Goal: Use online tool/utility: Utilize a website feature to perform a specific function

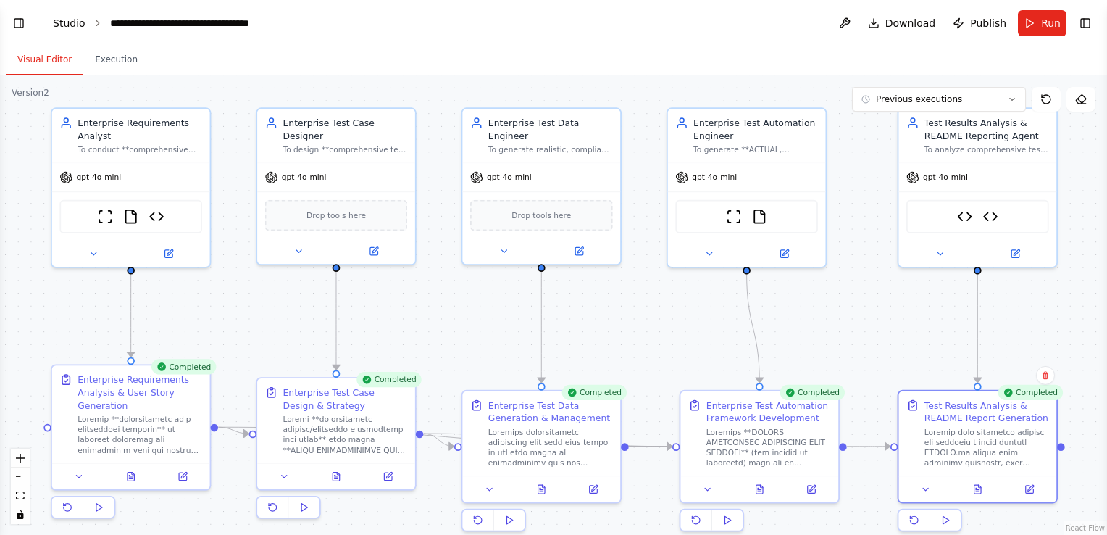
click at [72, 17] on link "Studio" at bounding box center [69, 23] width 33 height 12
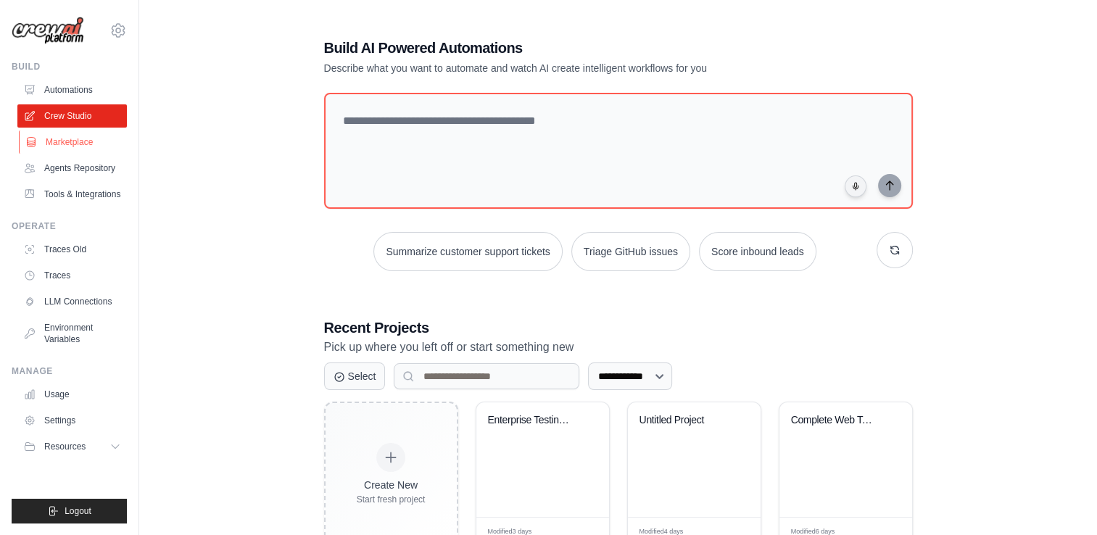
click at [76, 138] on link "Marketplace" at bounding box center [73, 141] width 109 height 23
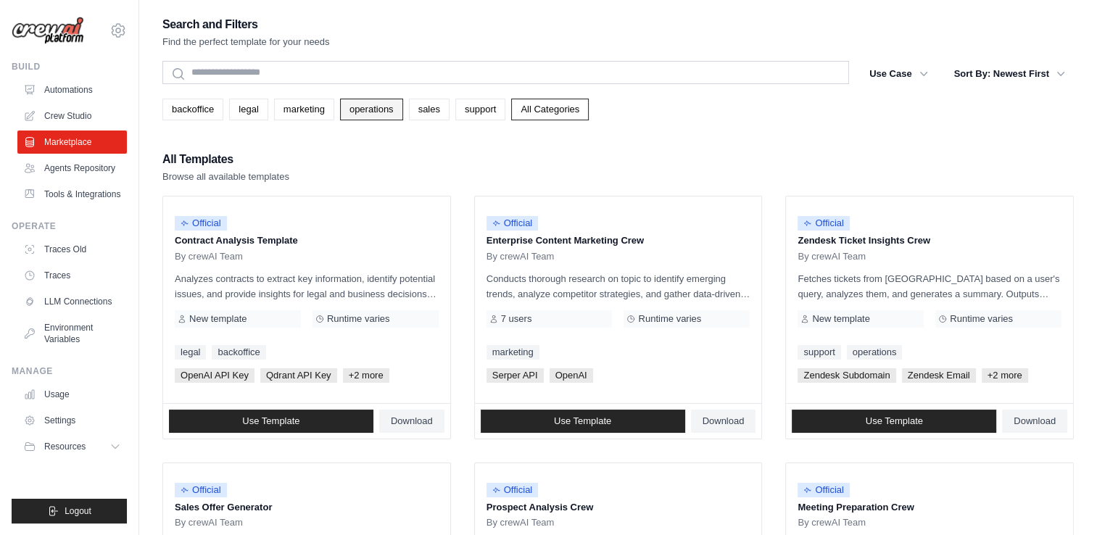
click at [351, 106] on link "operations" at bounding box center [371, 110] width 63 height 22
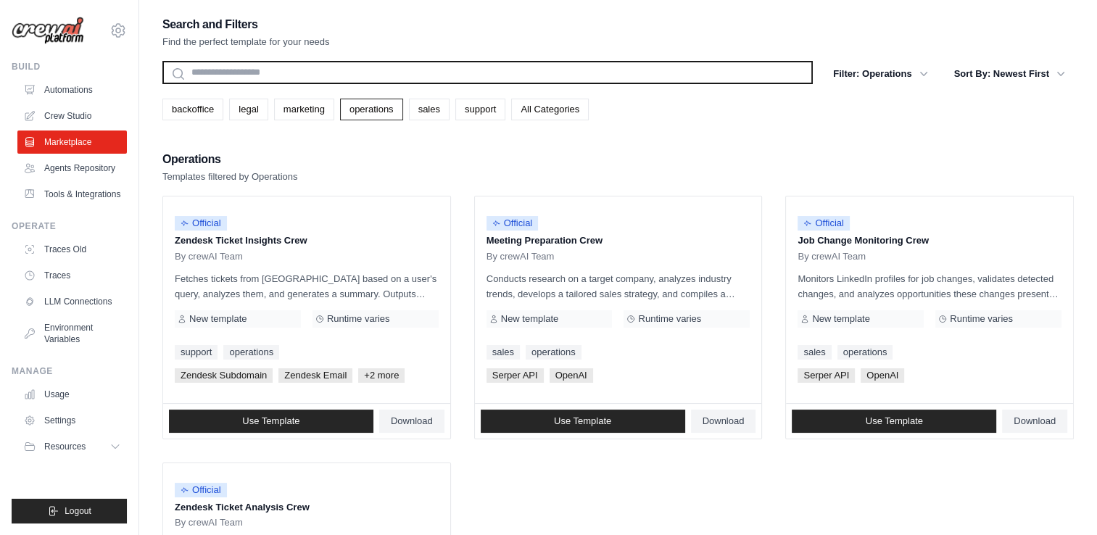
click at [340, 74] on input "text" at bounding box center [487, 72] width 650 height 23
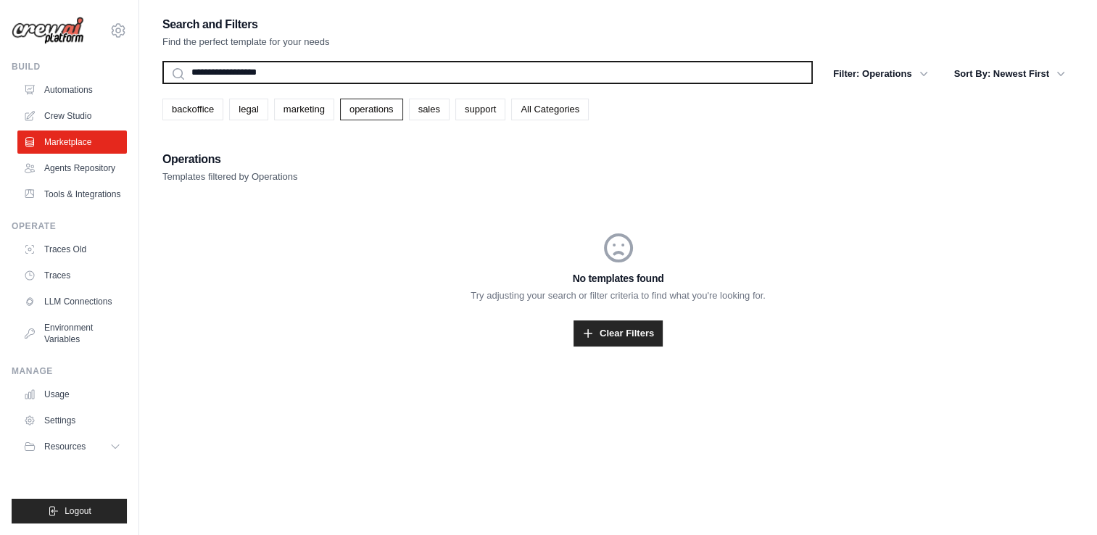
type input "**********"
click at [162, 83] on button "Search" at bounding box center [162, 83] width 1 height 1
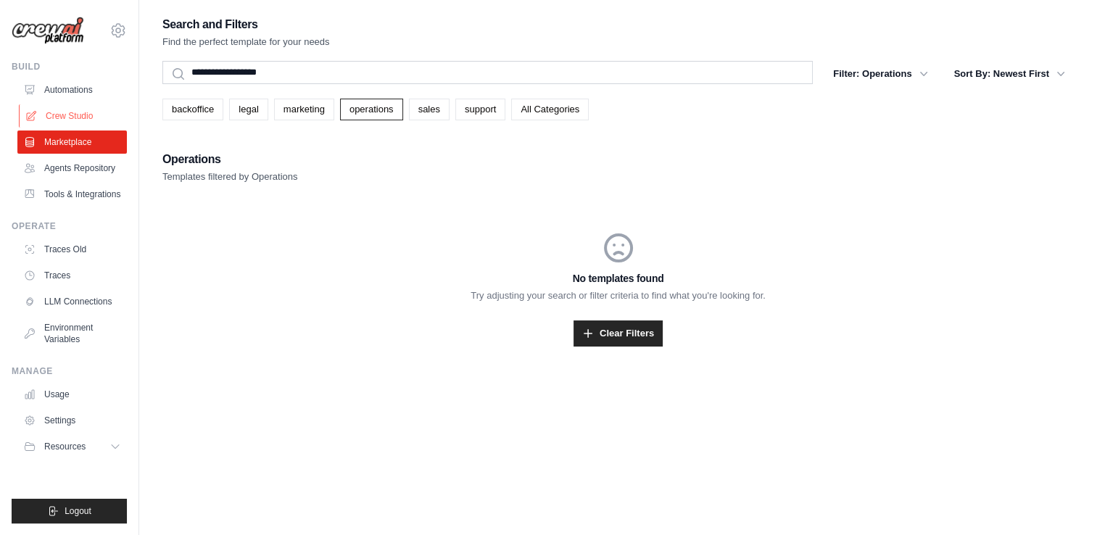
click at [66, 109] on link "Crew Studio" at bounding box center [73, 115] width 109 height 23
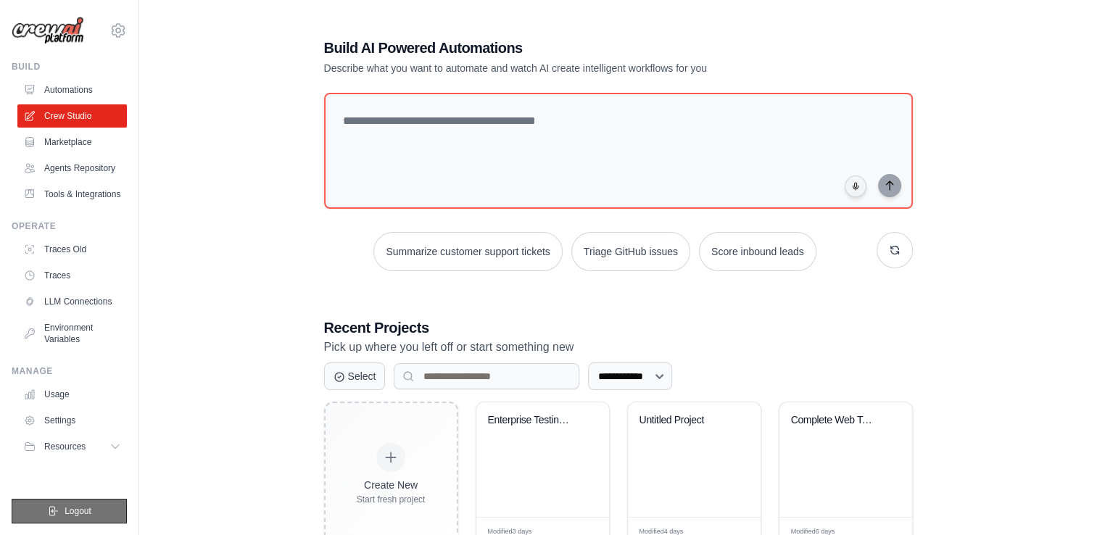
click at [90, 510] on span "Logout" at bounding box center [78, 511] width 27 height 12
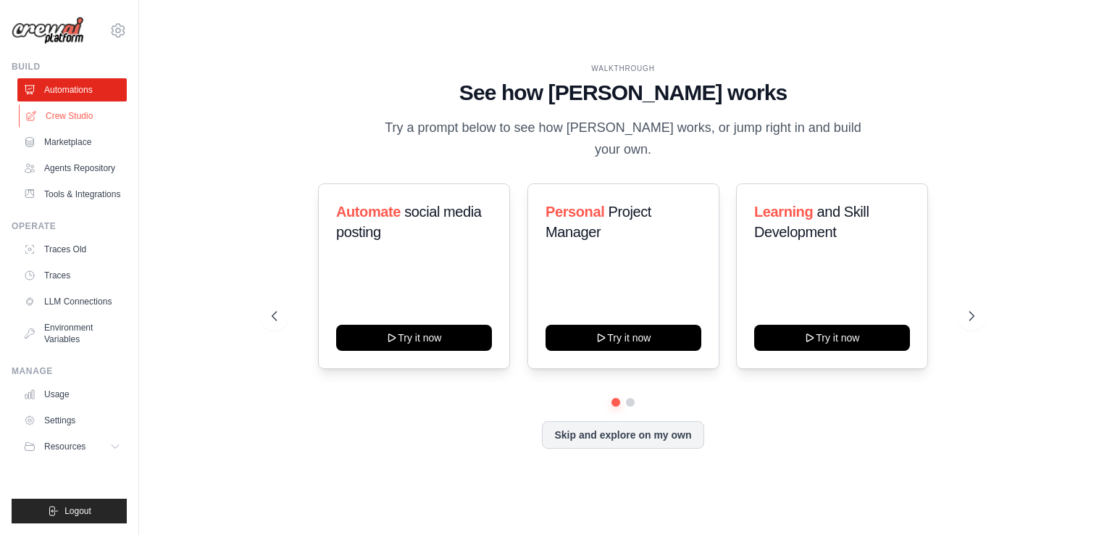
click at [78, 116] on link "Crew Studio" at bounding box center [73, 115] width 109 height 23
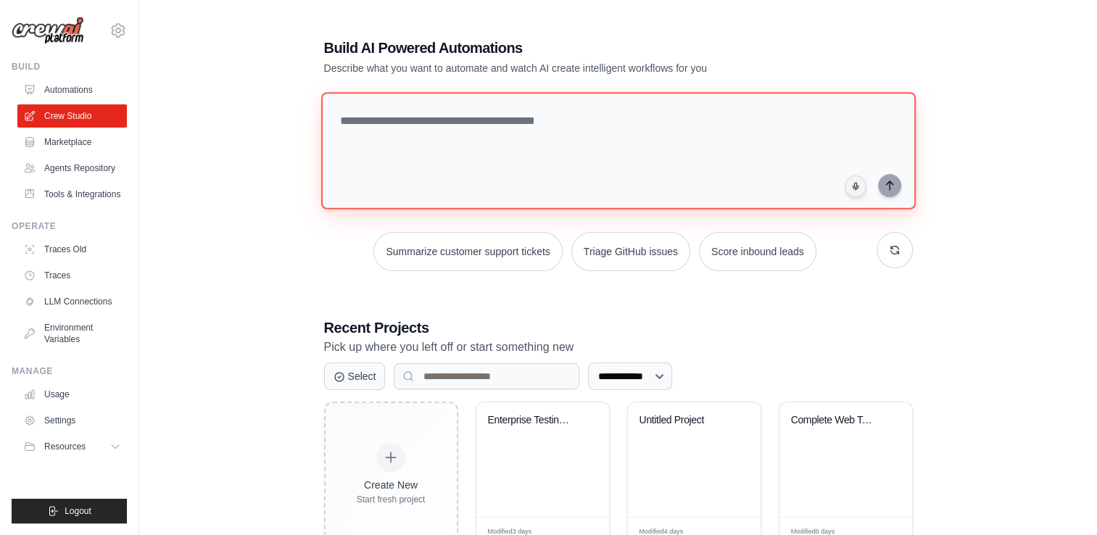
click at [456, 129] on textarea at bounding box center [617, 150] width 594 height 117
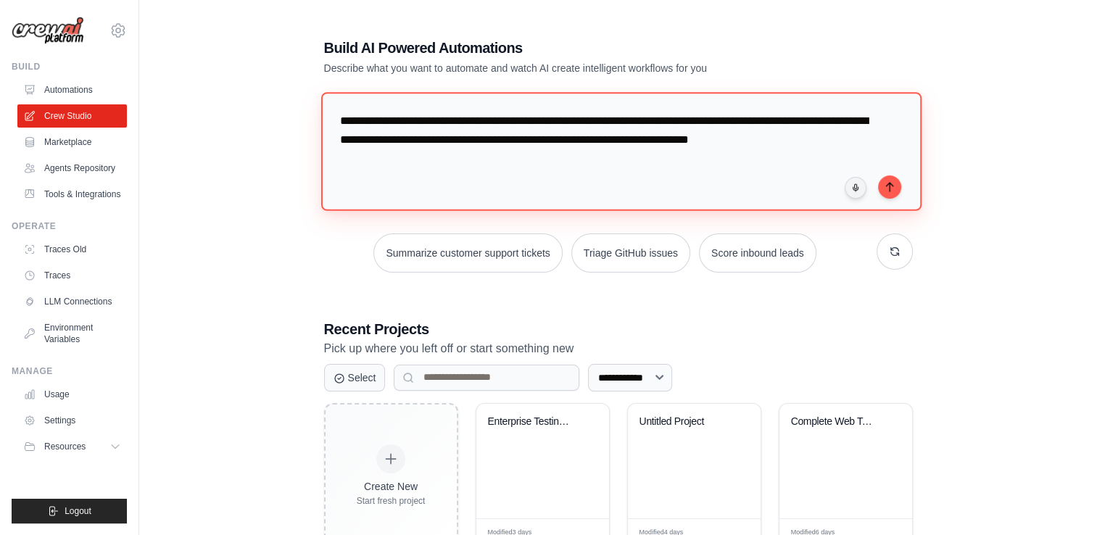
click at [339, 119] on textarea "**********" at bounding box center [620, 151] width 600 height 118
drag, startPoint x: 486, startPoint y: 118, endPoint x: 544, endPoint y: 117, distance: 57.3
click at [544, 117] on textarea "**********" at bounding box center [620, 151] width 600 height 118
drag, startPoint x: 757, startPoint y: 141, endPoint x: 757, endPoint y: 152, distance: 11.6
click at [757, 152] on textarea "**********" at bounding box center [620, 151] width 600 height 118
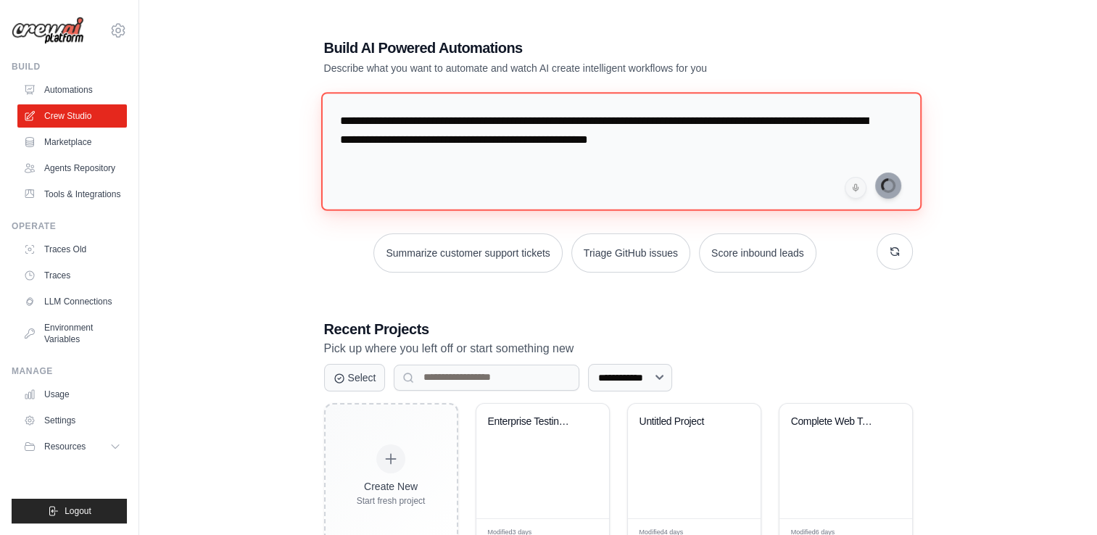
type textarea "**********"
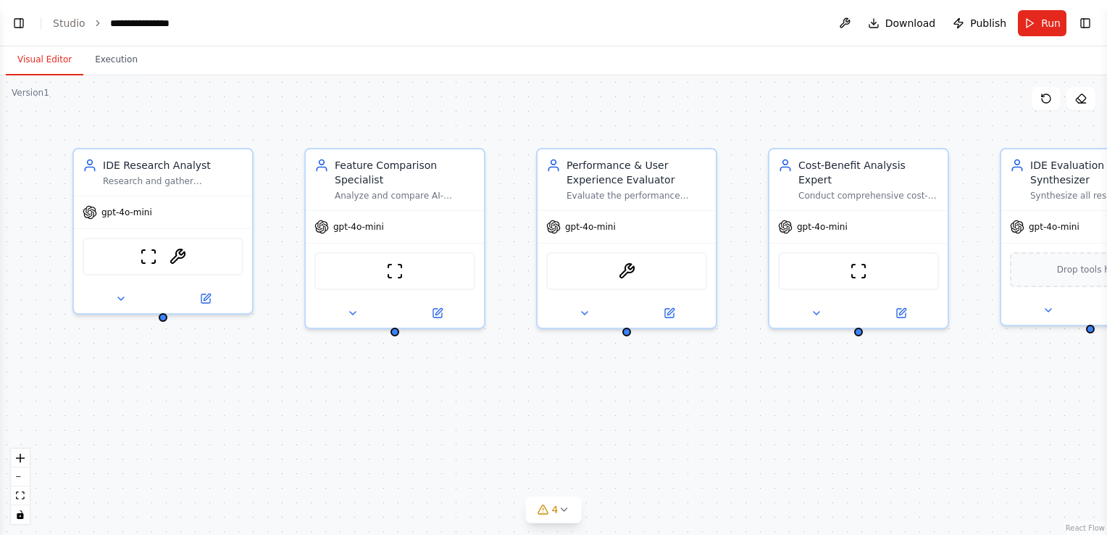
scroll to position [241, 0]
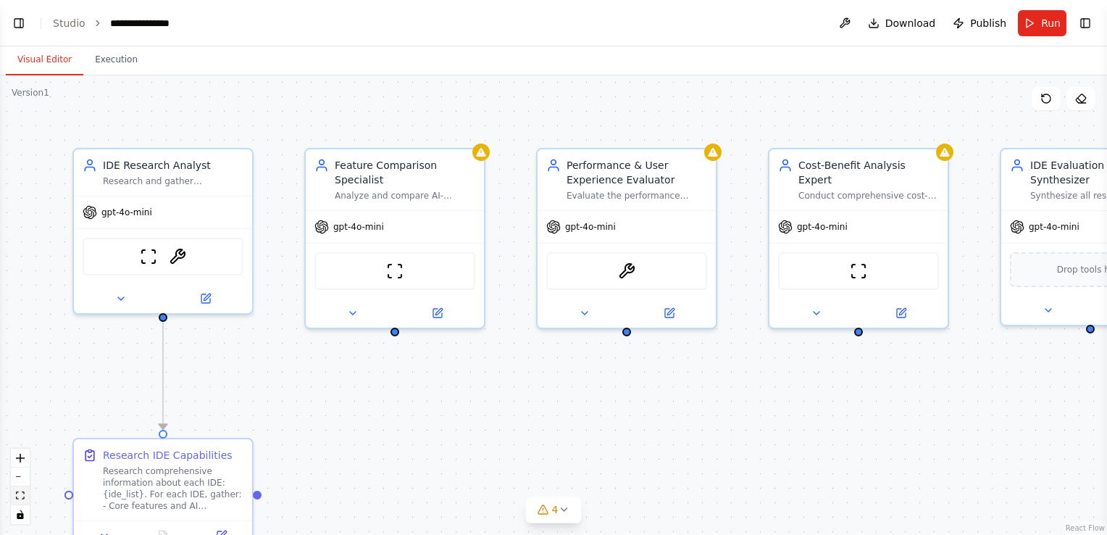
click at [17, 491] on icon "fit view" at bounding box center [20, 495] width 9 height 8
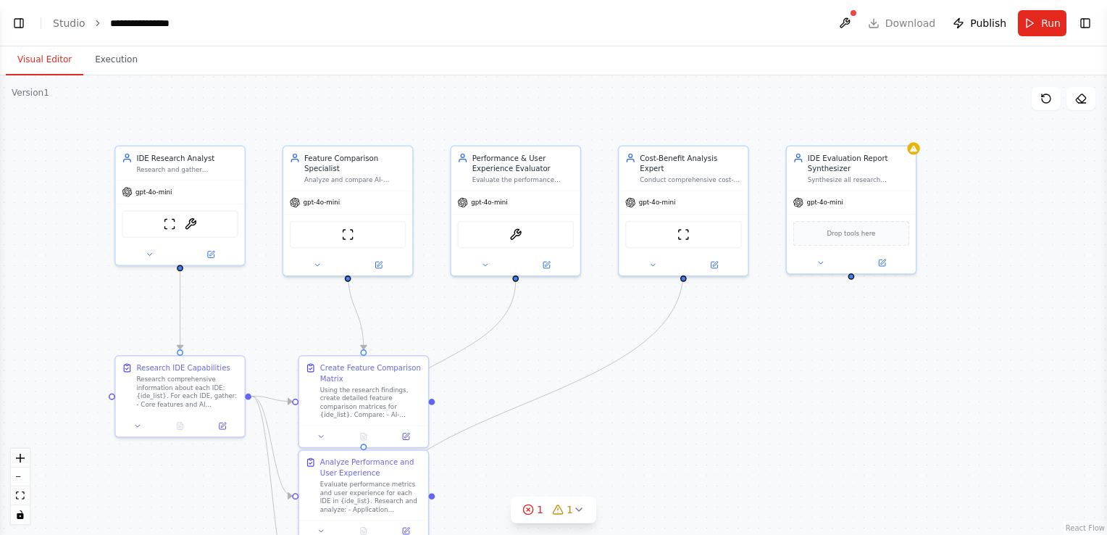
scroll to position [357, 0]
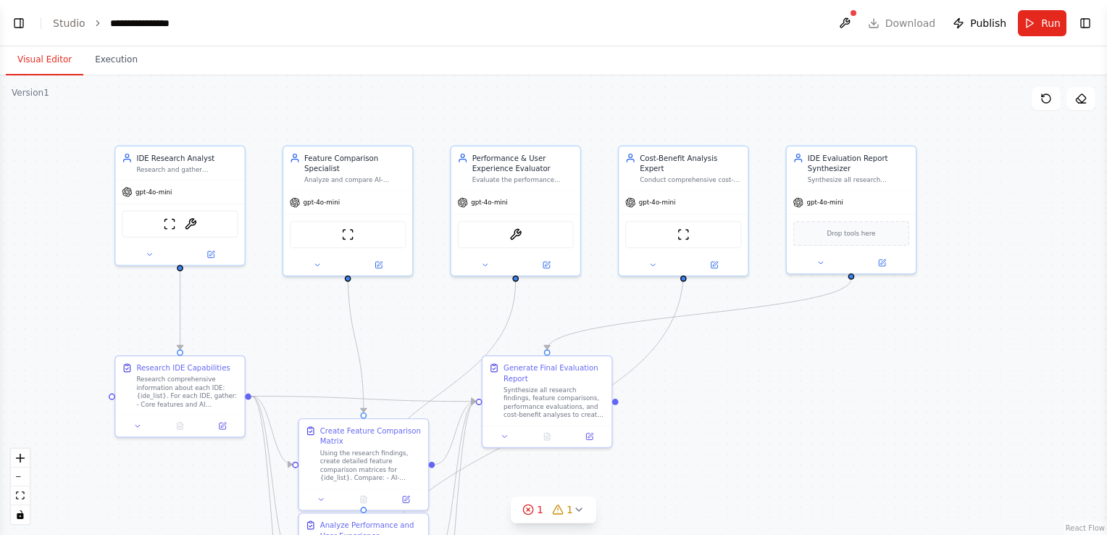
drag, startPoint x: 667, startPoint y: 422, endPoint x: 606, endPoint y: 384, distance: 71.6
click at [606, 384] on div ".deletable-edge-delete-btn { width: 20px; height: 20px; border: 0px solid #ffff…" at bounding box center [553, 304] width 1107 height 459
click at [20, 22] on button "Toggle Left Sidebar" at bounding box center [19, 23] width 20 height 20
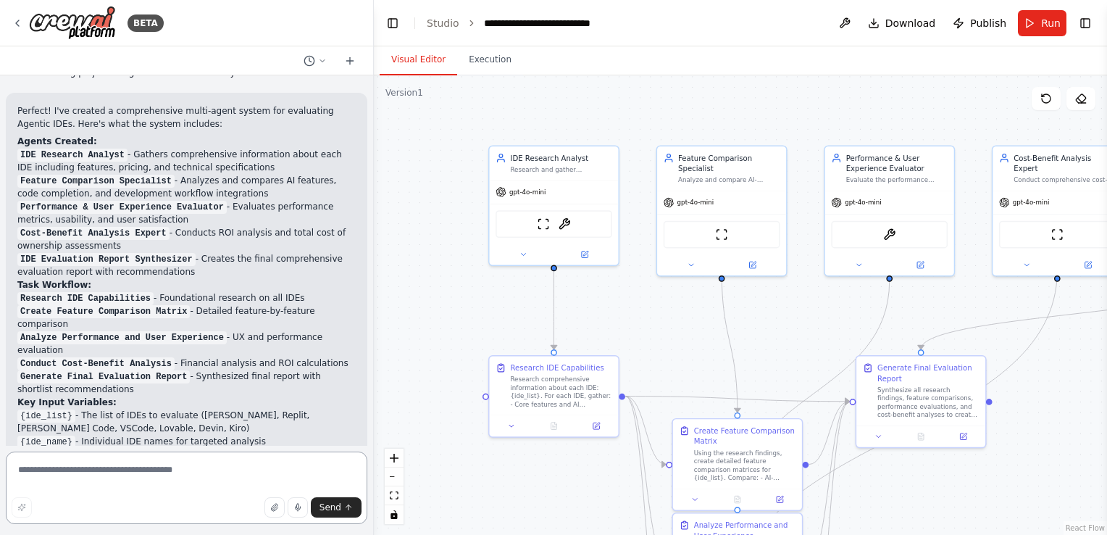
scroll to position [780, 0]
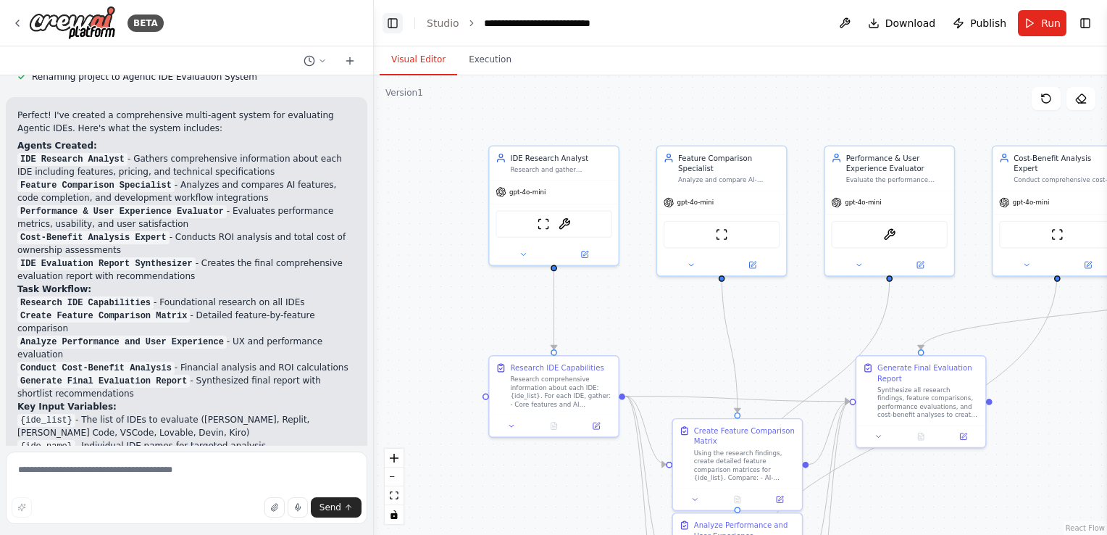
click at [396, 21] on button "Toggle Left Sidebar" at bounding box center [393, 23] width 20 height 20
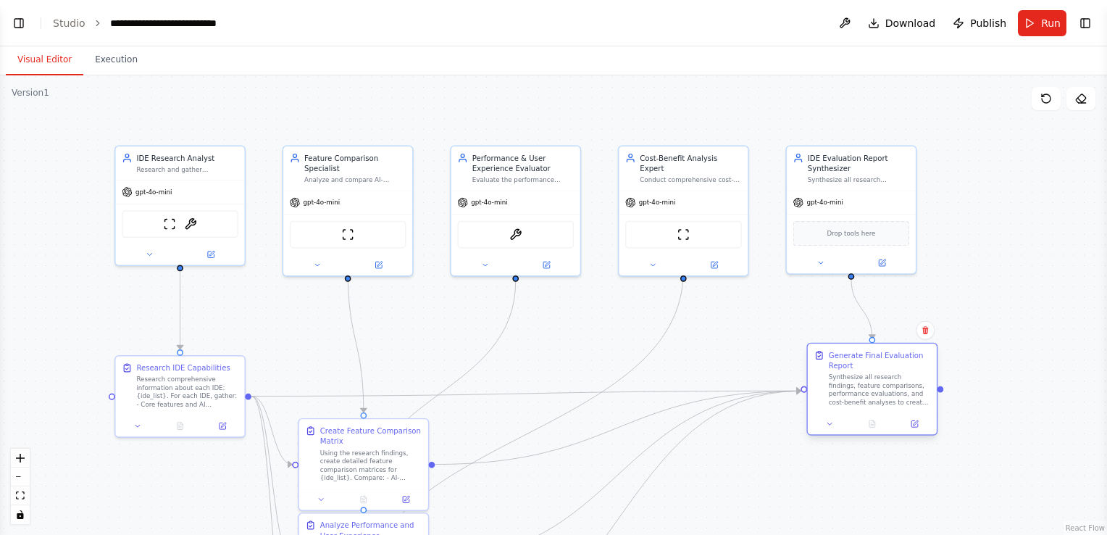
drag, startPoint x: 547, startPoint y: 388, endPoint x: 876, endPoint y: 375, distance: 329.3
click at [876, 375] on div "Synthesize all research findings, feature comparisons, performance evaluations,…" at bounding box center [879, 389] width 101 height 33
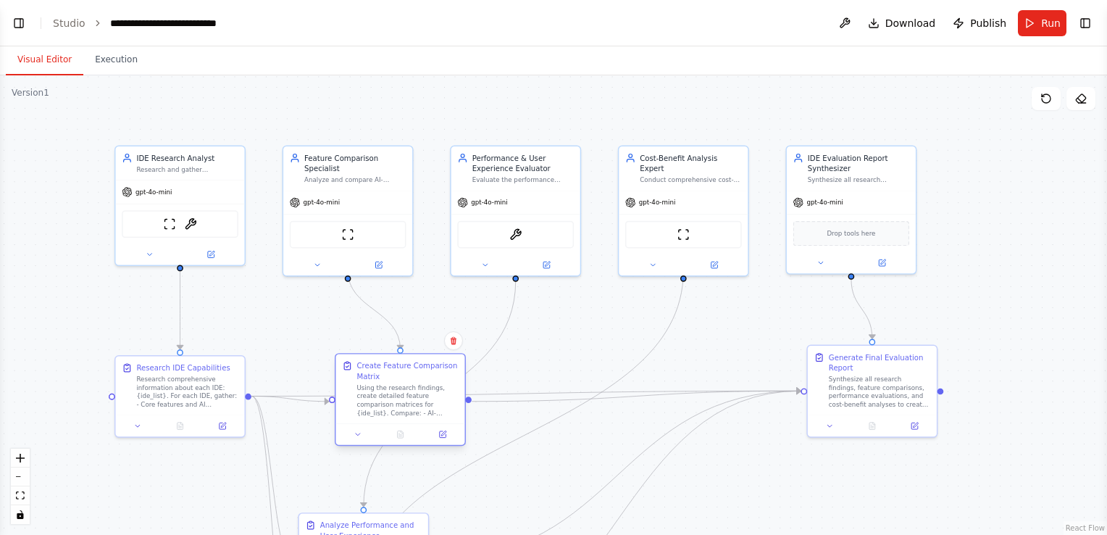
drag, startPoint x: 378, startPoint y: 441, endPoint x: 422, endPoint y: 367, distance: 86.1
click at [422, 367] on div "Create Feature Comparison Matrix" at bounding box center [407, 370] width 101 height 21
click at [21, 22] on button "Toggle Left Sidebar" at bounding box center [19, 23] width 20 height 20
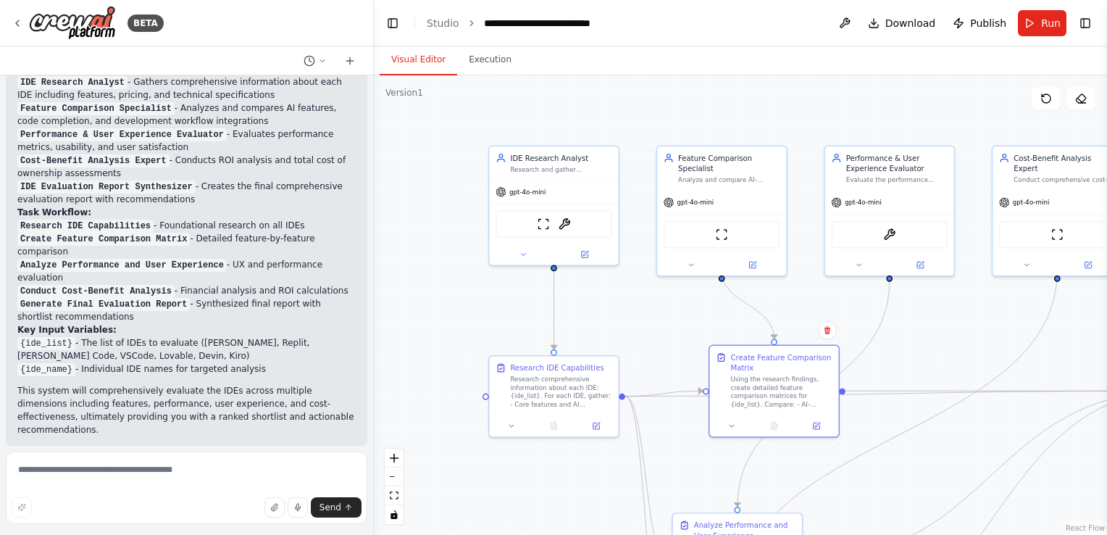
scroll to position [986, 0]
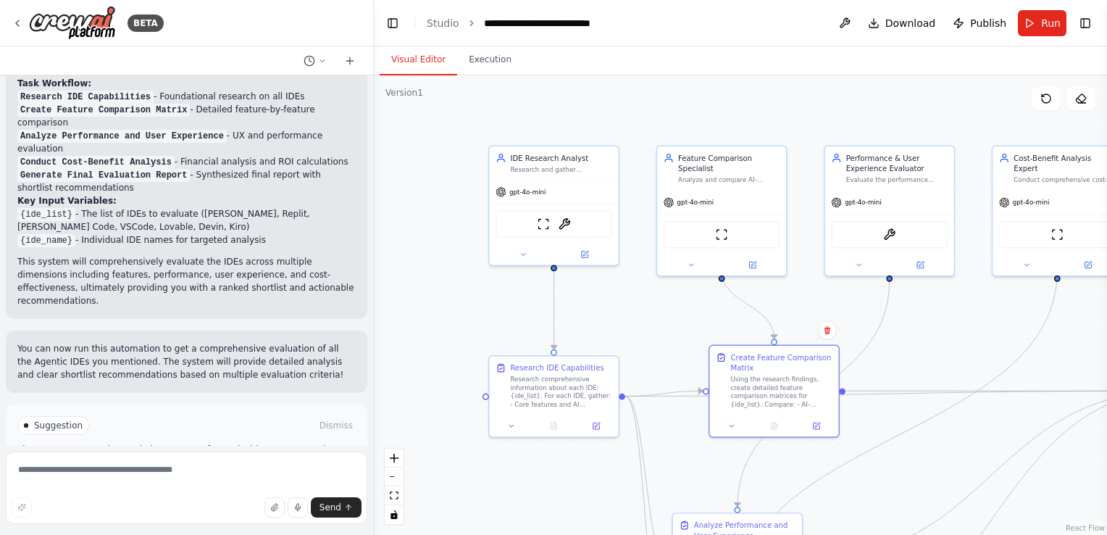
click at [179, 470] on span "Run Automation" at bounding box center [193, 476] width 70 height 12
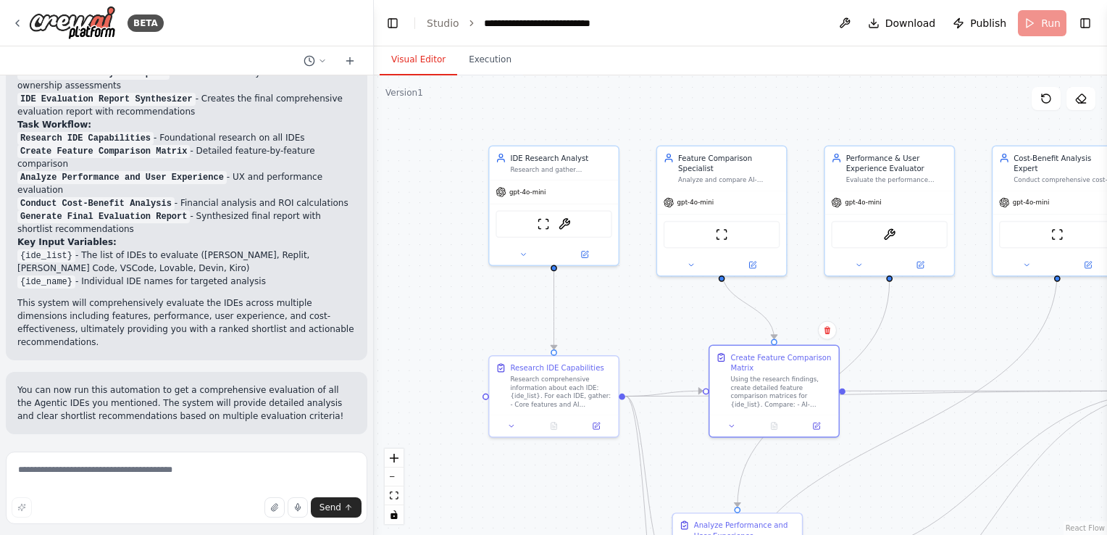
scroll to position [881, 0]
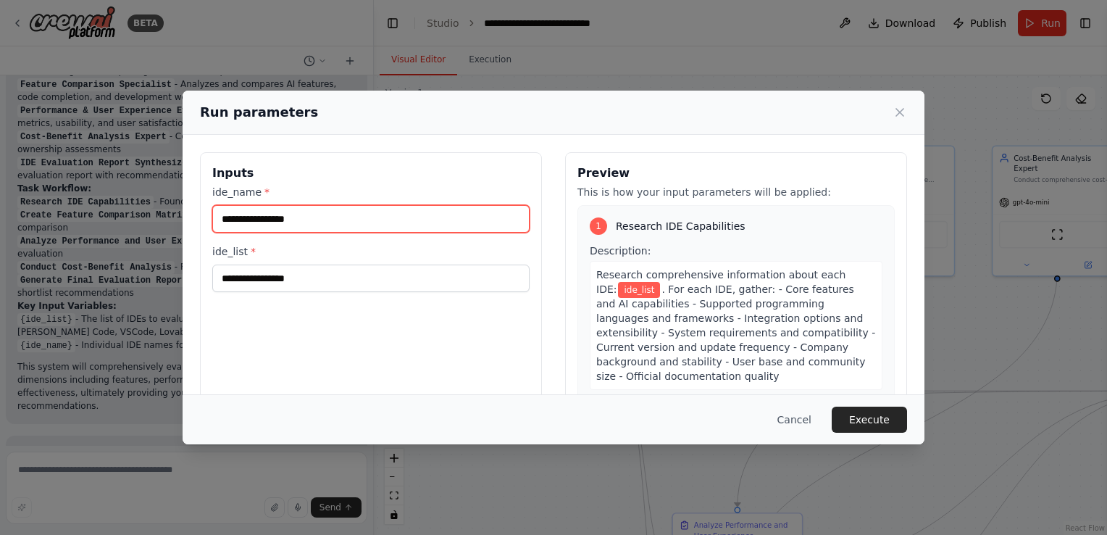
click at [397, 228] on input "ide_name *" at bounding box center [370, 219] width 317 height 28
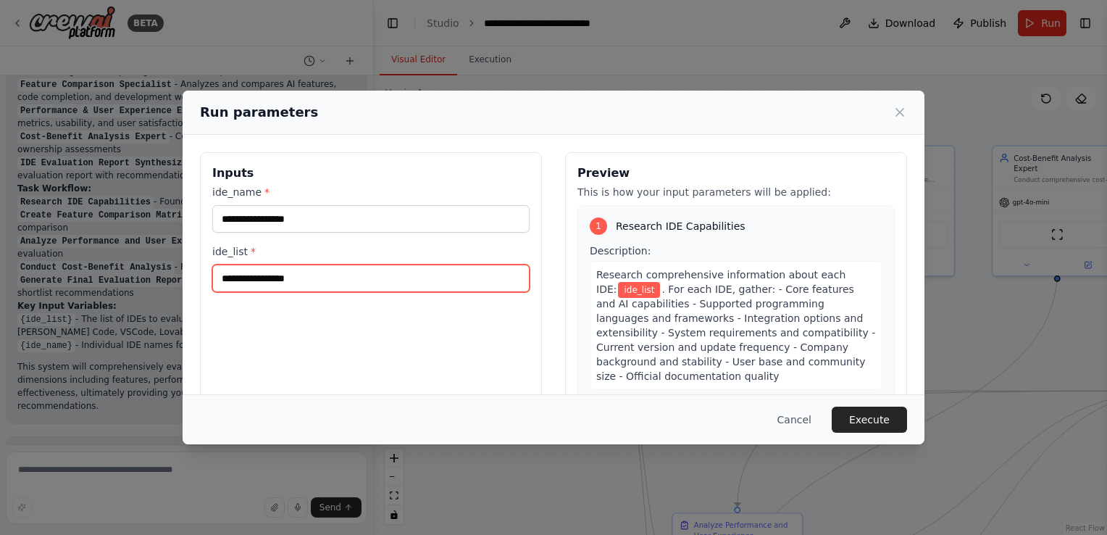
click at [374, 275] on input "ide_list *" at bounding box center [370, 279] width 317 height 28
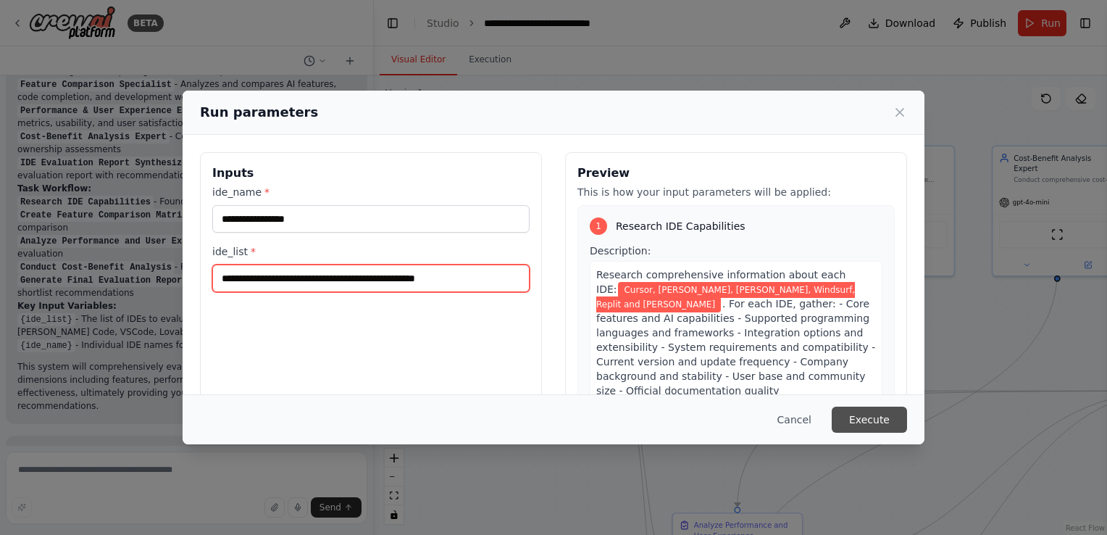
type input "**********"
click at [858, 415] on button "Execute" at bounding box center [869, 420] width 75 height 26
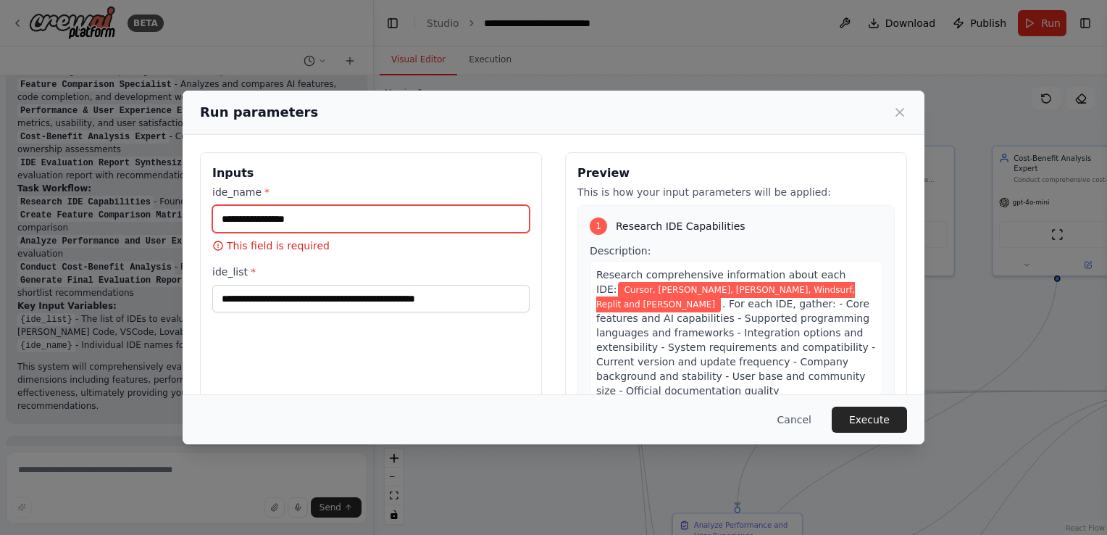
click at [249, 216] on input "ide_name *" at bounding box center [370, 219] width 317 height 28
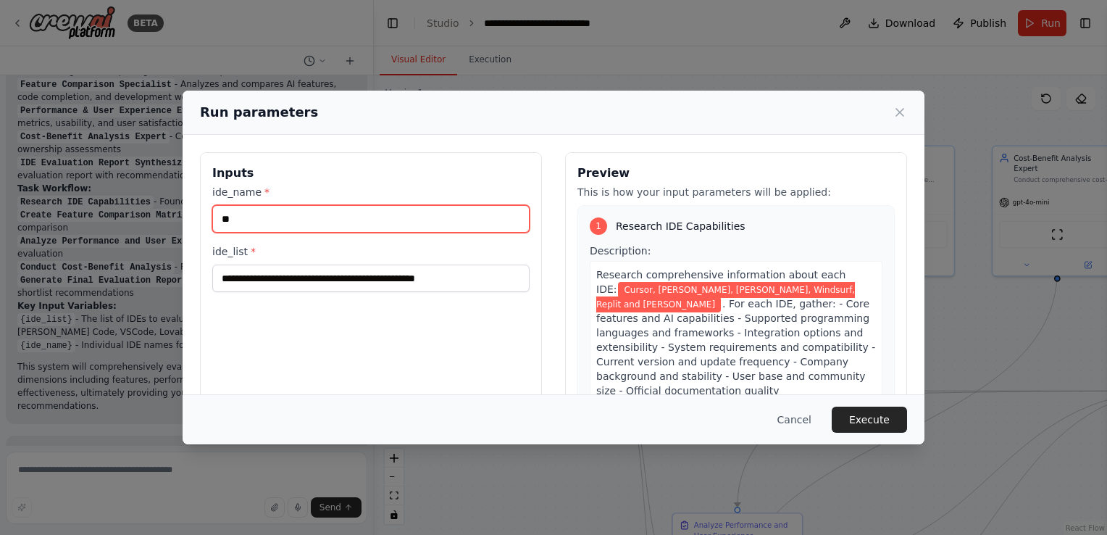
type input "*"
type input "******"
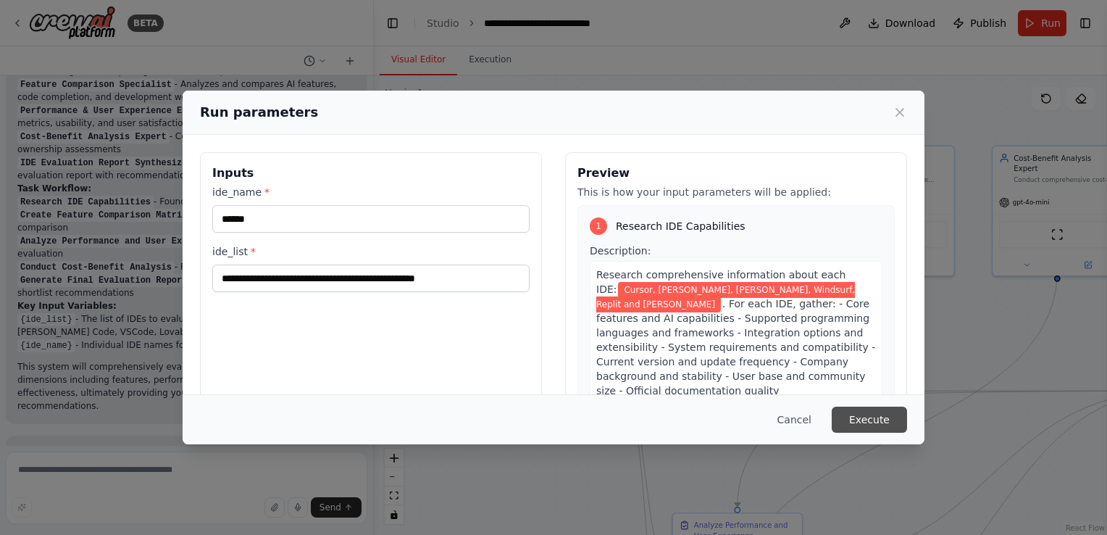
click at [891, 418] on button "Execute" at bounding box center [869, 420] width 75 height 26
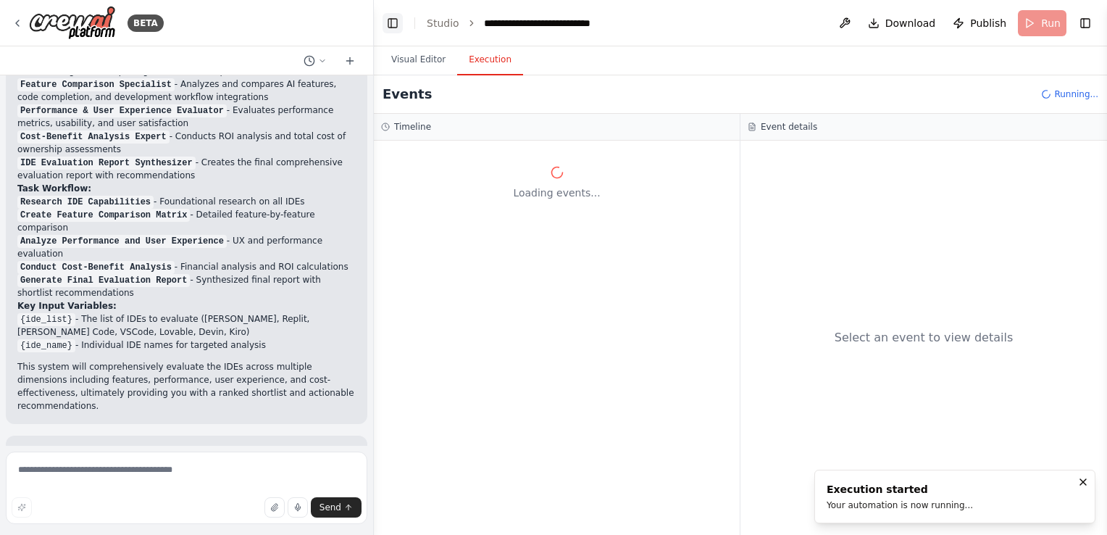
click at [399, 23] on button "Toggle Left Sidebar" at bounding box center [393, 23] width 20 height 20
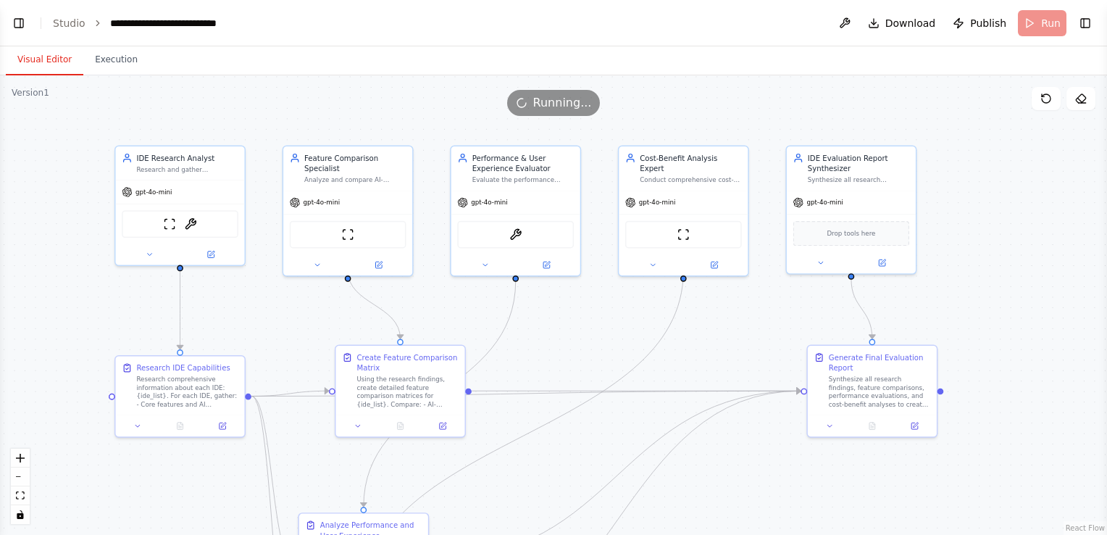
click at [54, 59] on button "Visual Editor" at bounding box center [45, 60] width 78 height 30
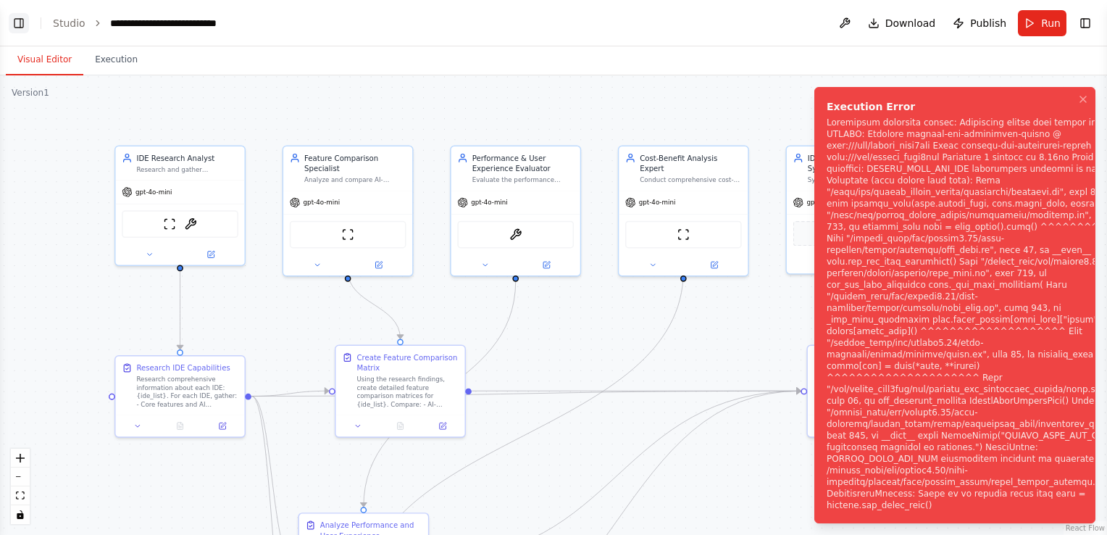
click at [22, 22] on button "Toggle Left Sidebar" at bounding box center [19, 23] width 20 height 20
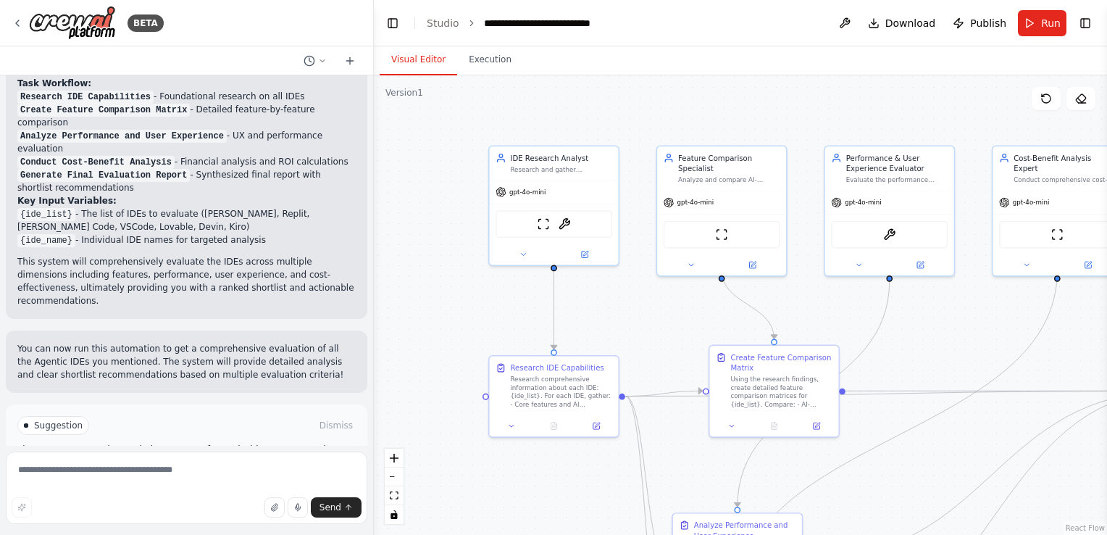
click at [444, 438] on div ".deletable-edge-delete-btn { width: 20px; height: 20px; border: 0px solid #ffff…" at bounding box center [740, 304] width 733 height 459
click at [251, 464] on button "Help fix error" at bounding box center [186, 475] width 338 height 23
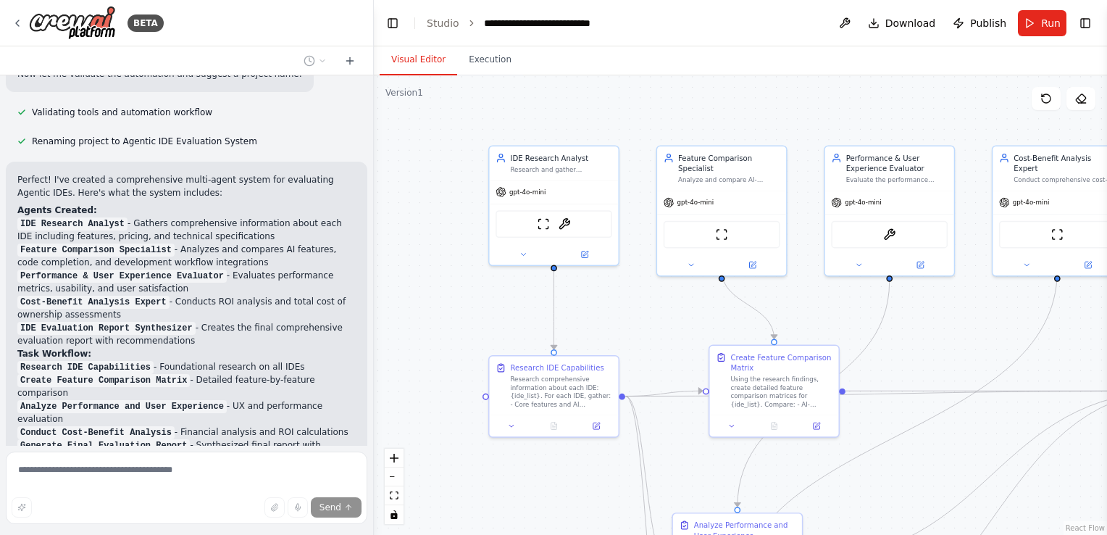
scroll to position [714, 0]
click at [397, 19] on button "Toggle Left Sidebar" at bounding box center [393, 23] width 20 height 20
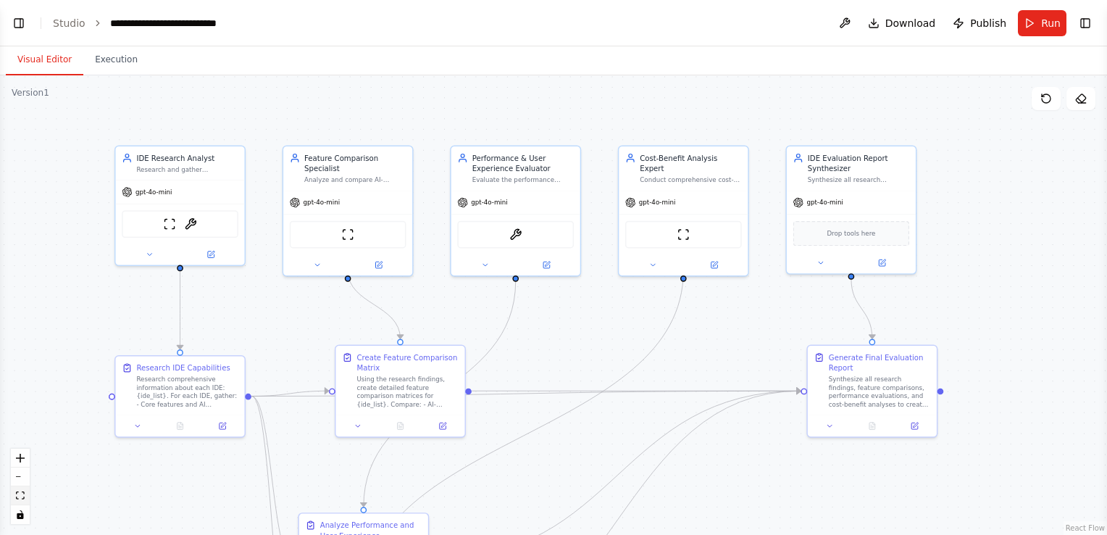
scroll to position [1092, 0]
click at [23, 493] on icon "fit view" at bounding box center [20, 495] width 9 height 8
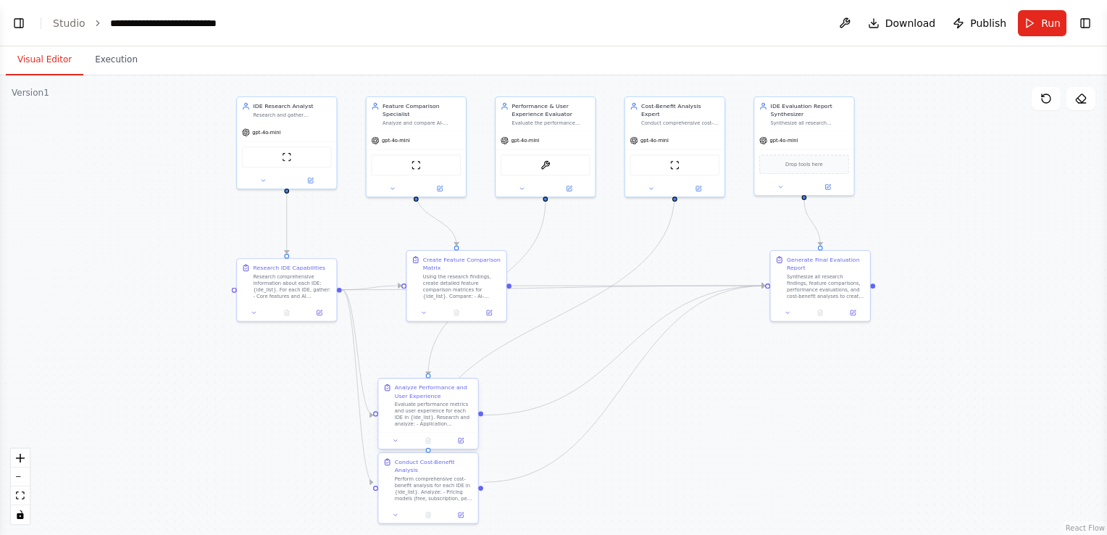
scroll to position [1287, 0]
drag, startPoint x: 459, startPoint y: 402, endPoint x: 625, endPoint y: 356, distance: 172.1
click at [625, 356] on div "Analyze Performance and User Experience Evaluate performance metrics and user e…" at bounding box center [577, 357] width 99 height 54
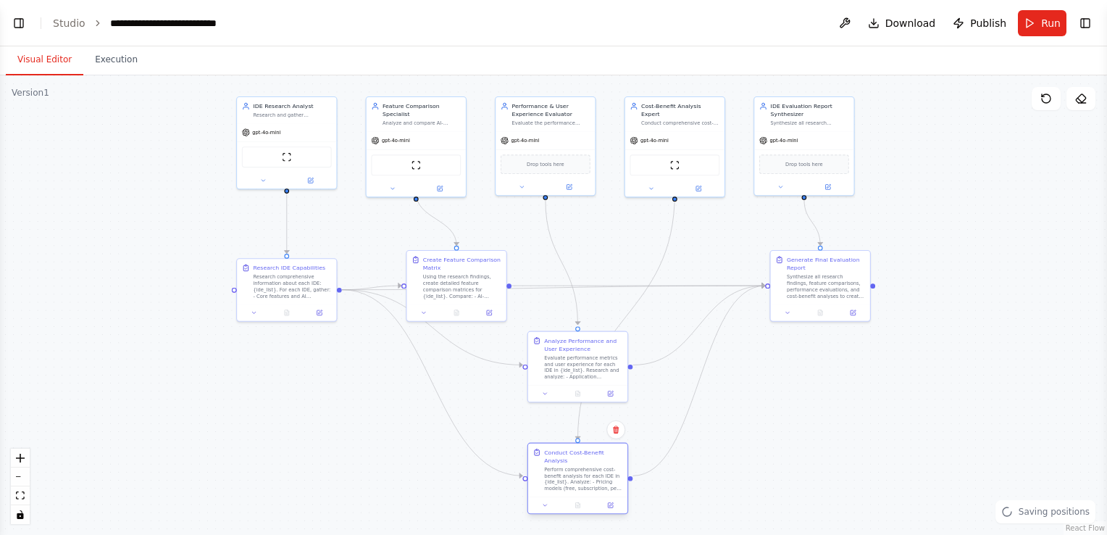
scroll to position [1389, 0]
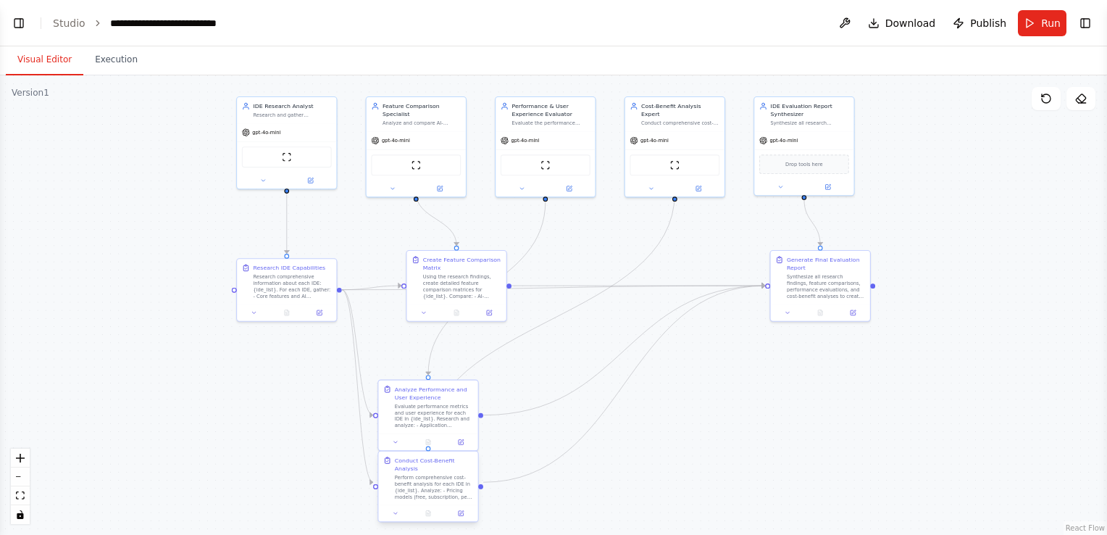
drag, startPoint x: 441, startPoint y: 475, endPoint x: 609, endPoint y: 459, distance: 168.8
click at [609, 459] on div ".deletable-edge-delete-btn { width: 20px; height: 20px; border: 0px solid #ffff…" at bounding box center [553, 304] width 1107 height 459
click at [765, 425] on div ".deletable-edge-delete-btn { width: 20px; height: 20px; border: 0px solid #ffff…" at bounding box center [553, 304] width 1107 height 459
click at [14, 495] on button "fit view" at bounding box center [20, 495] width 19 height 19
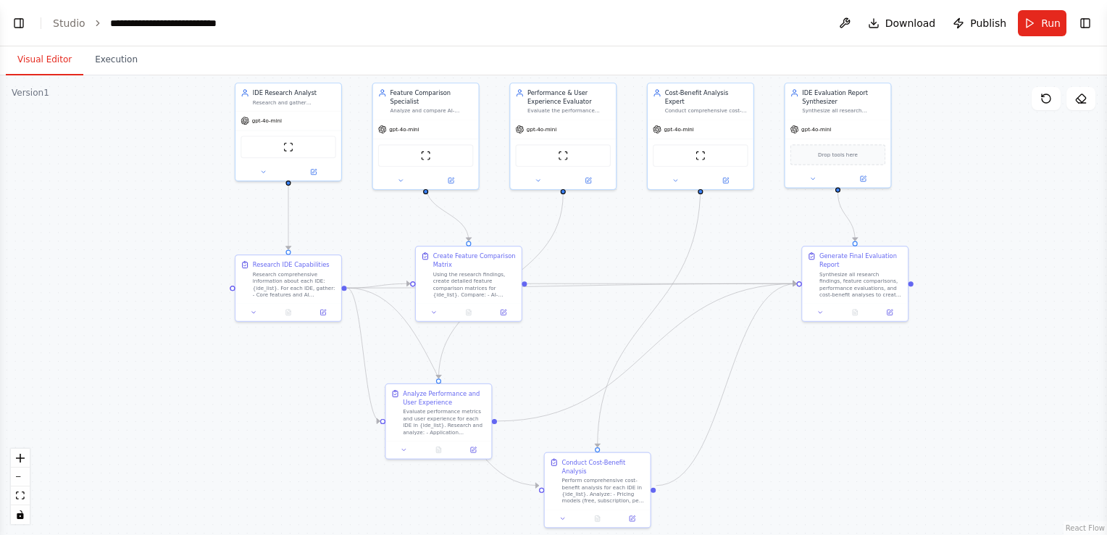
scroll to position [1850, 0]
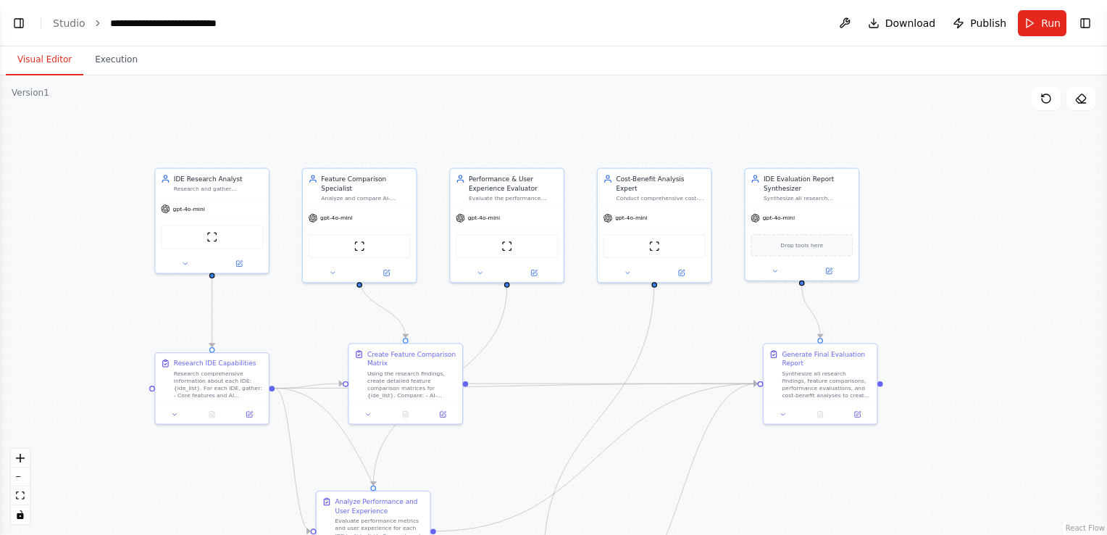
drag, startPoint x: 202, startPoint y: 175, endPoint x: 116, endPoint y: 267, distance: 126.1
click at [116, 267] on div ".deletable-edge-delete-btn { width: 20px; height: 20px; border: 0px solid #ffff…" at bounding box center [553, 304] width 1107 height 459
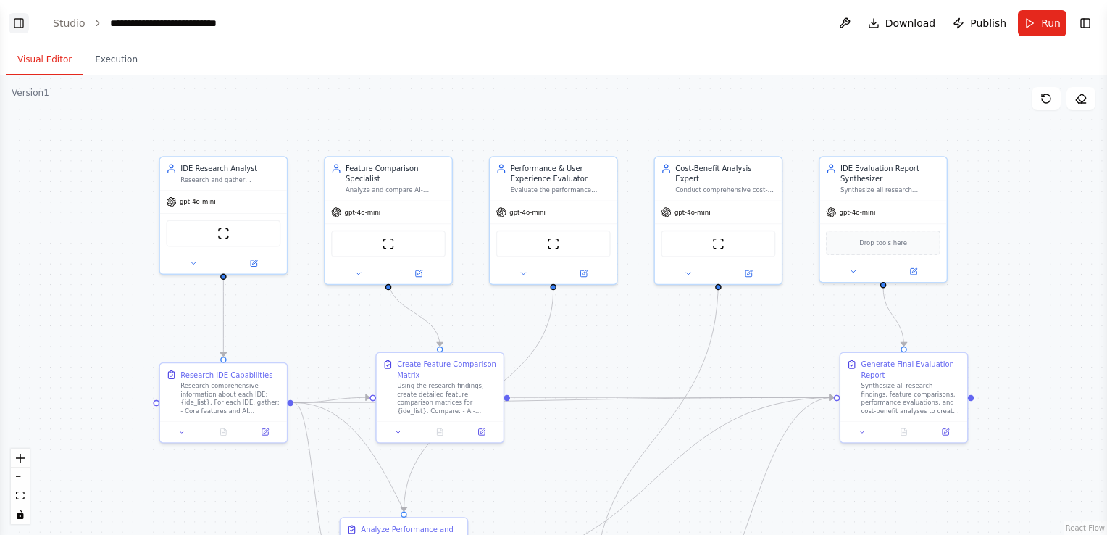
click at [20, 24] on button "Toggle Left Sidebar" at bounding box center [19, 23] width 20 height 20
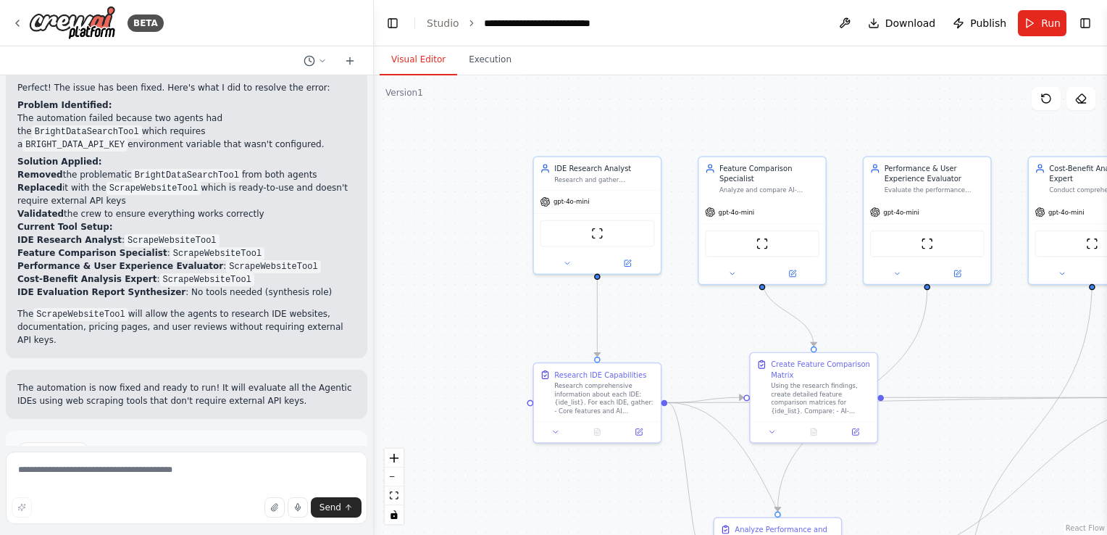
click at [175, 496] on span "Run Automation" at bounding box center [193, 502] width 70 height 12
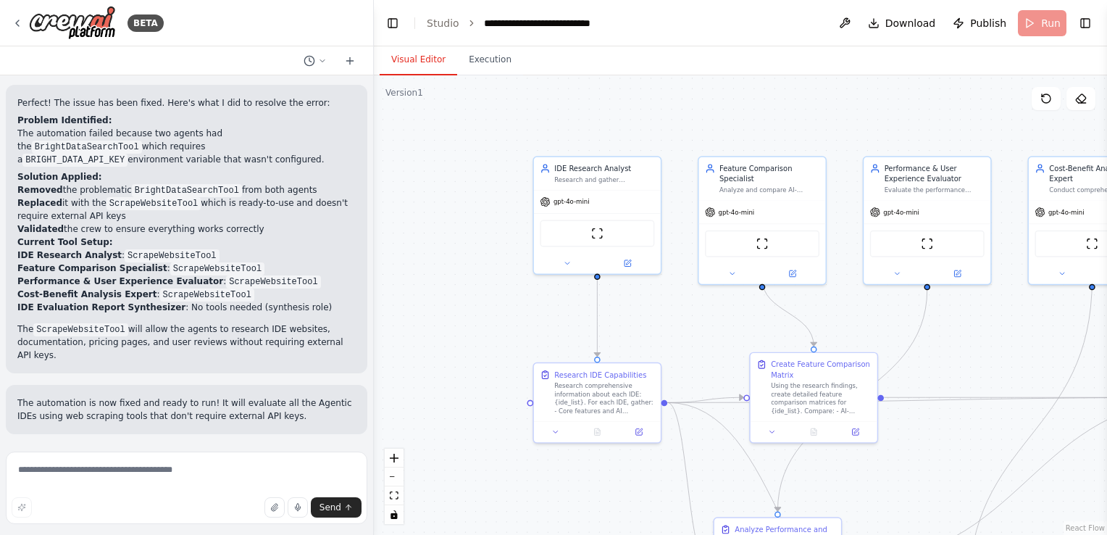
scroll to position [1744, 0]
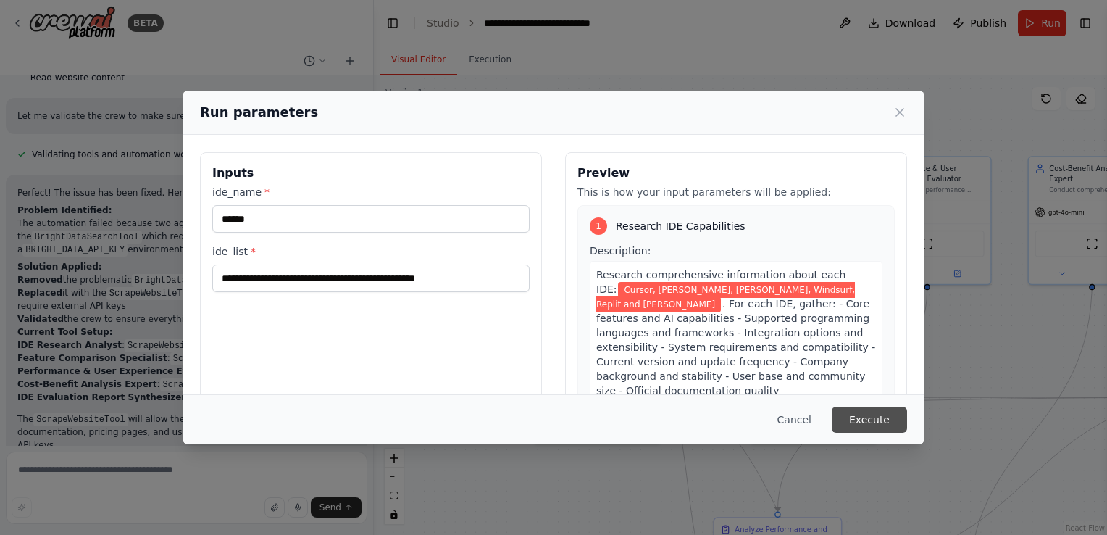
click at [876, 419] on button "Execute" at bounding box center [869, 420] width 75 height 26
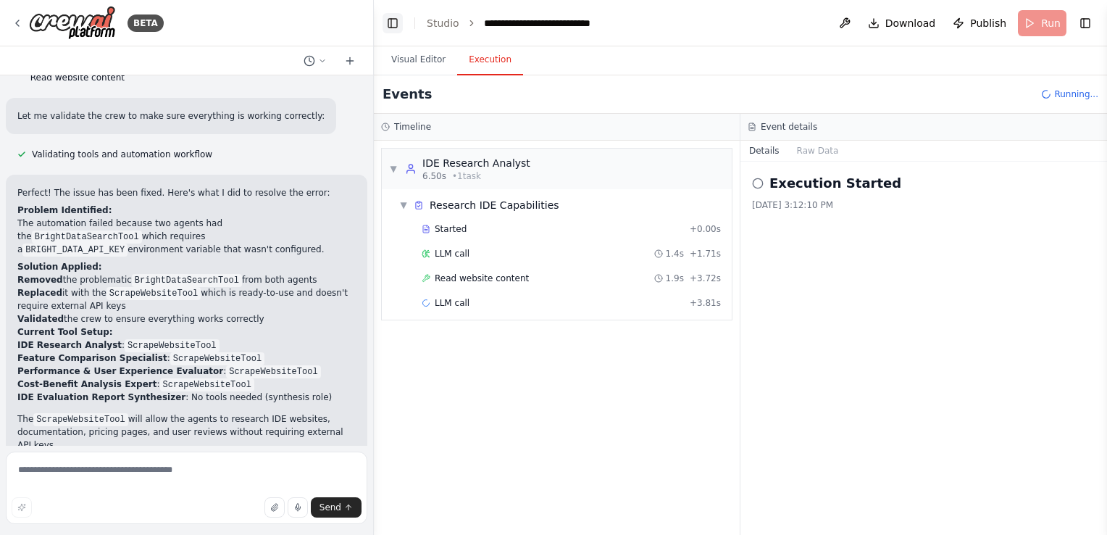
click at [391, 22] on button "Toggle Left Sidebar" at bounding box center [393, 23] width 20 height 20
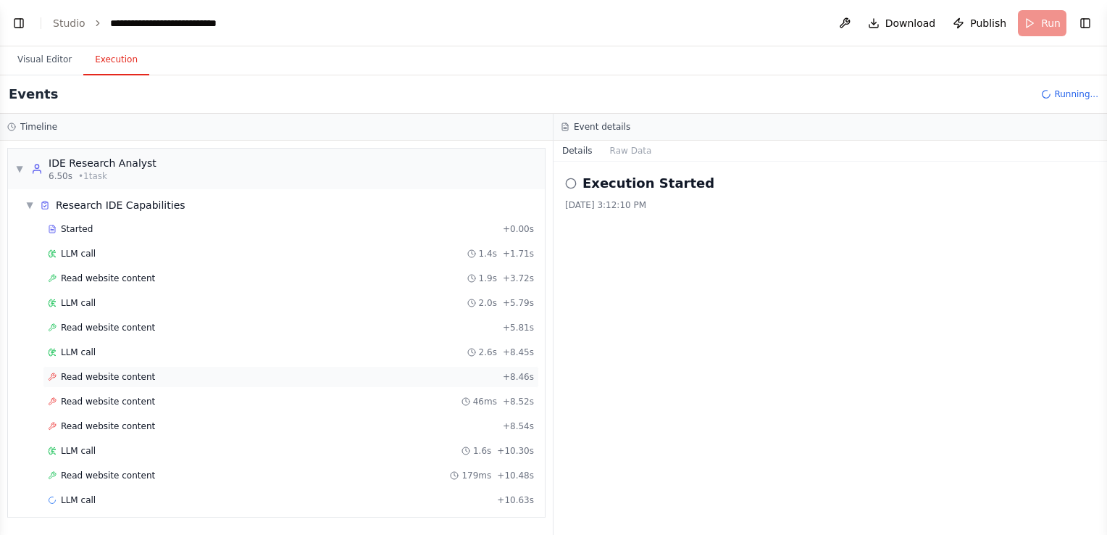
click at [149, 371] on div "Read website content + 8.46s" at bounding box center [291, 377] width 486 height 12
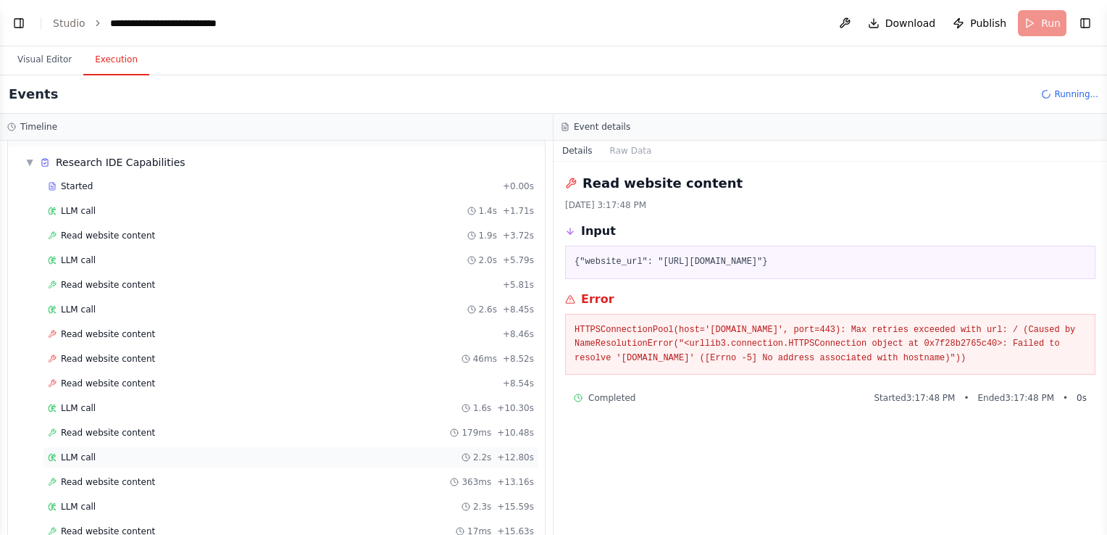
scroll to position [91, 0]
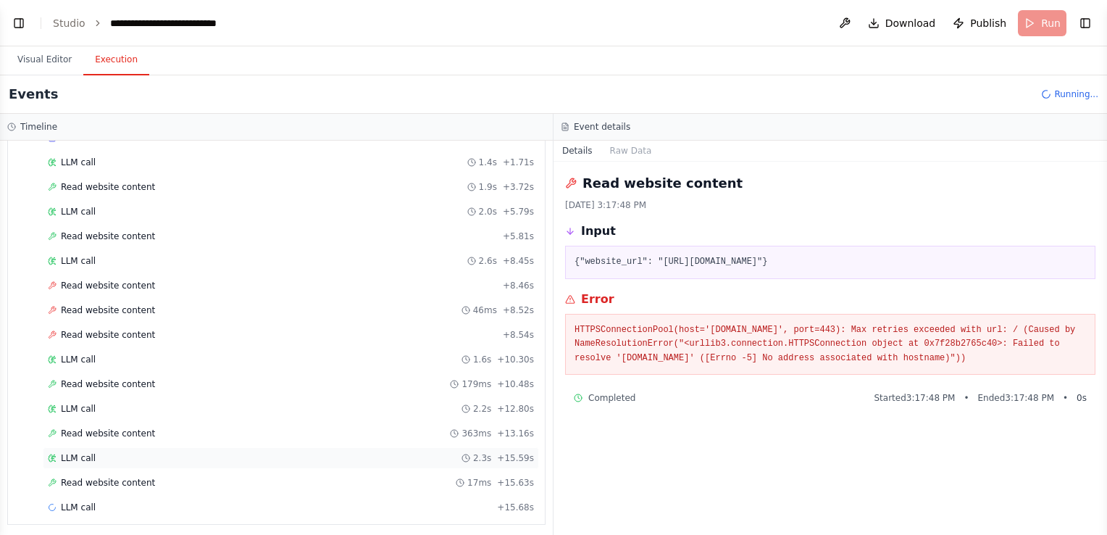
click at [124, 452] on div "LLM call 2.3s + 15.59s" at bounding box center [291, 458] width 486 height 12
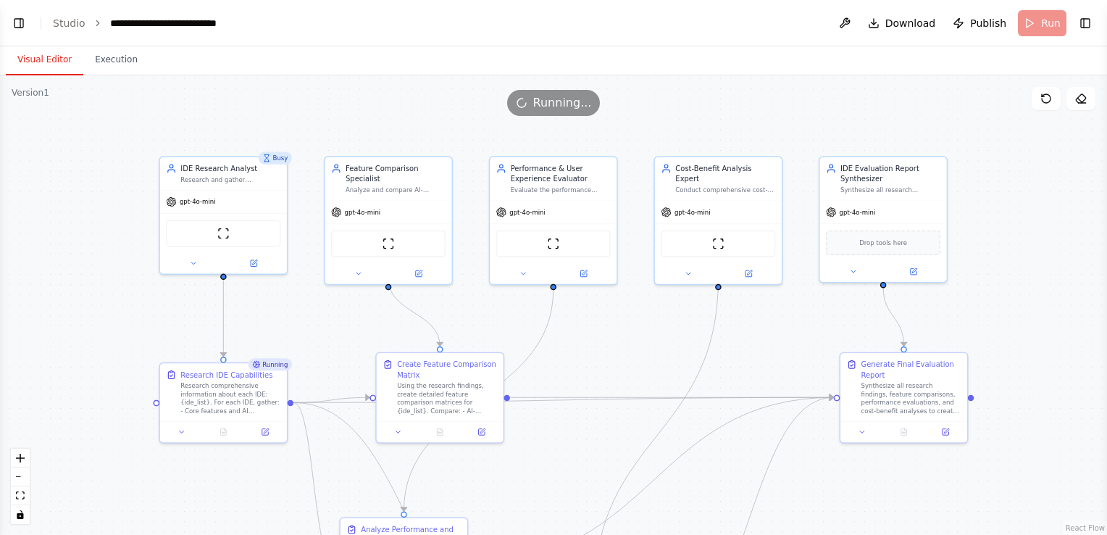
click at [35, 59] on button "Visual Editor" at bounding box center [45, 60] width 78 height 30
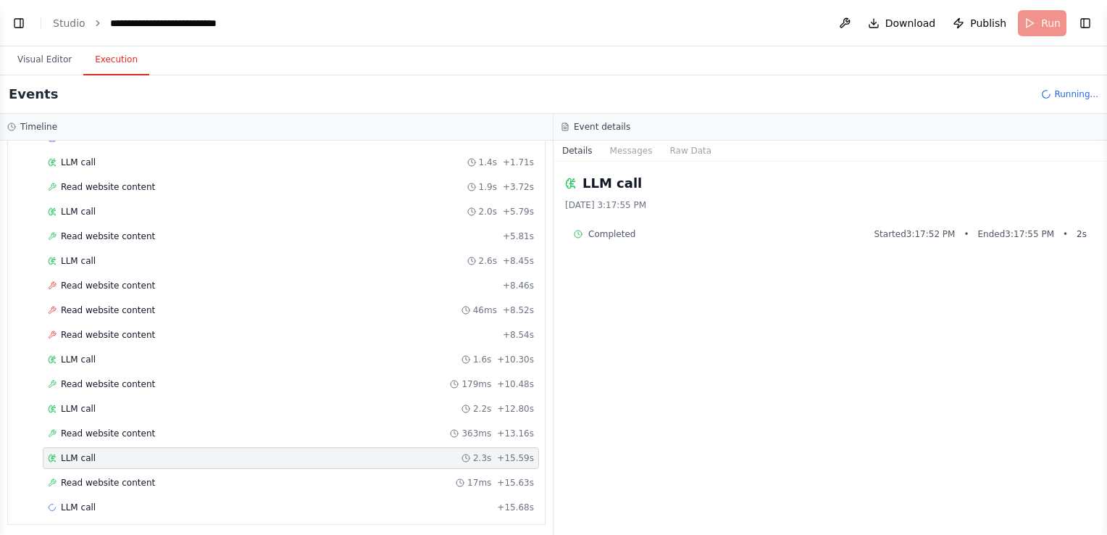
click at [108, 60] on button "Execution" at bounding box center [116, 60] width 66 height 30
click at [117, 384] on span "Read website content" at bounding box center [108, 384] width 94 height 12
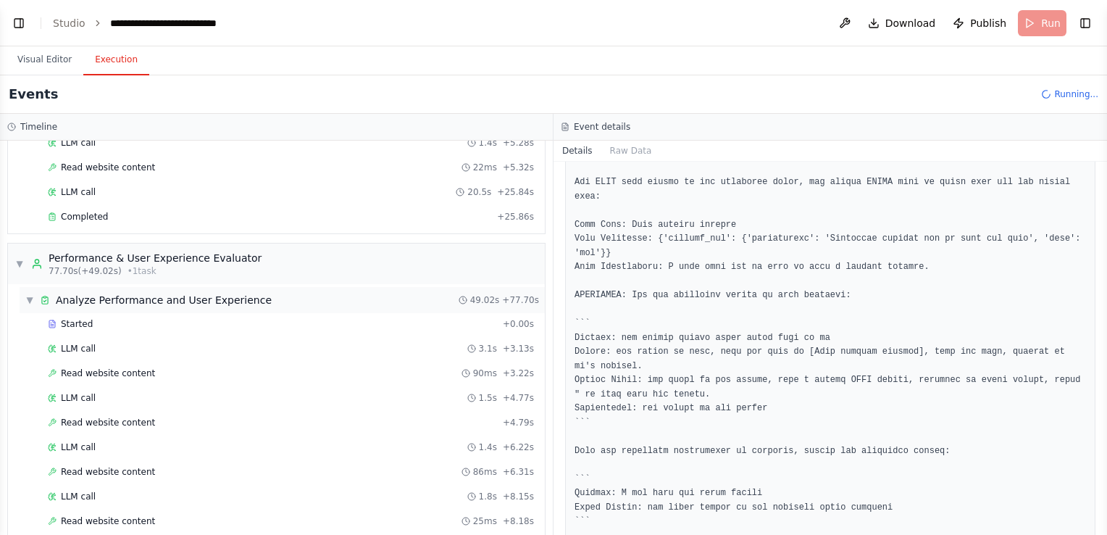
scroll to position [761, 0]
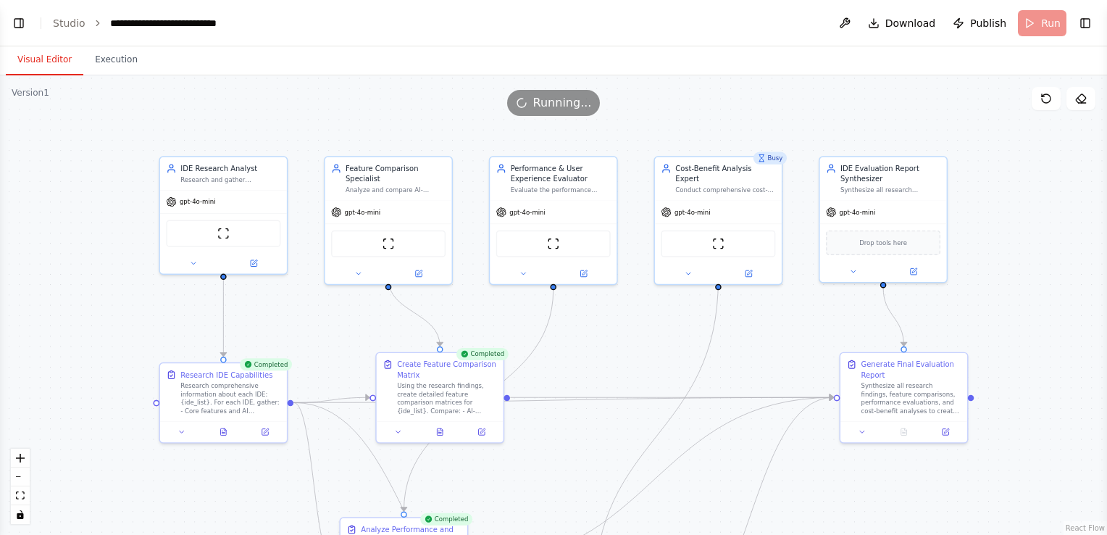
click at [58, 62] on button "Visual Editor" at bounding box center [45, 60] width 78 height 30
click at [438, 430] on icon at bounding box center [440, 429] width 6 height 7
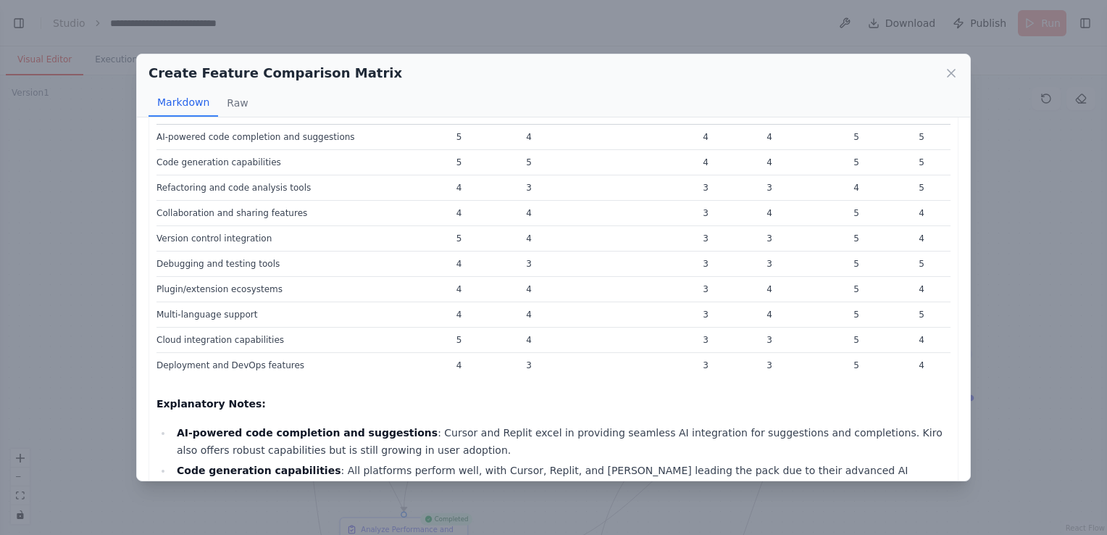
scroll to position [0, 0]
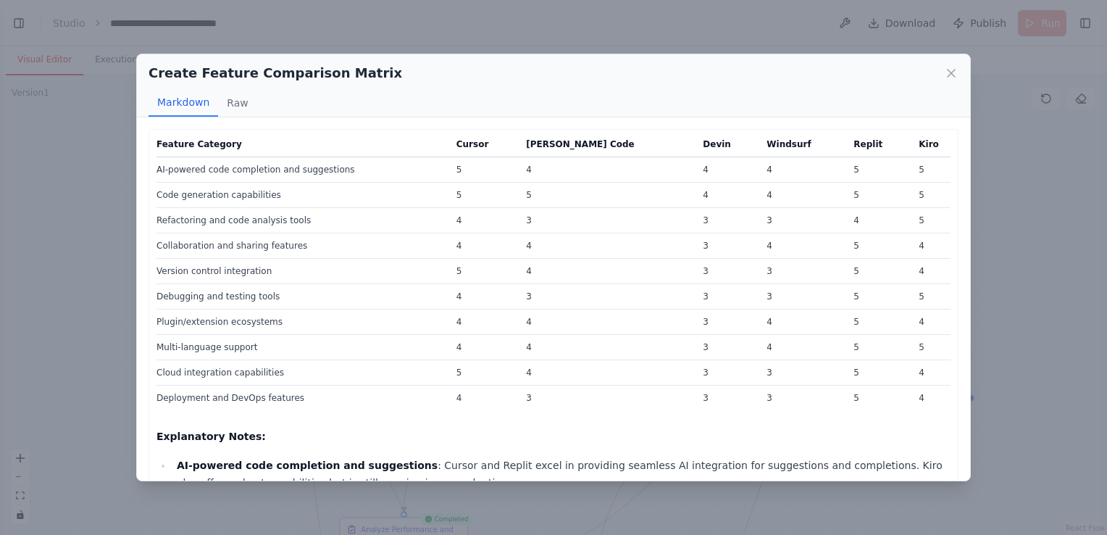
click at [942, 72] on div "Create Feature Comparison Matrix" at bounding box center [554, 73] width 810 height 20
click at [949, 74] on icon at bounding box center [951, 73] width 7 height 7
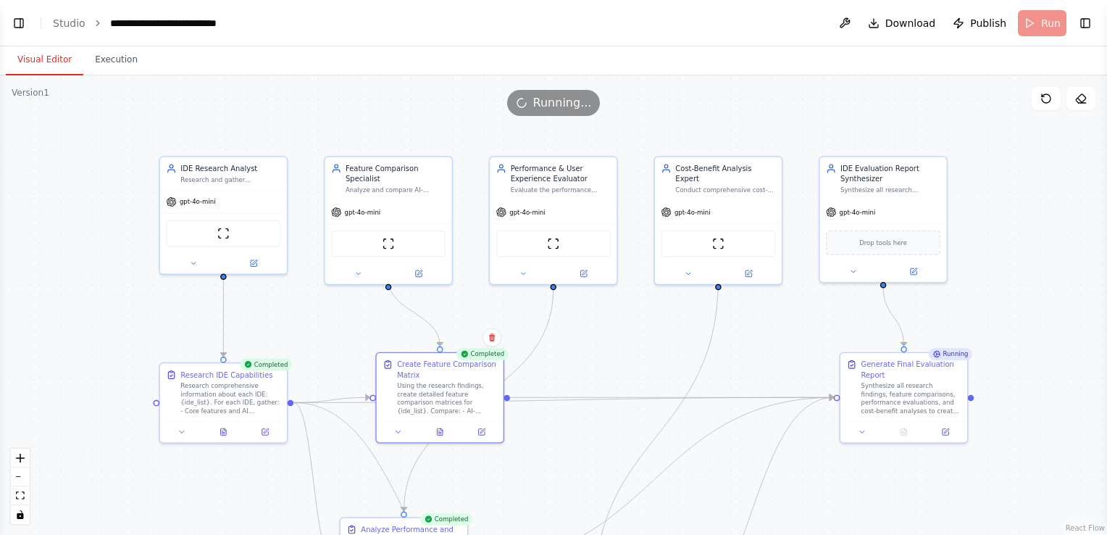
scroll to position [1850, 0]
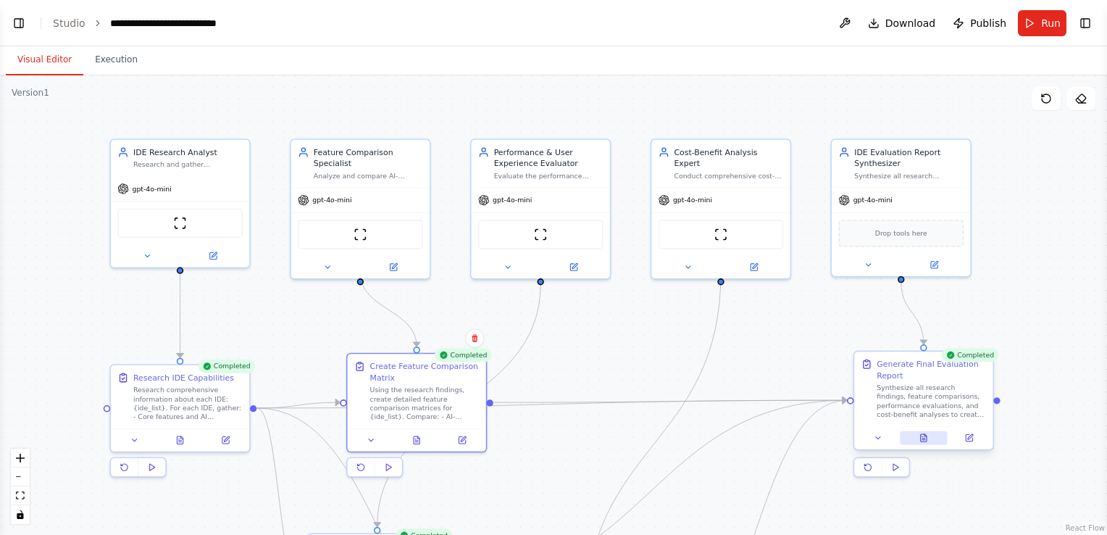
click at [923, 442] on button at bounding box center [924, 438] width 48 height 14
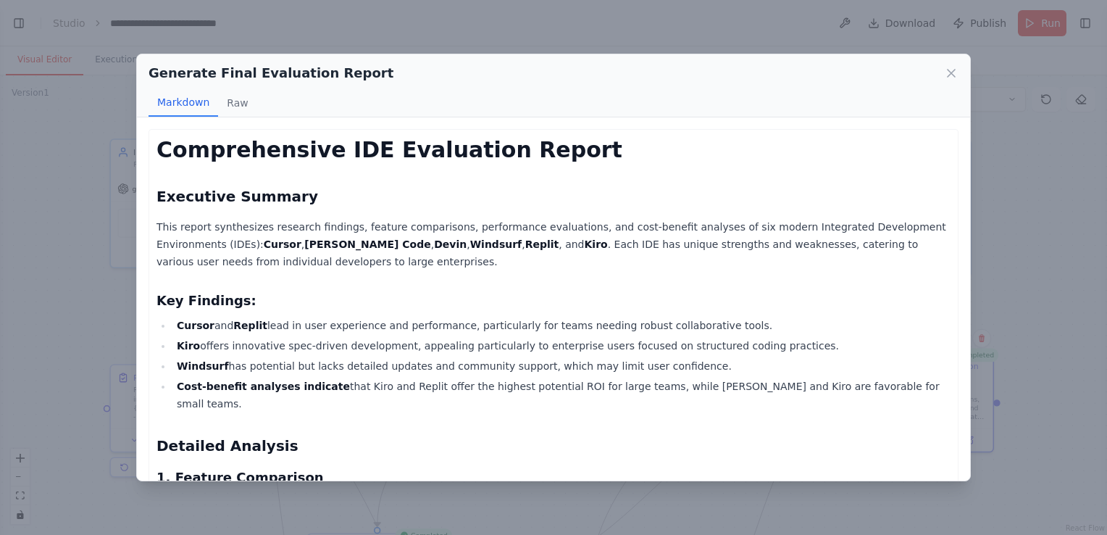
scroll to position [0, 0]
click at [950, 70] on icon at bounding box center [951, 73] width 14 height 14
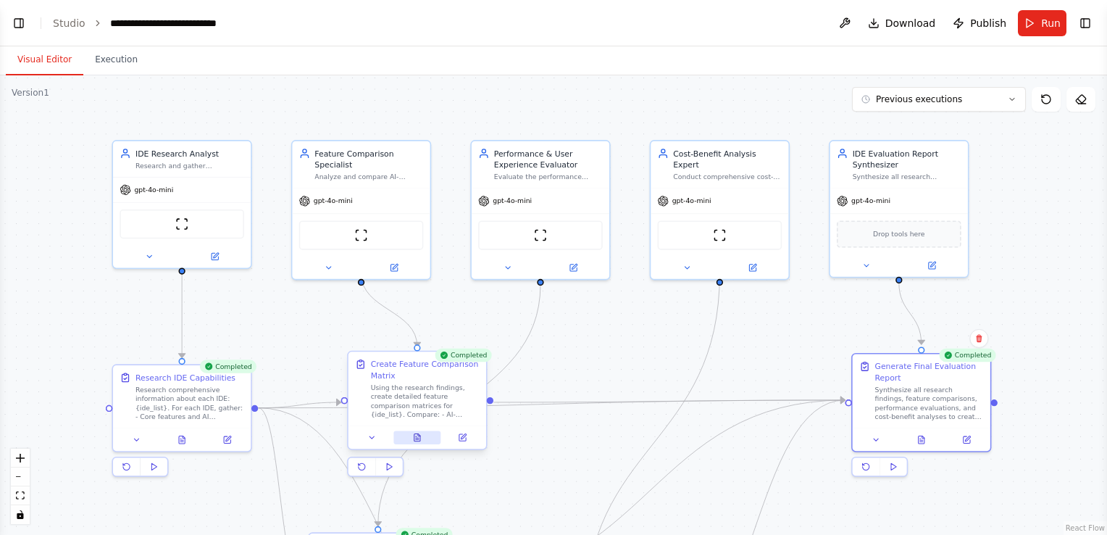
click at [420, 440] on icon at bounding box center [418, 437] width 6 height 7
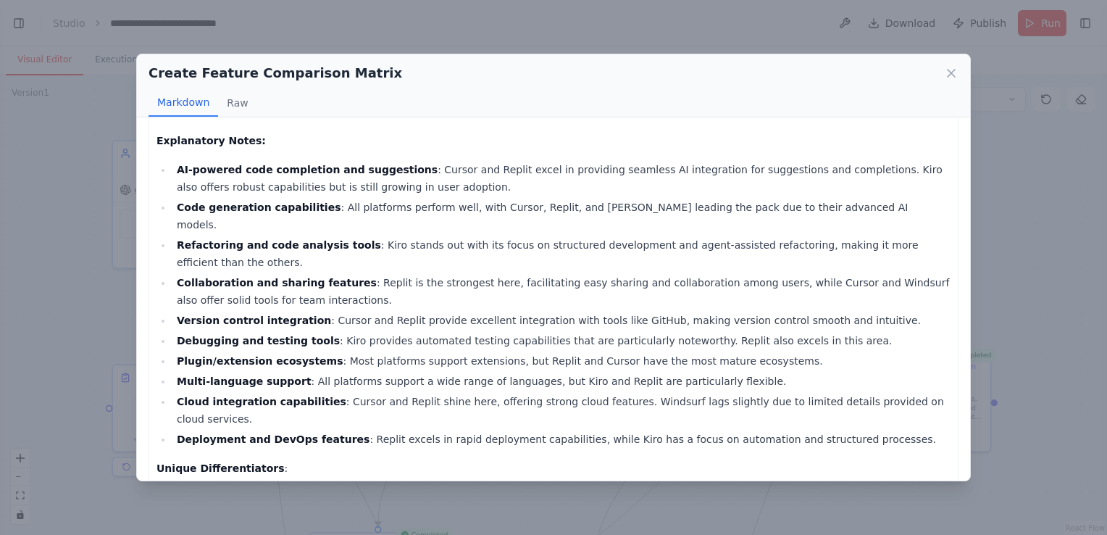
scroll to position [300, 0]
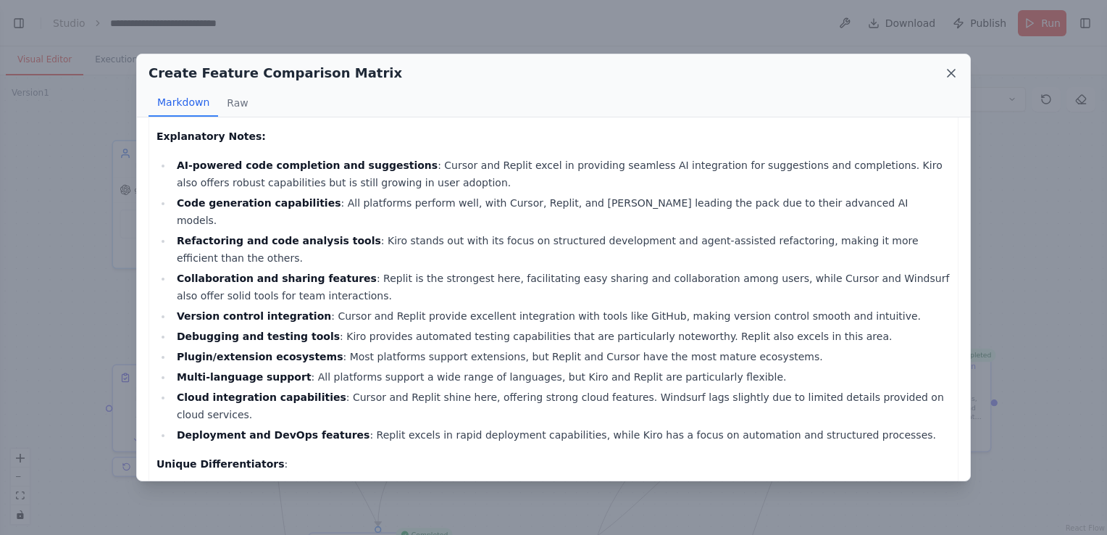
click at [951, 74] on icon at bounding box center [951, 73] width 14 height 14
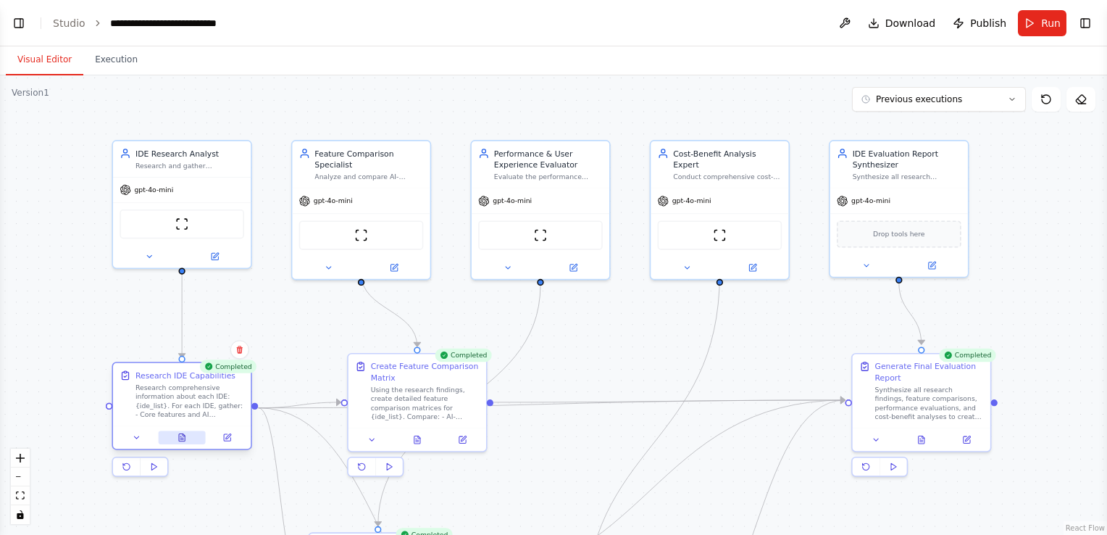
click at [188, 438] on button at bounding box center [181, 438] width 47 height 14
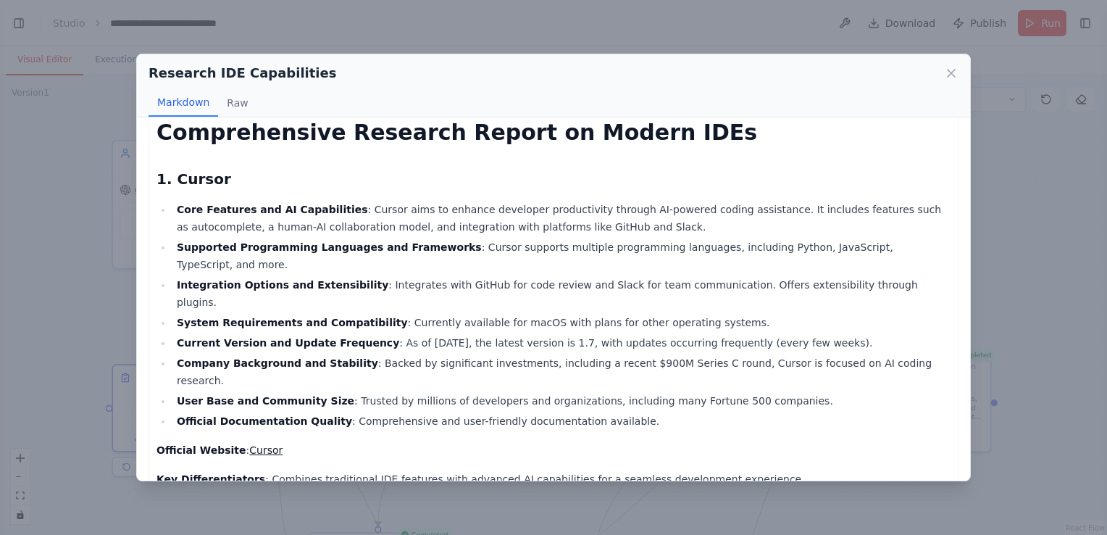
scroll to position [0, 0]
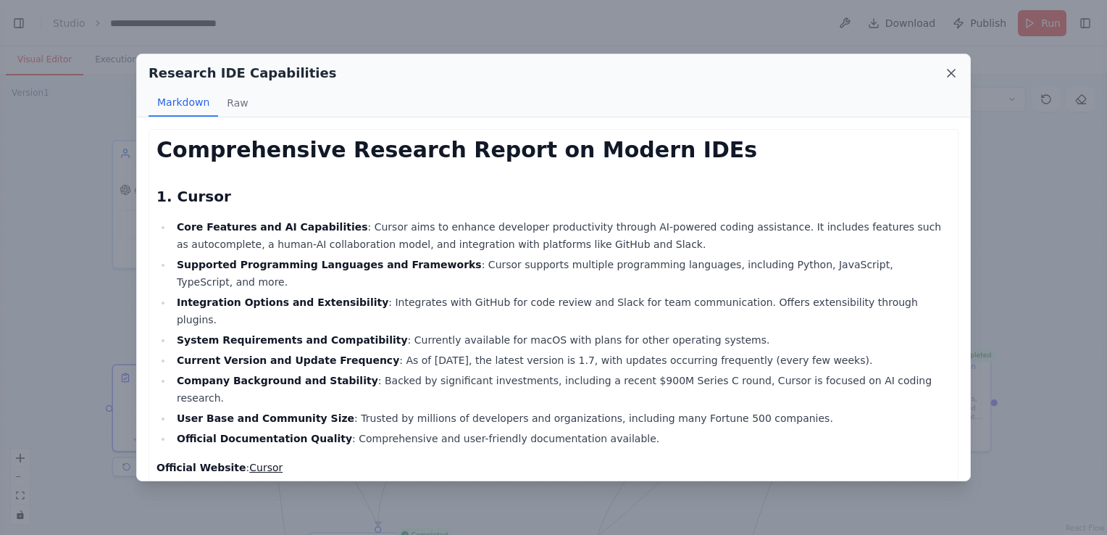
click at [952, 74] on icon at bounding box center [951, 73] width 7 height 7
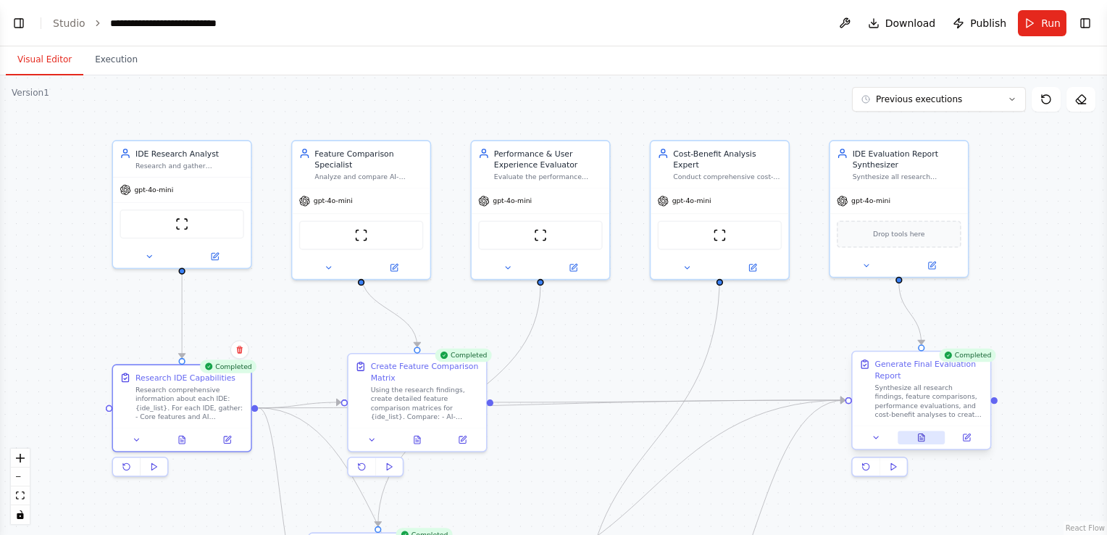
click at [918, 436] on icon at bounding box center [922, 437] width 9 height 9
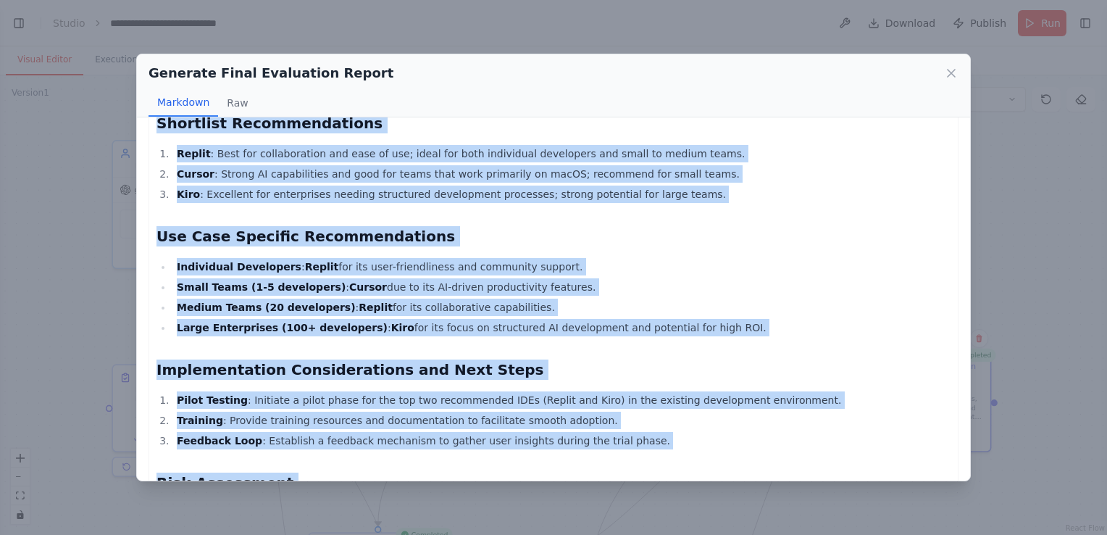
scroll to position [1695, 0]
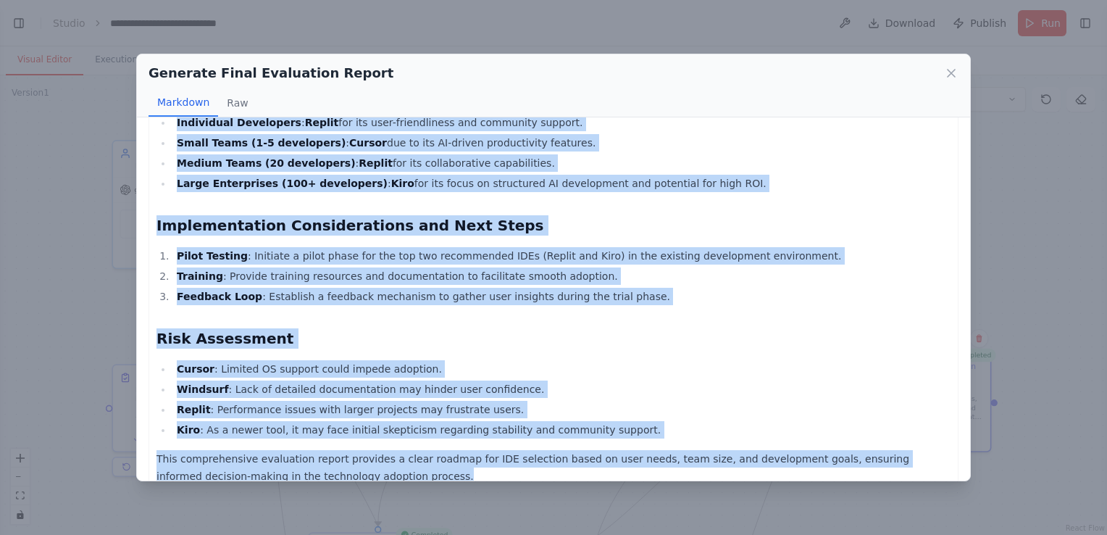
drag, startPoint x: 161, startPoint y: 145, endPoint x: 357, endPoint y: 462, distance: 372.3
copy div "Comprehensive IDE Evaluation Report Executive Summary This report synthesizes r…"
click at [861, 267] on li "Training : Provide training resources and documentation to facilitate smooth ad…" at bounding box center [561, 275] width 778 height 17
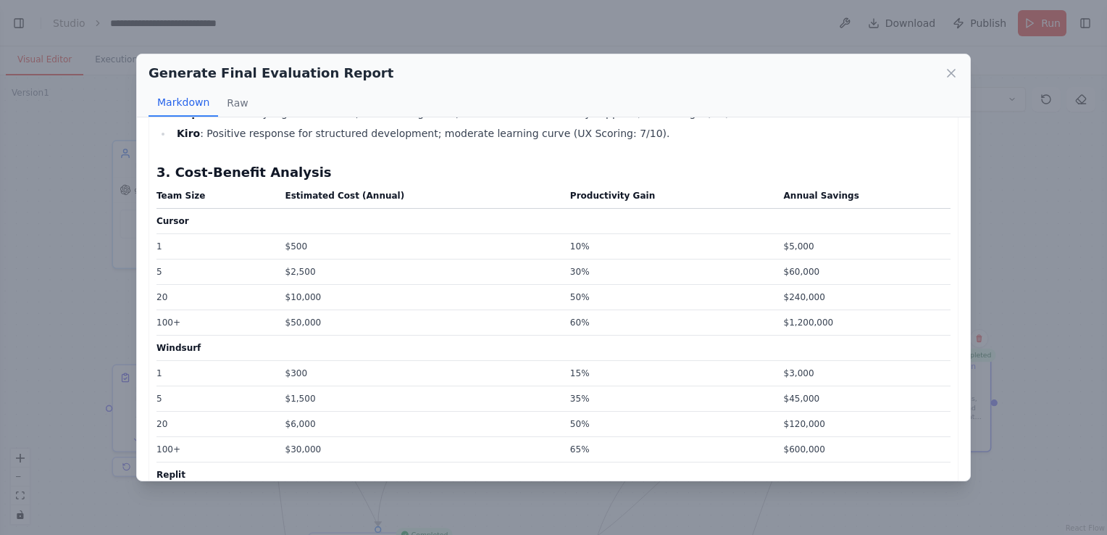
scroll to position [712, 0]
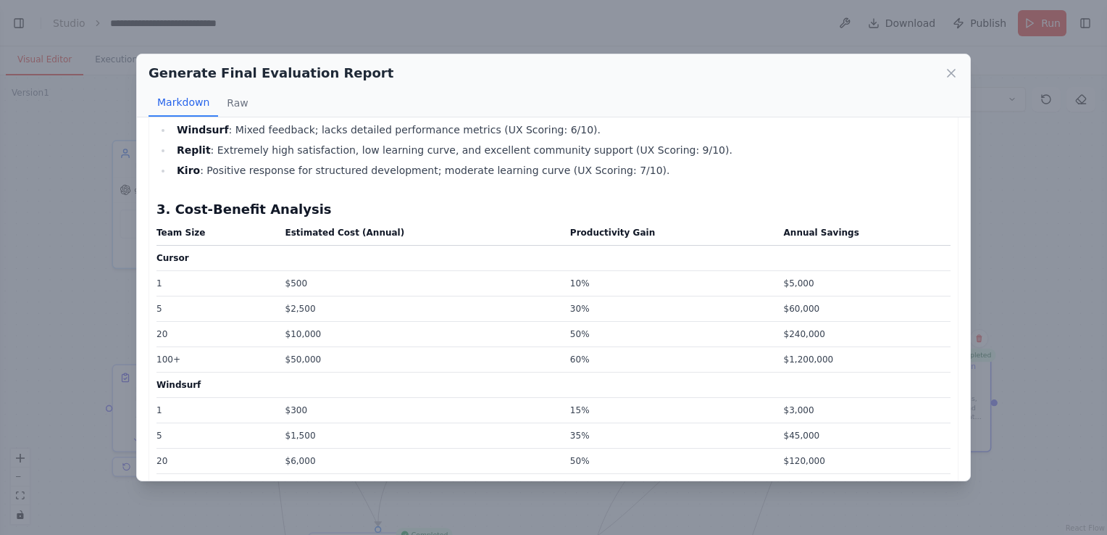
click at [952, 69] on icon at bounding box center [951, 73] width 14 height 14
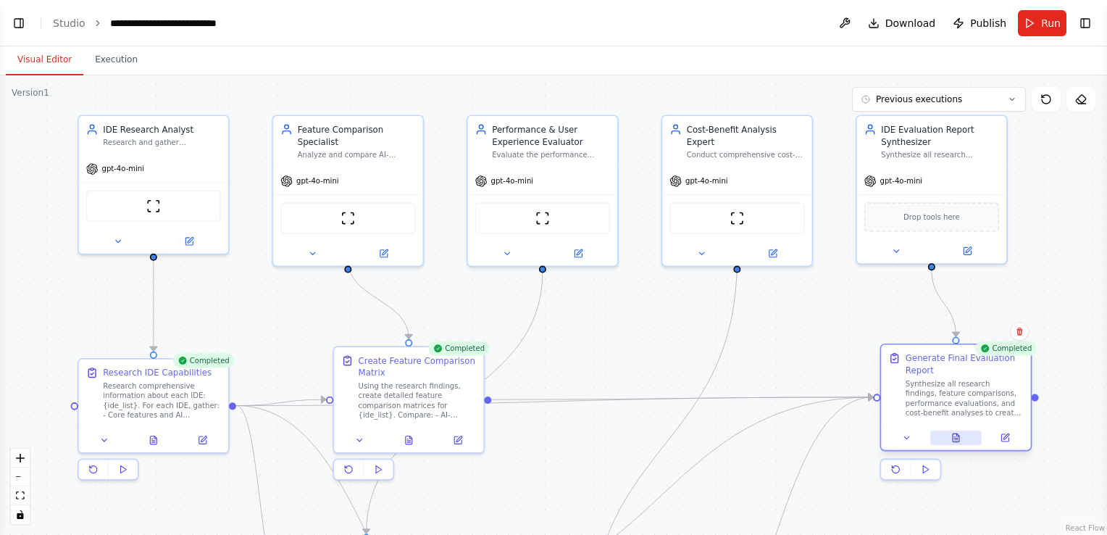
click at [962, 441] on button at bounding box center [956, 438] width 51 height 14
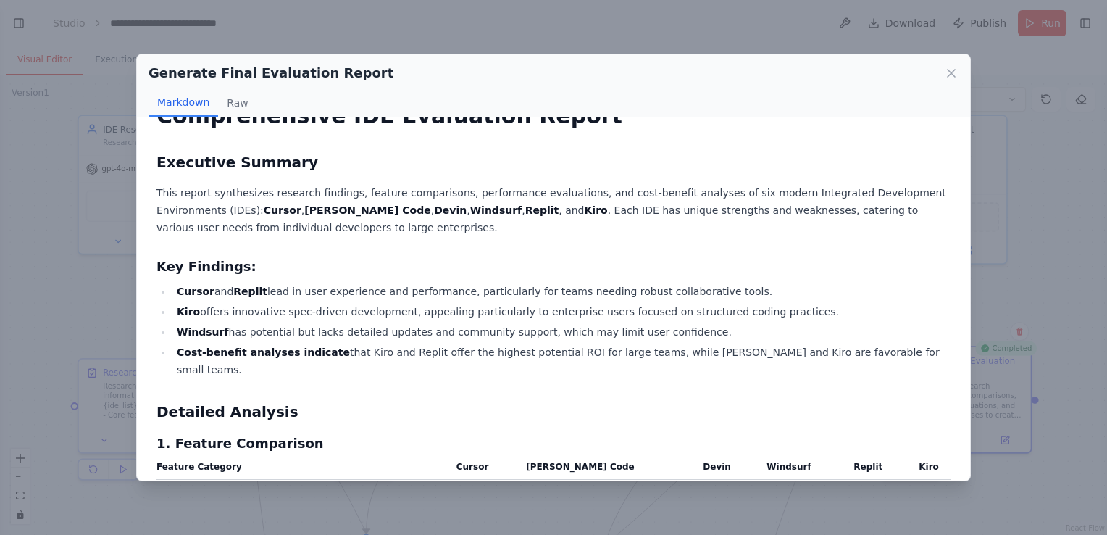
scroll to position [0, 0]
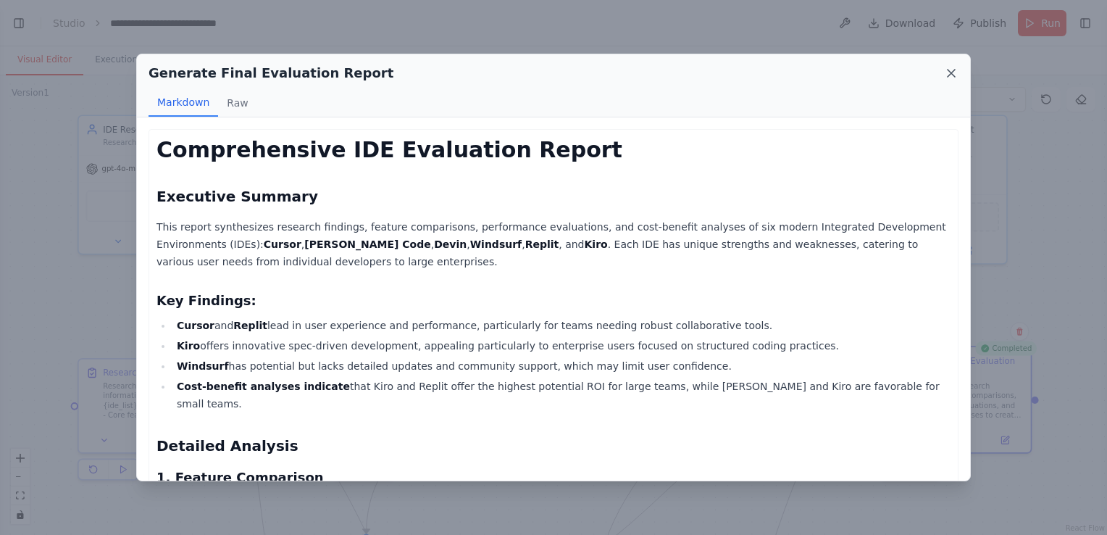
click at [950, 77] on icon at bounding box center [951, 73] width 14 height 14
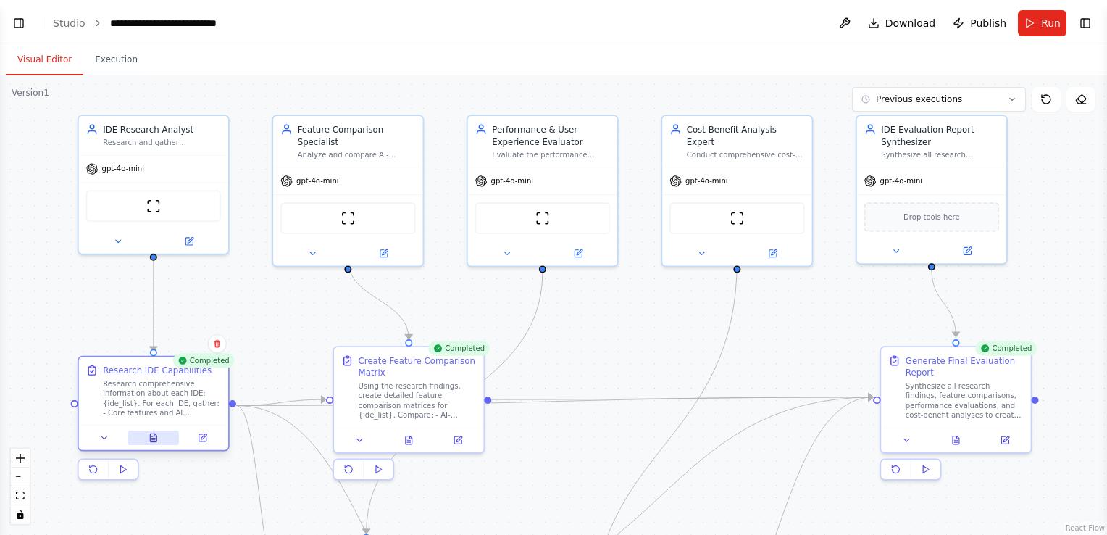
click at [150, 438] on icon at bounding box center [153, 437] width 7 height 8
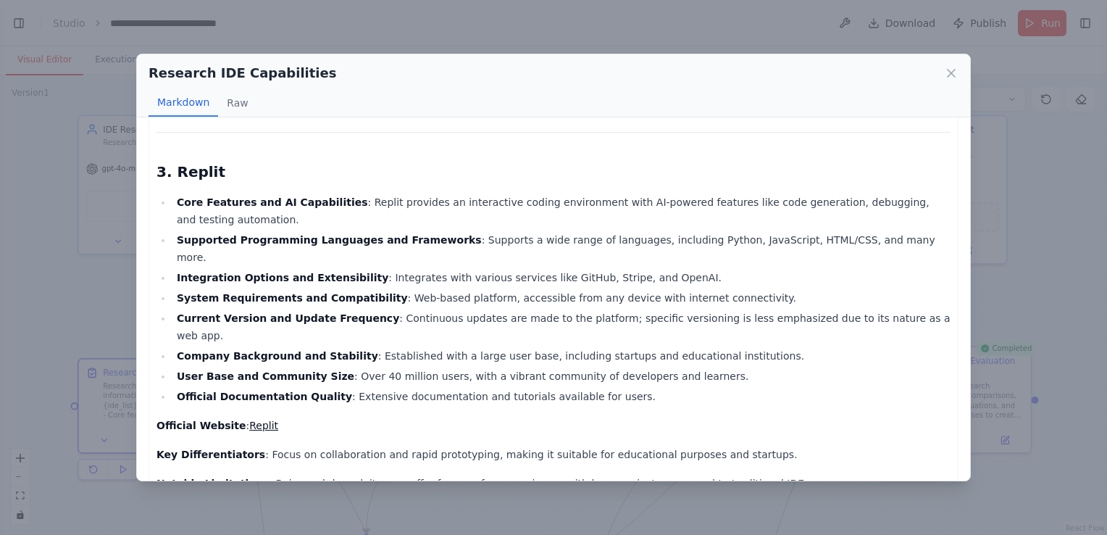
scroll to position [760, 0]
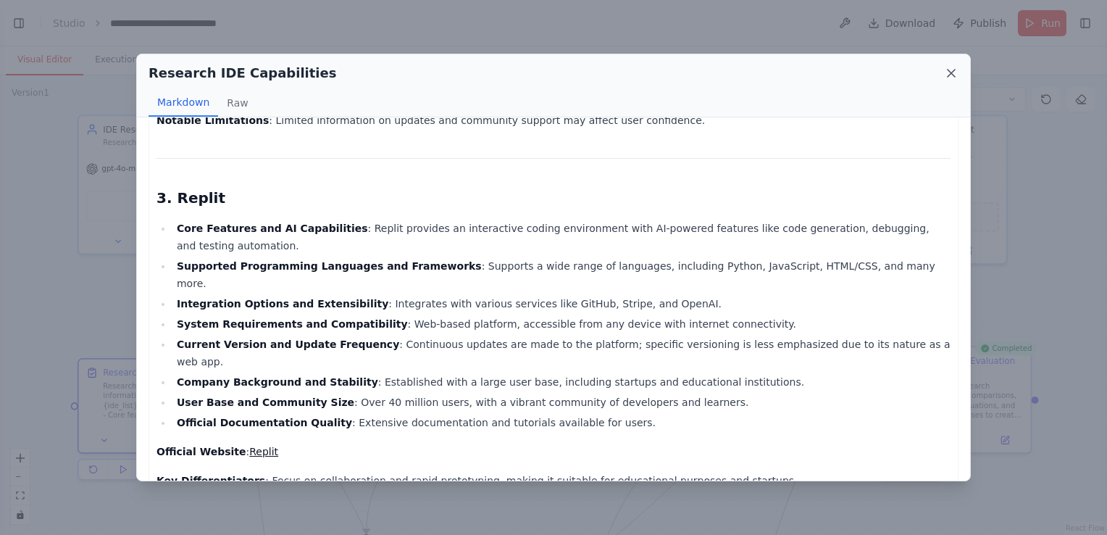
click at [954, 71] on icon at bounding box center [951, 73] width 14 height 14
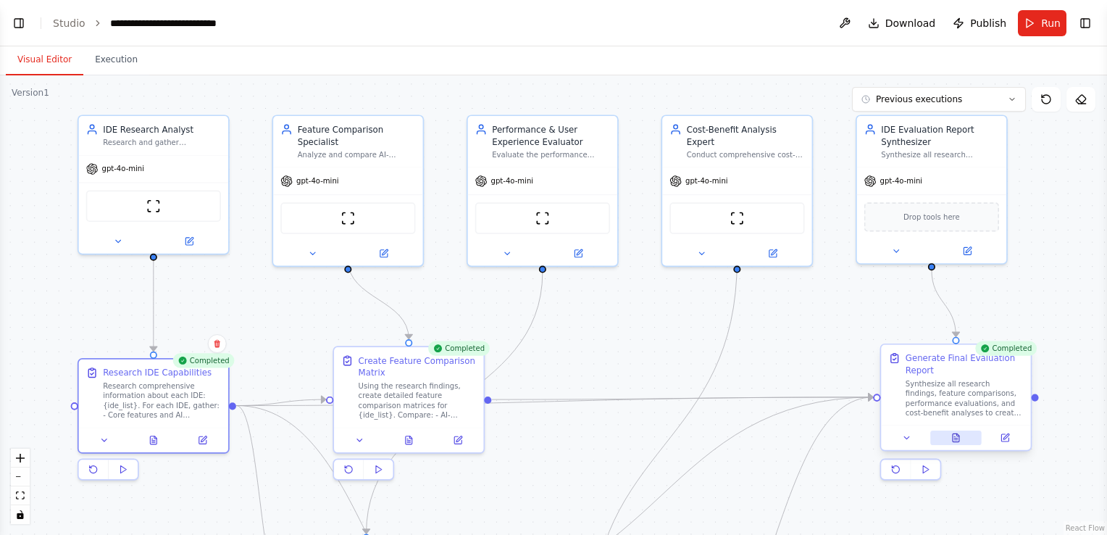
click at [957, 433] on icon at bounding box center [956, 437] width 7 height 8
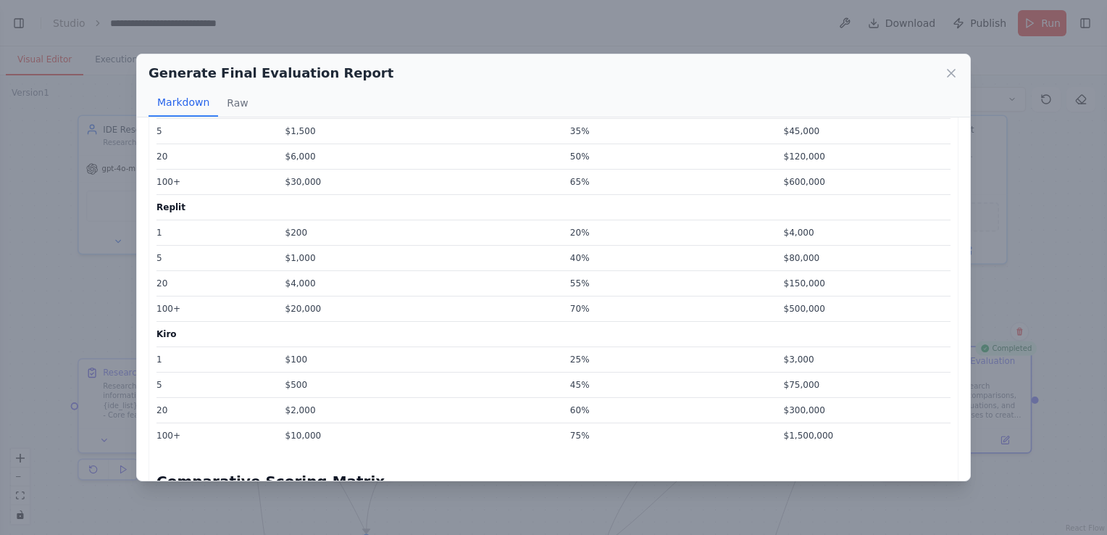
scroll to position [1018, 0]
click at [957, 74] on icon at bounding box center [951, 73] width 14 height 14
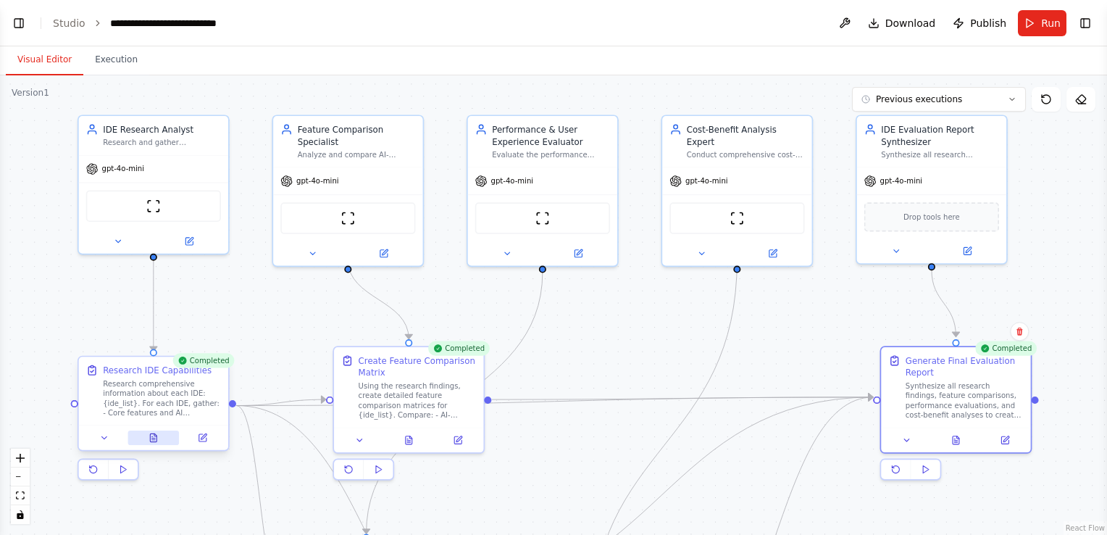
click at [156, 437] on icon at bounding box center [153, 437] width 7 height 8
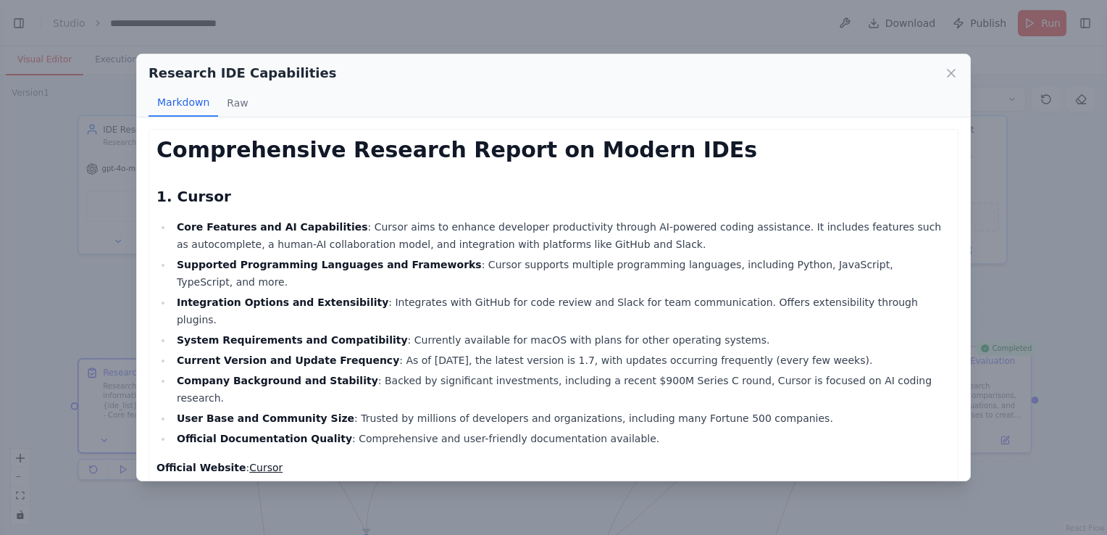
click at [357, 262] on strong "Supported Programming Languages and Frameworks" at bounding box center [329, 265] width 305 height 12
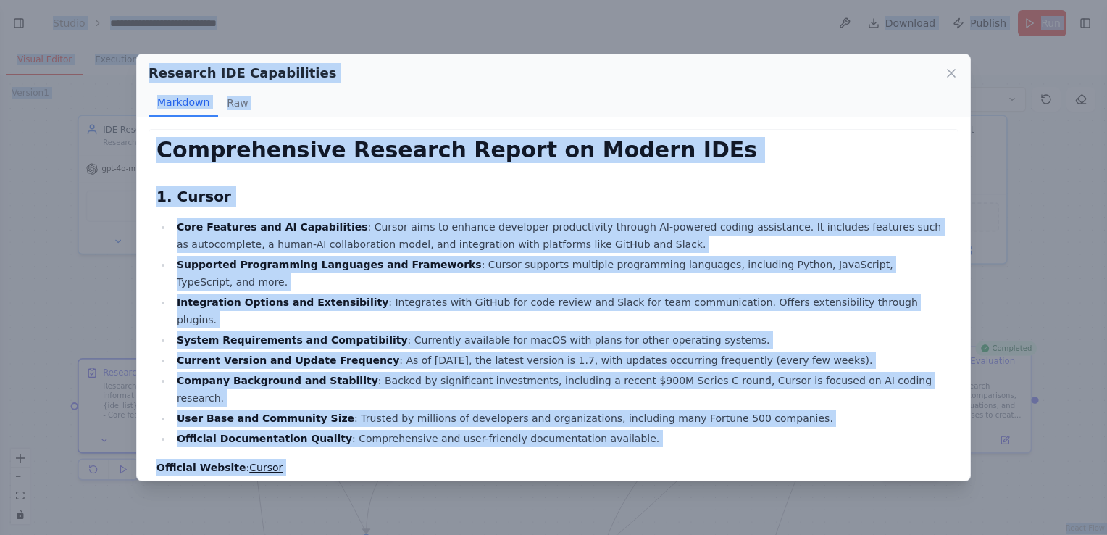
click at [357, 262] on strong "Supported Programming Languages and Frameworks" at bounding box center [329, 265] width 305 height 12
drag, startPoint x: 146, startPoint y: 72, endPoint x: 396, endPoint y: 475, distance: 473.9
click at [396, 475] on div "Research IDE Capabilities Markdown Raw Comprehensive Research Report on Modern …" at bounding box center [553, 268] width 835 height 428
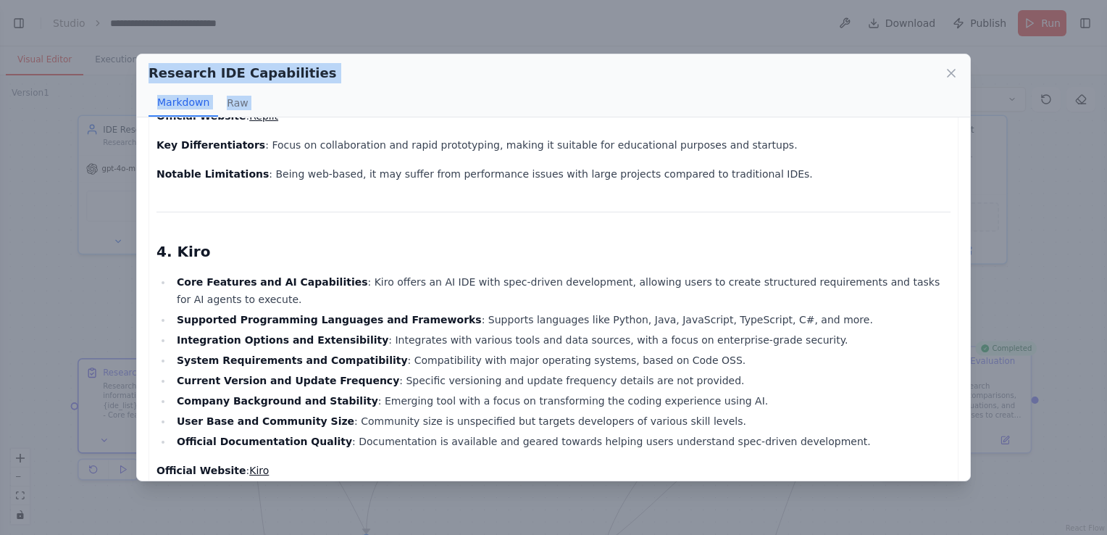
scroll to position [1123, 0]
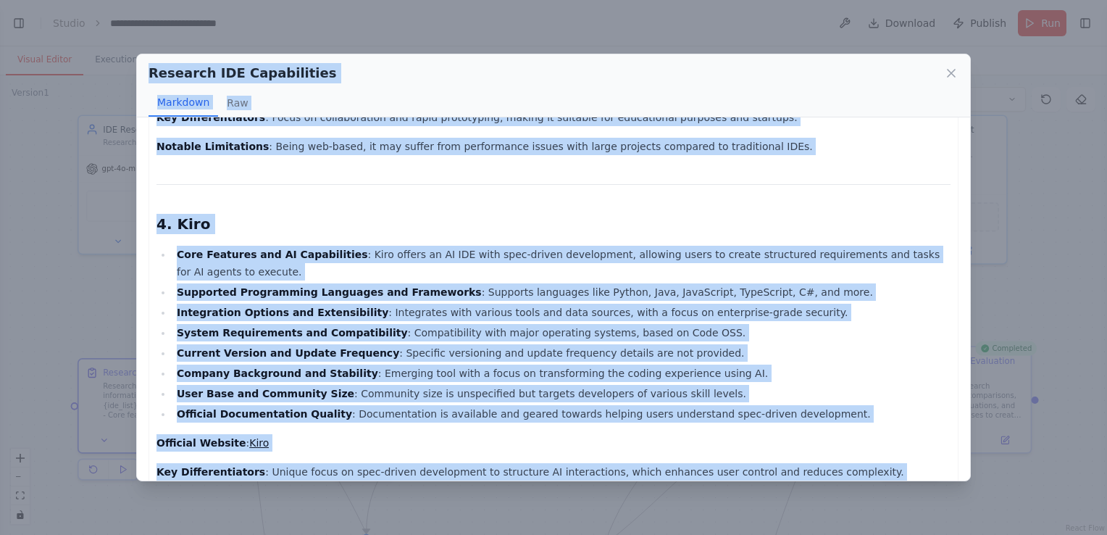
copy div "Research IDE Capabilities Markdown Raw Comprehensive Research Report on Modern …"
click at [949, 75] on icon at bounding box center [951, 73] width 7 height 7
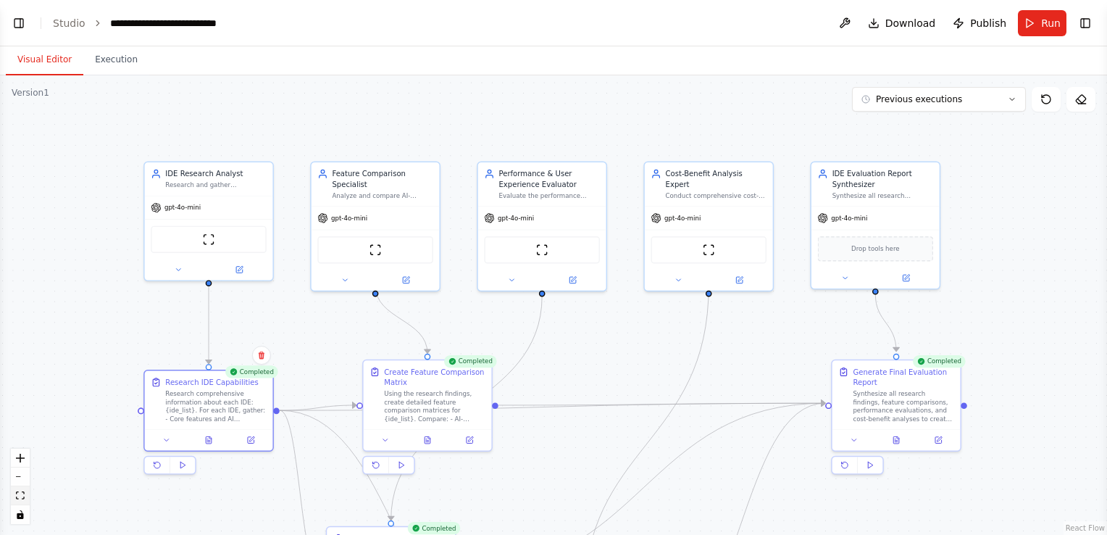
click at [23, 494] on icon "fit view" at bounding box center [20, 495] width 9 height 8
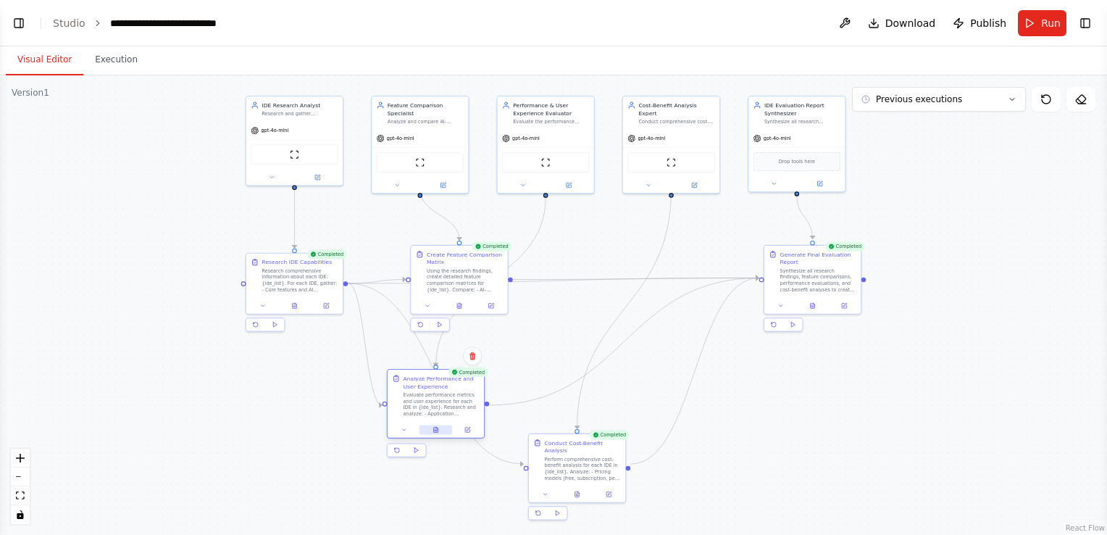
click at [435, 431] on button at bounding box center [436, 429] width 33 height 9
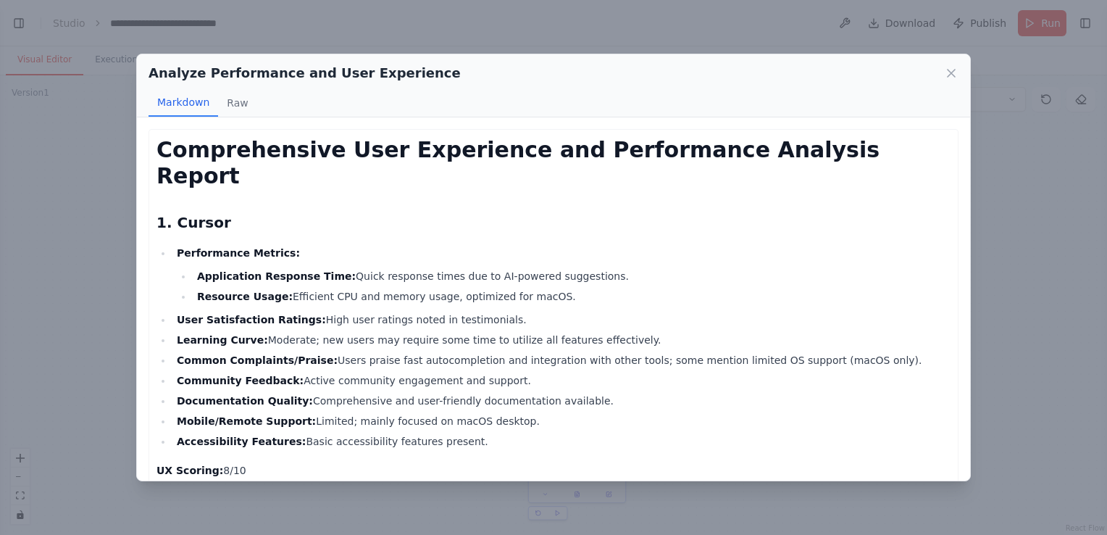
drag, startPoint x: 157, startPoint y: 154, endPoint x: 556, endPoint y: 416, distance: 477.4
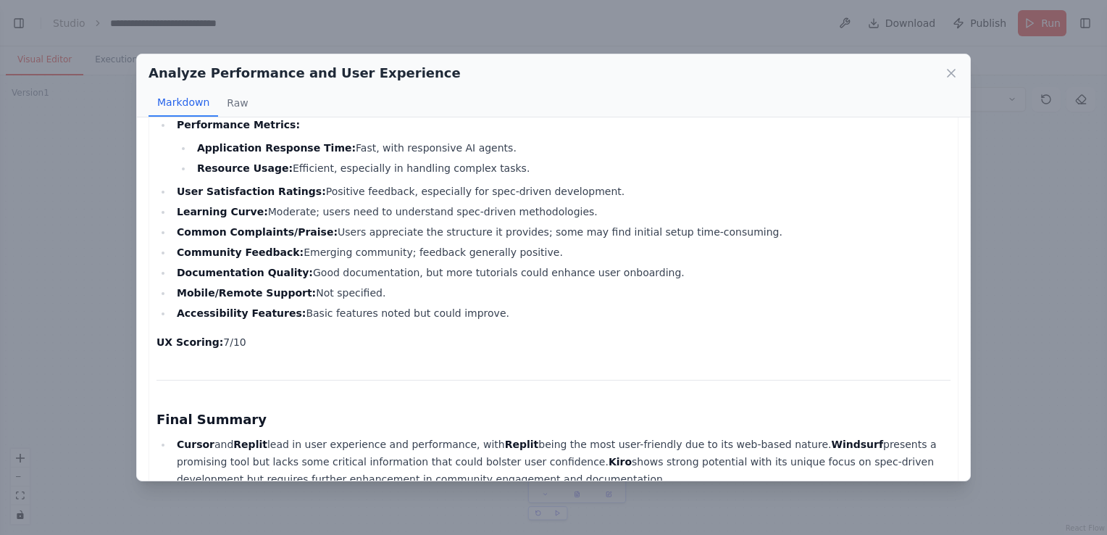
scroll to position [1230, 0]
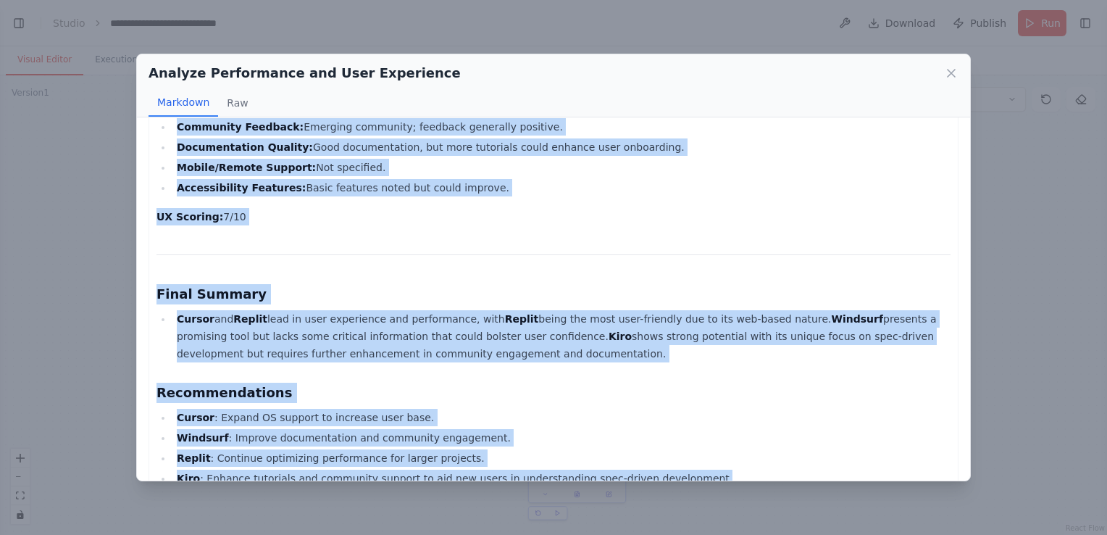
click at [685, 470] on li "Kiro : Enhance tutorials and community support to aid new users in understandin…" at bounding box center [561, 478] width 778 height 17
copy div "Comprehensive User Experience and Performance Analysis Report 1. Cursor Perform…"
click at [947, 71] on icon at bounding box center [951, 73] width 14 height 14
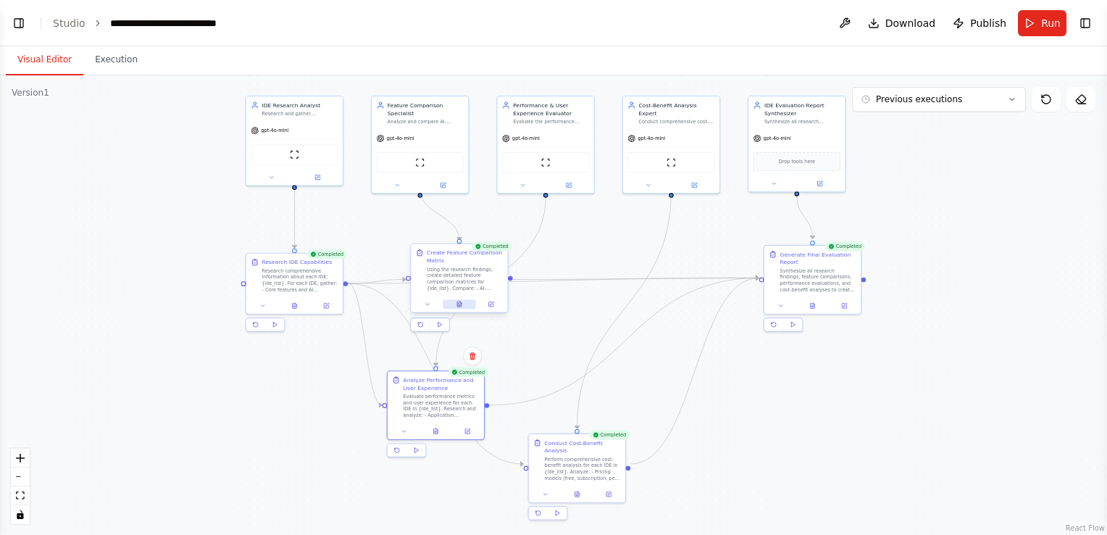
click at [459, 303] on icon at bounding box center [459, 303] width 4 height 5
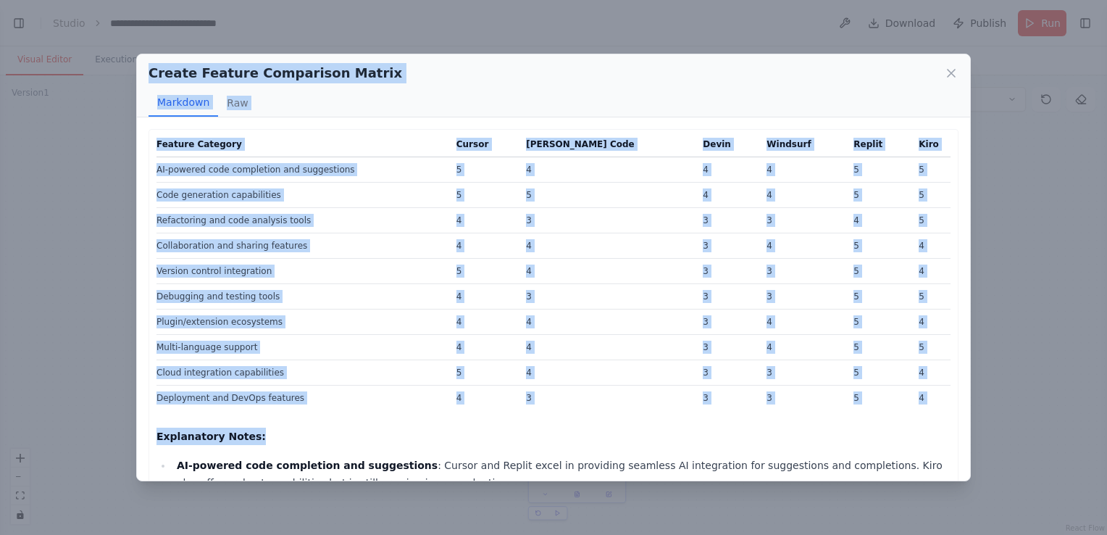
drag, startPoint x: 149, startPoint y: 69, endPoint x: 391, endPoint y: 431, distance: 436.2
click at [391, 431] on div "Create Feature Comparison Matrix Markdown Raw Feature Category Cursor Claude Co…" at bounding box center [553, 268] width 835 height 428
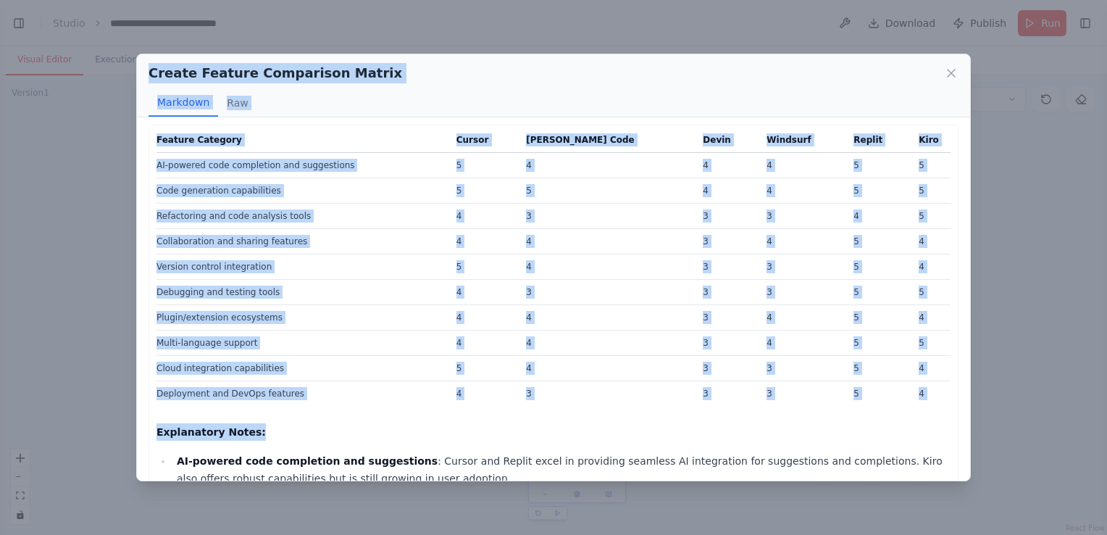
scroll to position [392, 0]
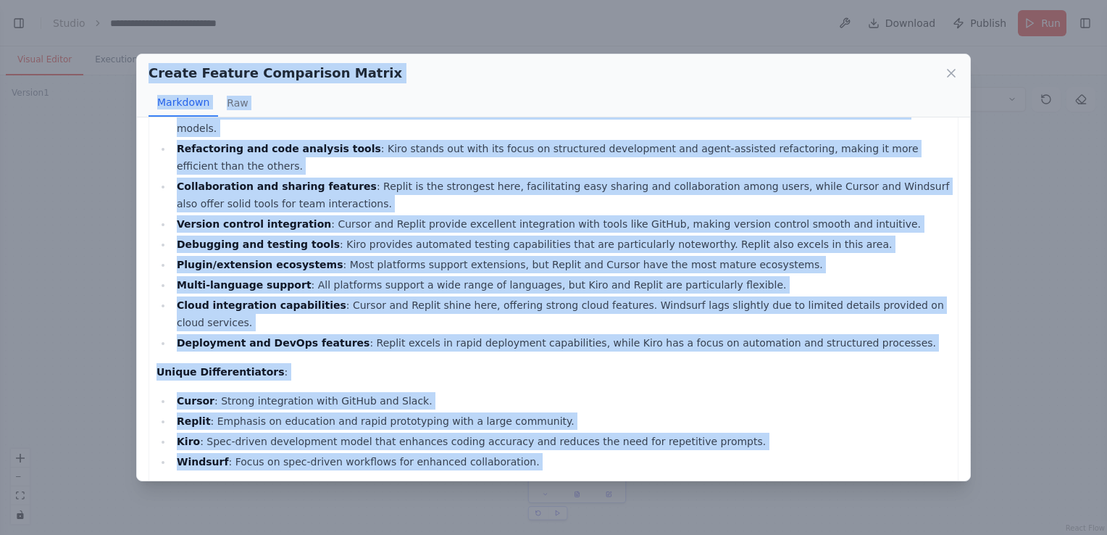
click at [196, 482] on p "This matrix provides a comprehensive overview of the different IDEs' capabiliti…" at bounding box center [554, 499] width 794 height 35
copy div "Create Feature Comparison Matrix Markdown Raw Feature Category Cursor Claude Co…"
click at [947, 75] on icon at bounding box center [951, 73] width 14 height 14
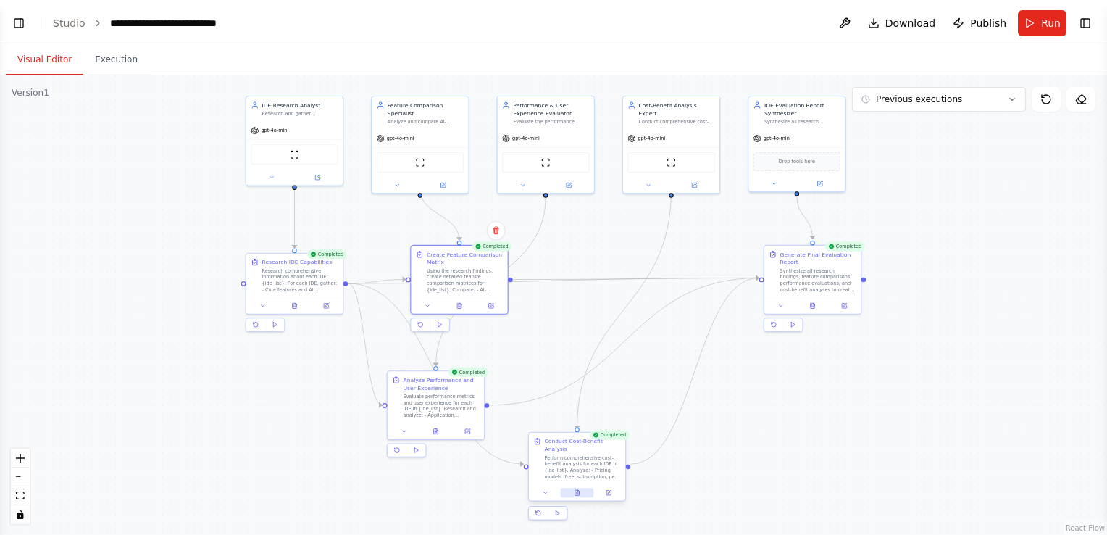
click at [577, 490] on icon at bounding box center [577, 492] width 4 height 5
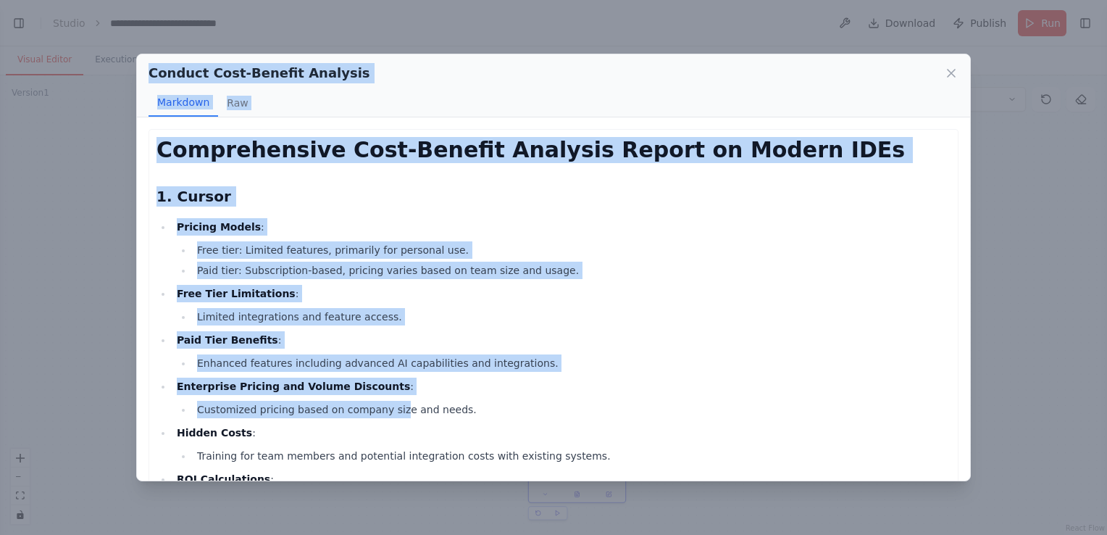
drag, startPoint x: 151, startPoint y: 73, endPoint x: 383, endPoint y: 400, distance: 401.2
click at [383, 400] on div "Conduct Cost-Benefit Analysis Markdown Raw Comprehensive Cost-Benefit Analysis …" at bounding box center [553, 268] width 835 height 428
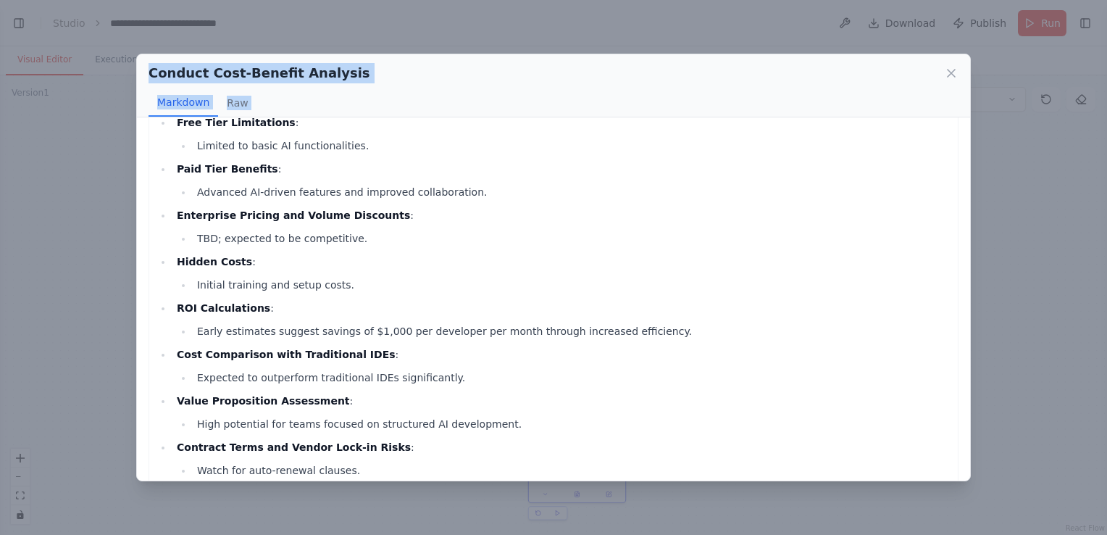
scroll to position [2648, 0]
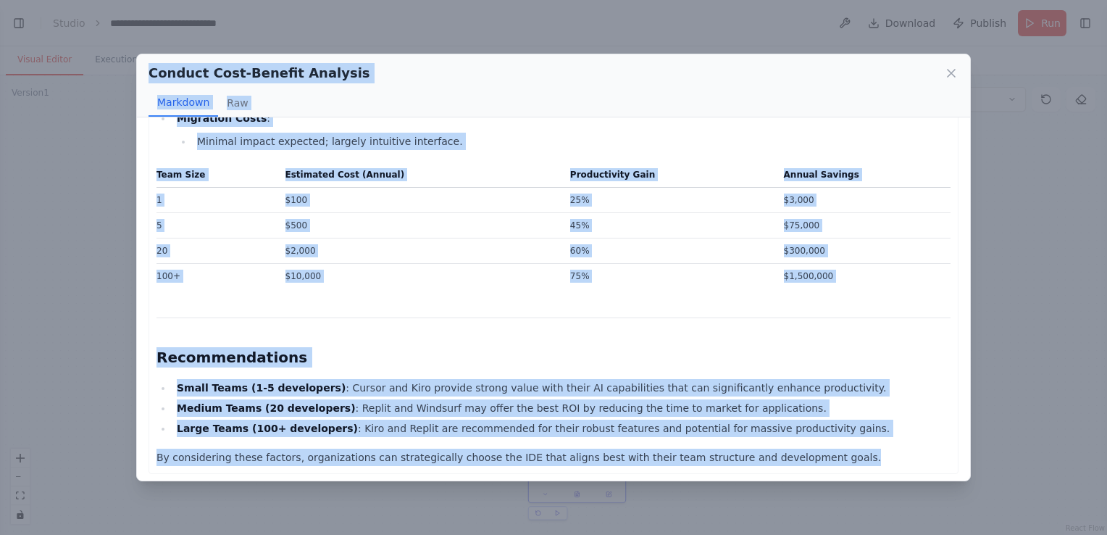
click at [820, 455] on p "By considering these factors, organizations can strategically choose the IDE th…" at bounding box center [554, 457] width 794 height 17
copy div "Conduct Cost-Benefit Analysis Markdown Raw Comprehensive Cost-Benefit Analysis …"
click at [948, 73] on icon at bounding box center [951, 73] width 14 height 14
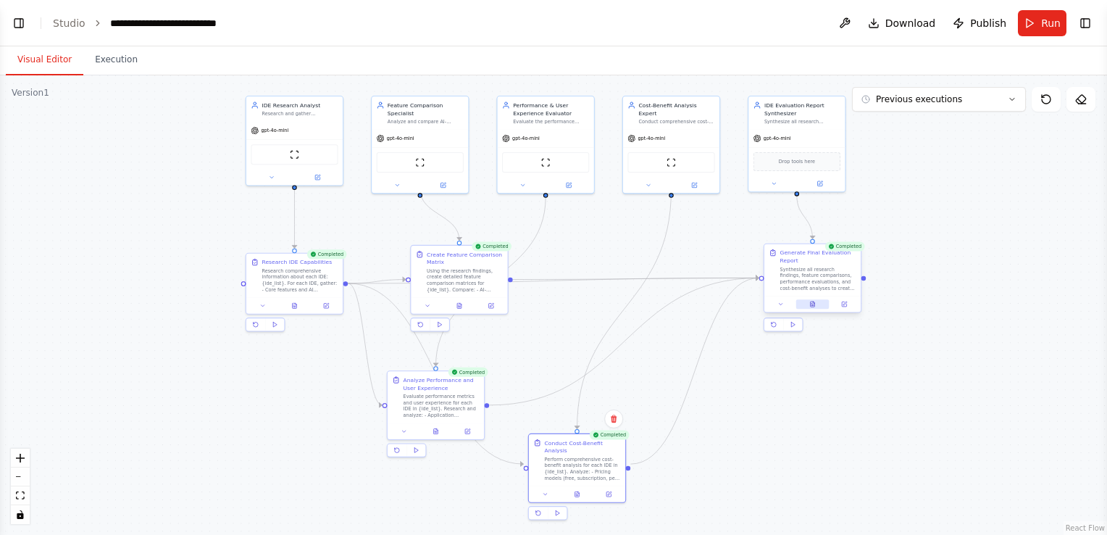
click at [818, 303] on button at bounding box center [813, 303] width 33 height 9
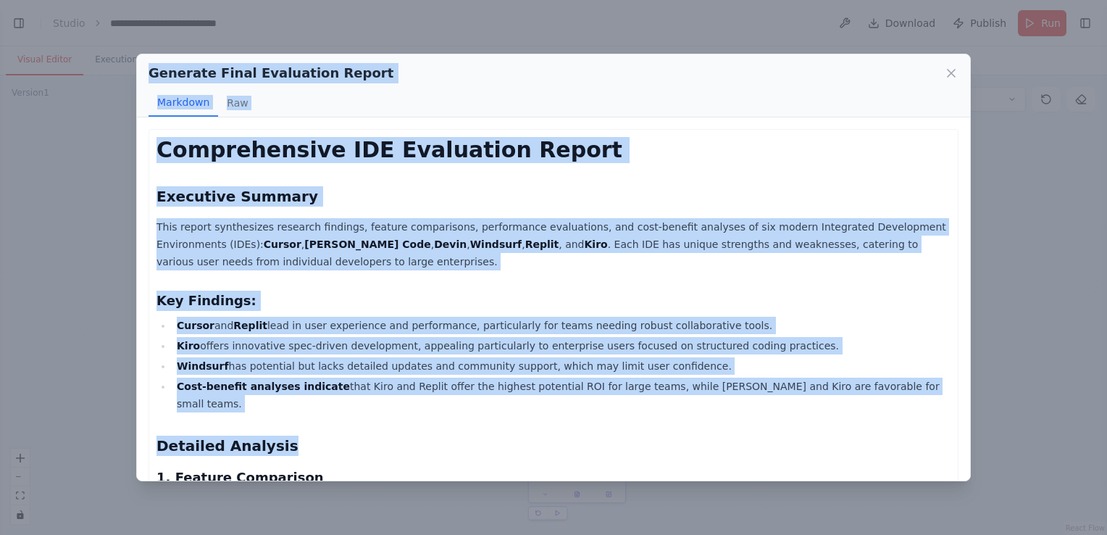
drag, startPoint x: 150, startPoint y: 69, endPoint x: 368, endPoint y: 422, distance: 414.9
click at [368, 422] on div "Generate Final Evaluation Report Markdown Raw Comprehensive IDE Evaluation Repo…" at bounding box center [553, 268] width 835 height 428
click at [368, 436] on h2 "Detailed Analysis" at bounding box center [554, 446] width 794 height 20
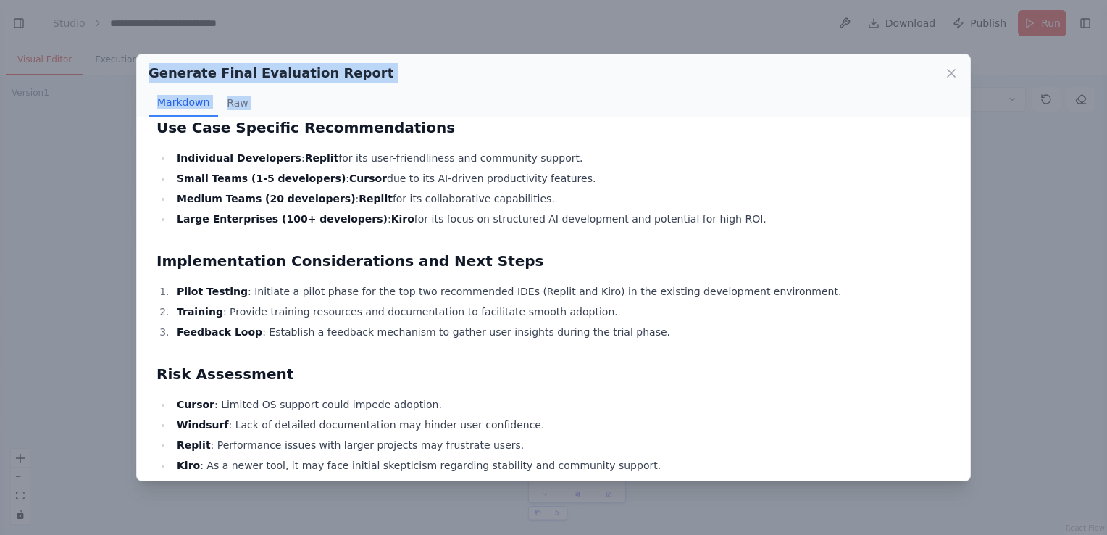
scroll to position [1694, 0]
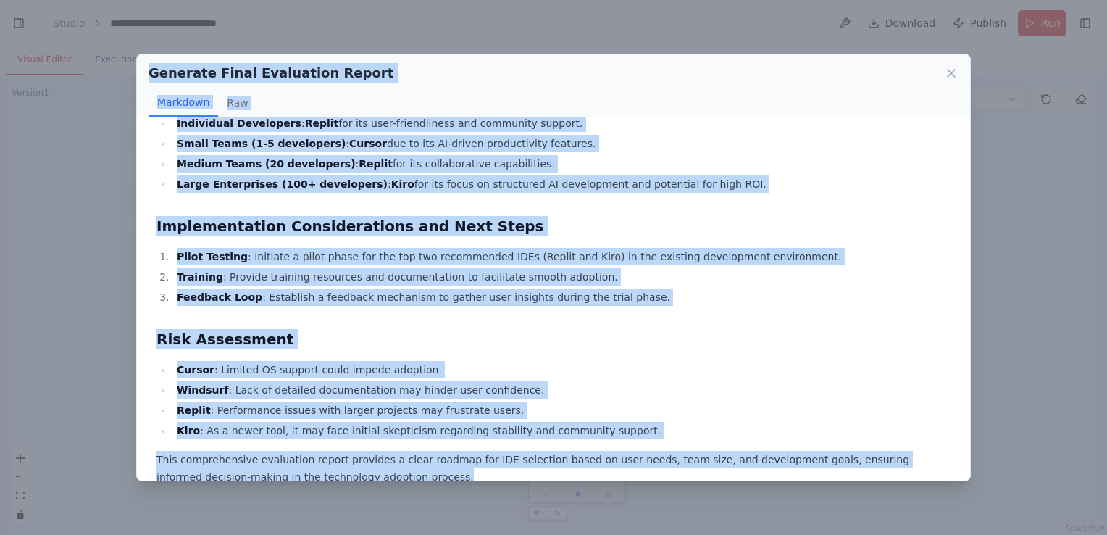
click at [334, 454] on p "This comprehensive evaluation report provides a clear roadmap for IDE selection…" at bounding box center [554, 468] width 794 height 35
copy div "Generate Final Evaluation Report Markdown Raw Comprehensive IDE Evaluation Repo…"
click at [948, 75] on icon at bounding box center [951, 73] width 14 height 14
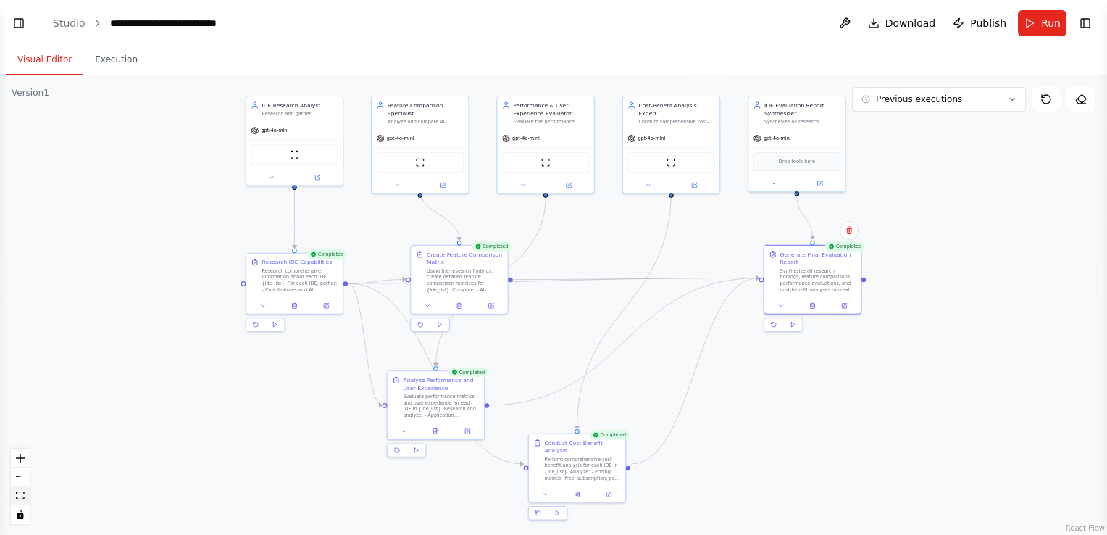
click at [17, 496] on icon "fit view" at bounding box center [20, 495] width 9 height 8
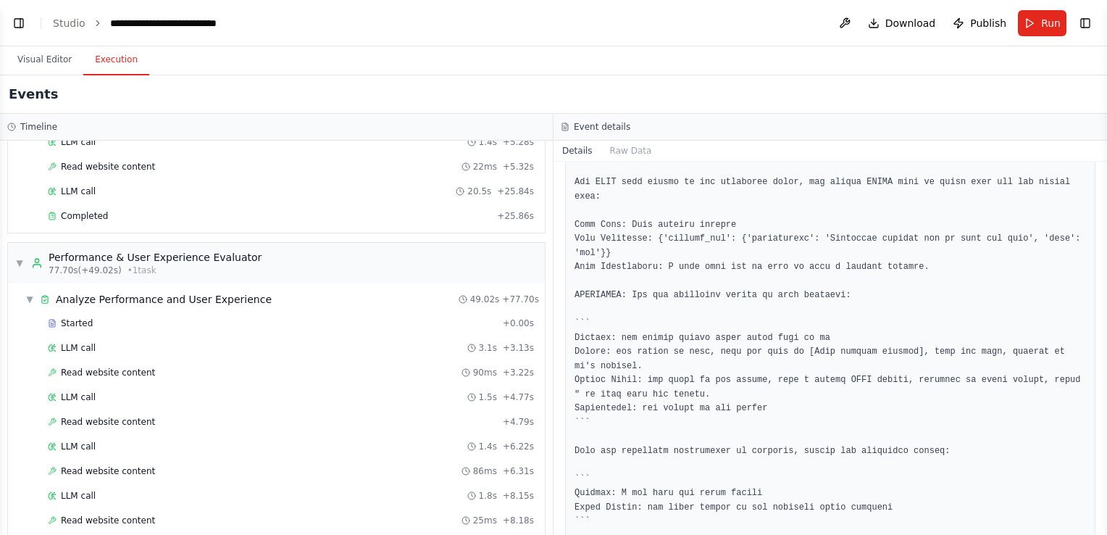
click at [103, 59] on button "Execution" at bounding box center [116, 60] width 66 height 30
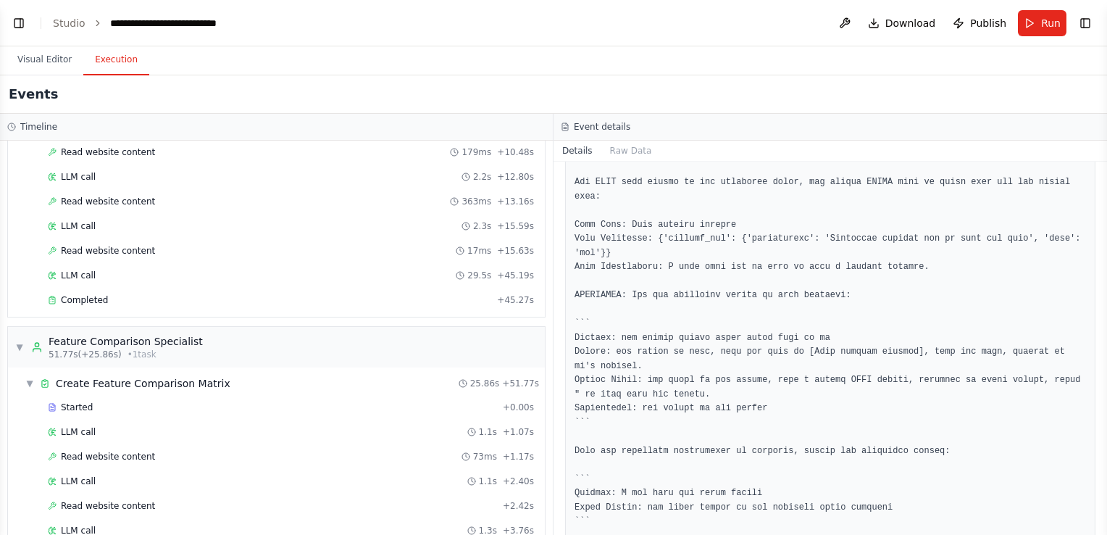
scroll to position [194, 0]
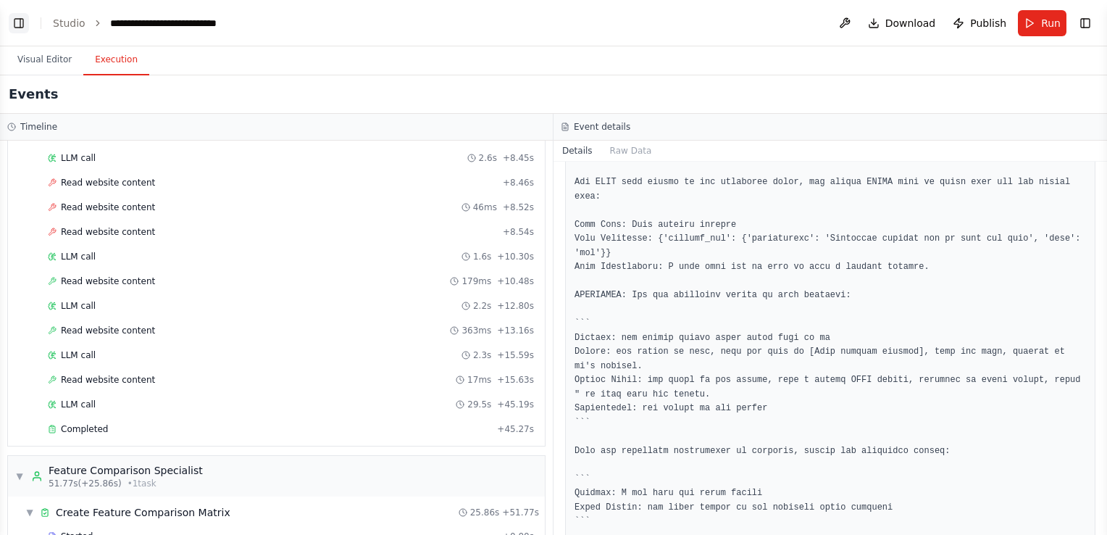
click at [23, 20] on button "Toggle Left Sidebar" at bounding box center [19, 23] width 20 height 20
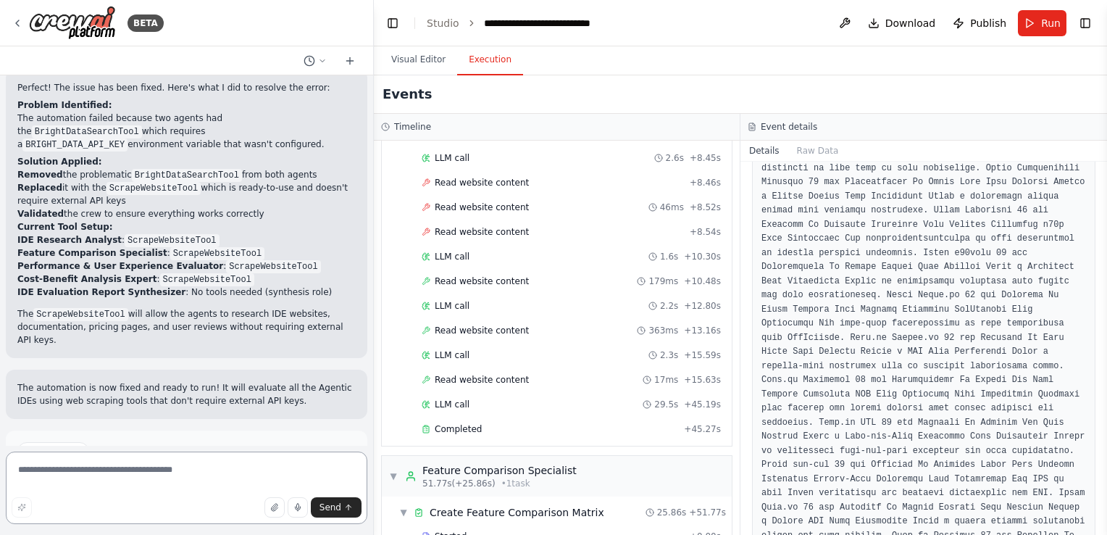
click at [86, 467] on textarea at bounding box center [187, 488] width 362 height 72
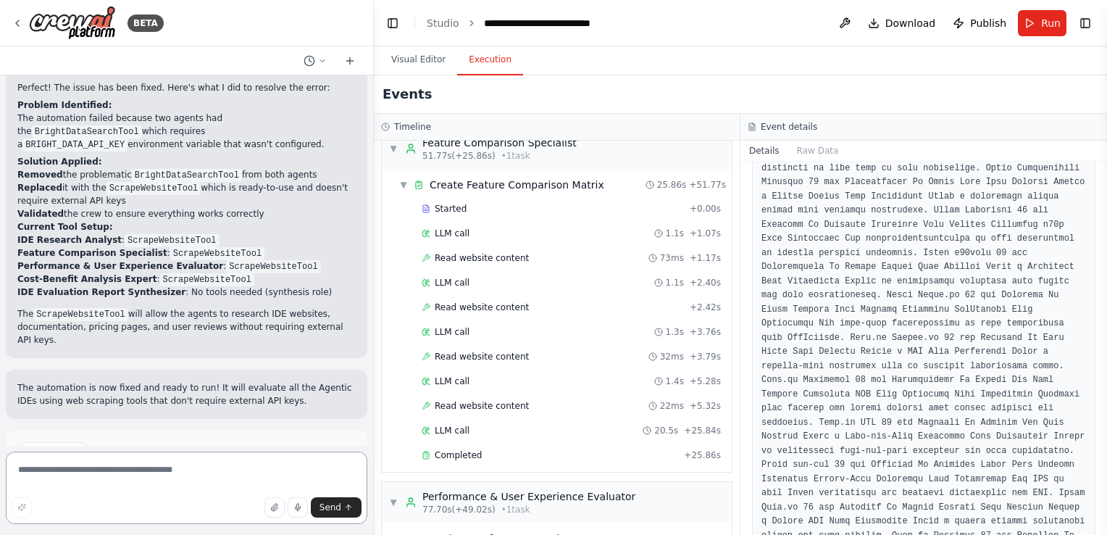
scroll to position [524, 0]
click at [1041, 18] on button "Run" at bounding box center [1042, 23] width 49 height 26
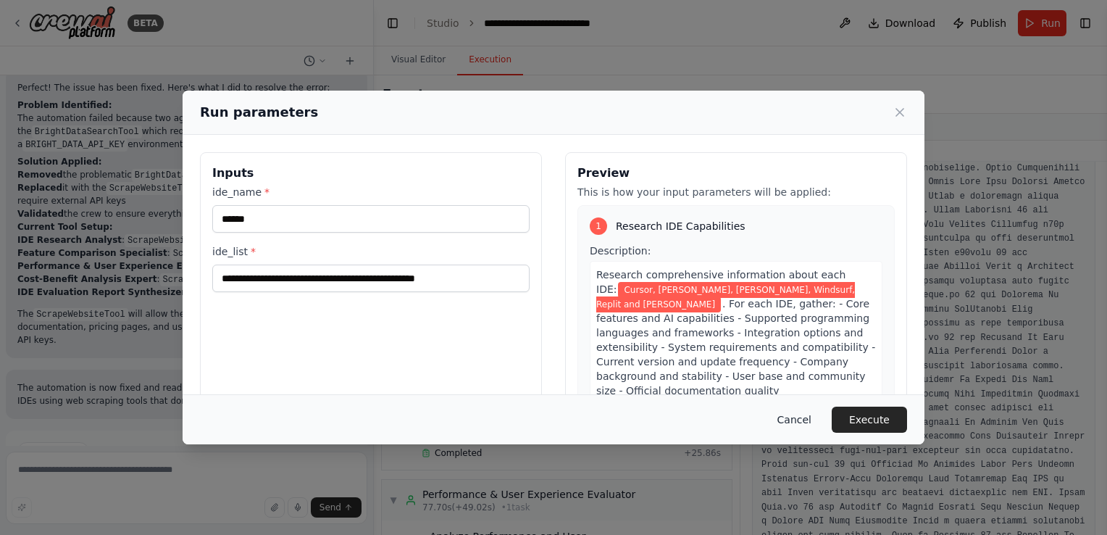
click at [803, 416] on button "Cancel" at bounding box center [794, 420] width 57 height 26
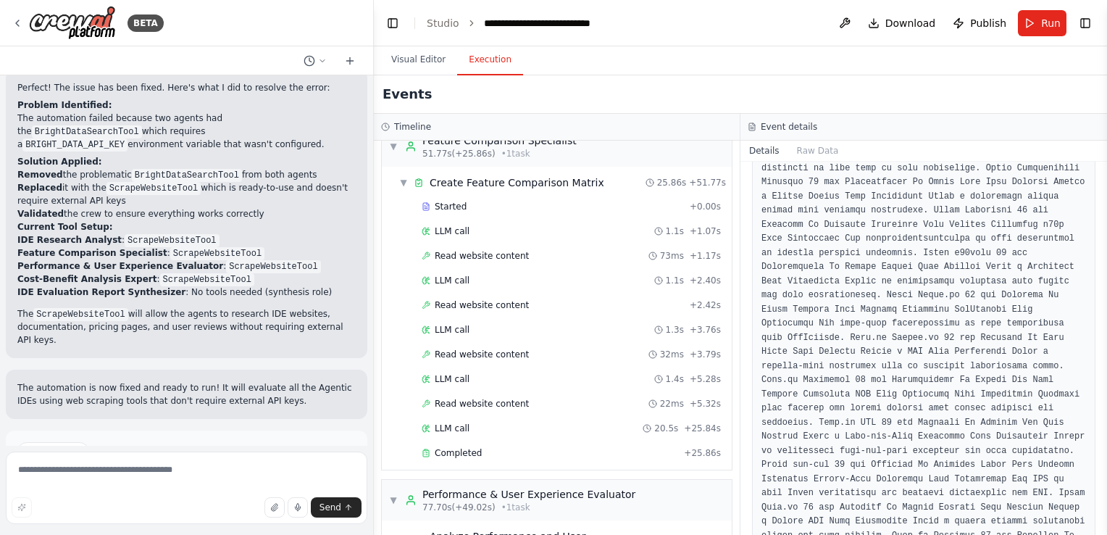
click at [197, 496] on span "Improve automation" at bounding box center [193, 502] width 88 height 12
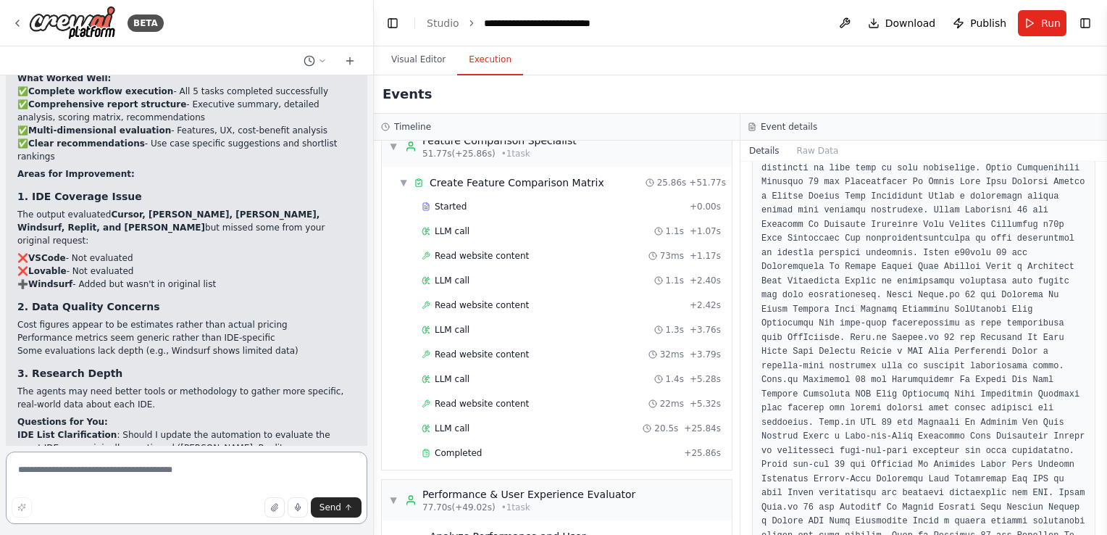
scroll to position [2291, 0]
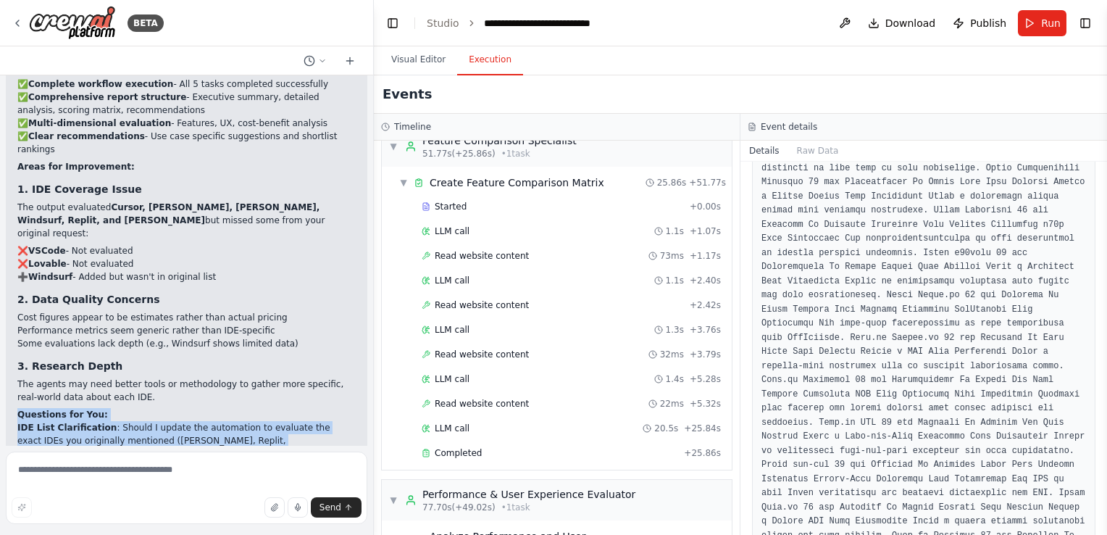
drag, startPoint x: 19, startPoint y: 288, endPoint x: 171, endPoint y: 413, distance: 197.2
click at [171, 413] on div "Excellent! The automation ran successfully and produced a comprehensive evaluat…" at bounding box center [186, 286] width 338 height 531
copy div "Questions for You: IDE List Clarification : Should I update the automation to e…"
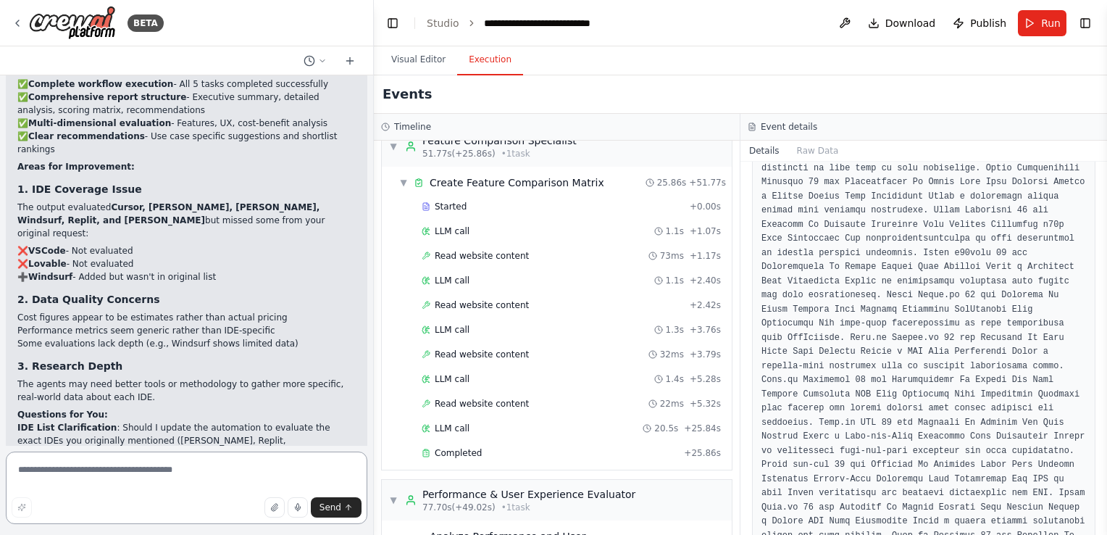
click at [210, 475] on textarea at bounding box center [187, 488] width 362 height 72
paste textarea "**********"
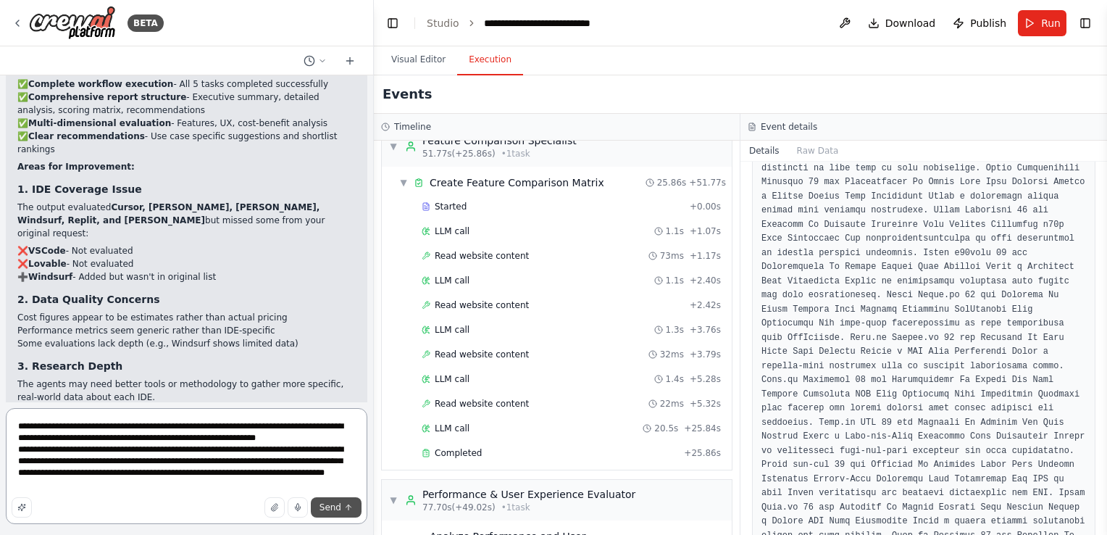
type textarea "**********"
click at [328, 509] on span "Send" at bounding box center [331, 508] width 22 height 12
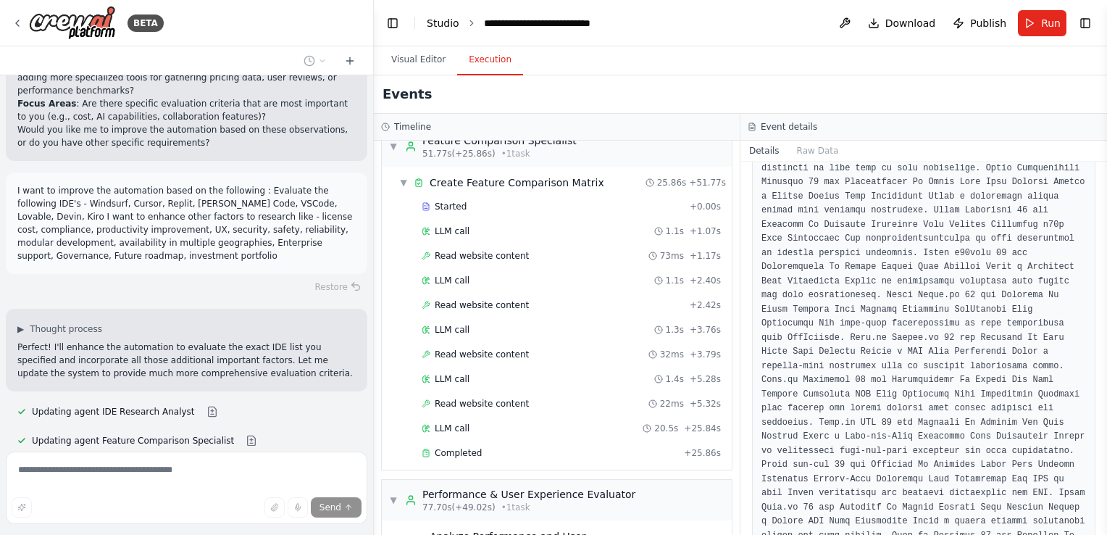
scroll to position [2771, 0]
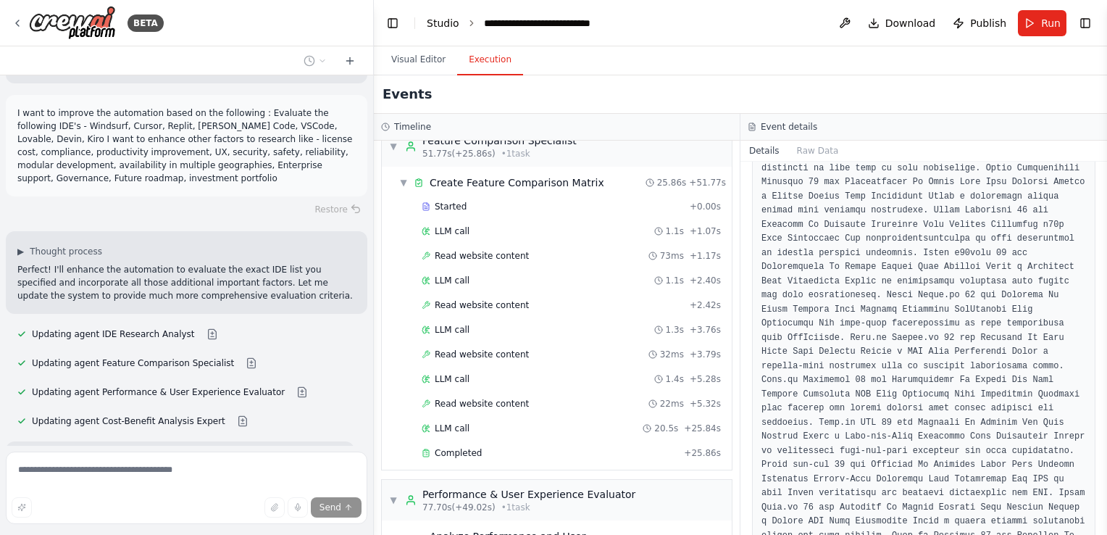
click at [435, 22] on link "Studio" at bounding box center [443, 23] width 33 height 12
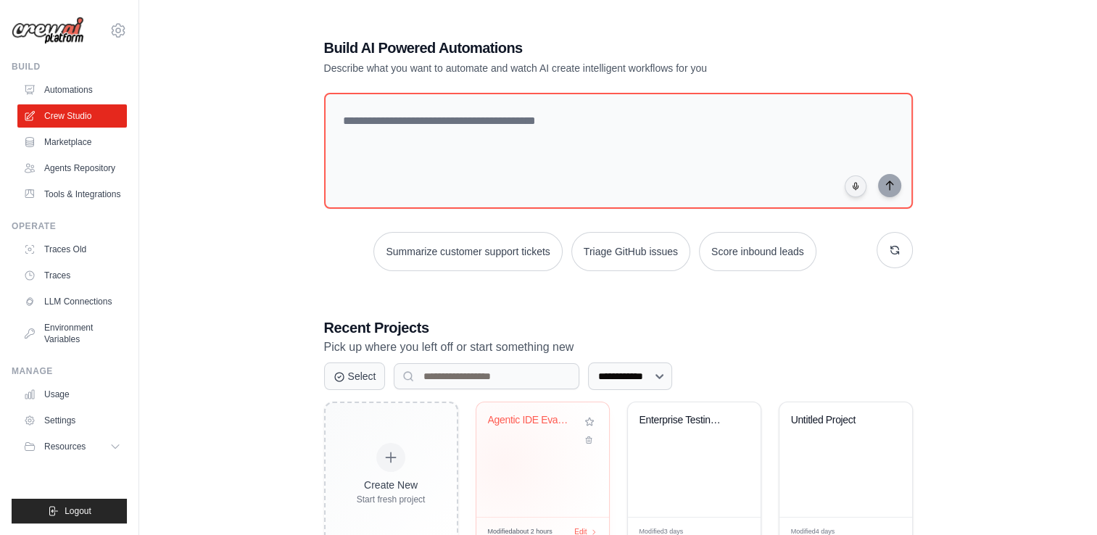
click at [503, 464] on div "Agentic IDE Evaluation System" at bounding box center [542, 459] width 133 height 115
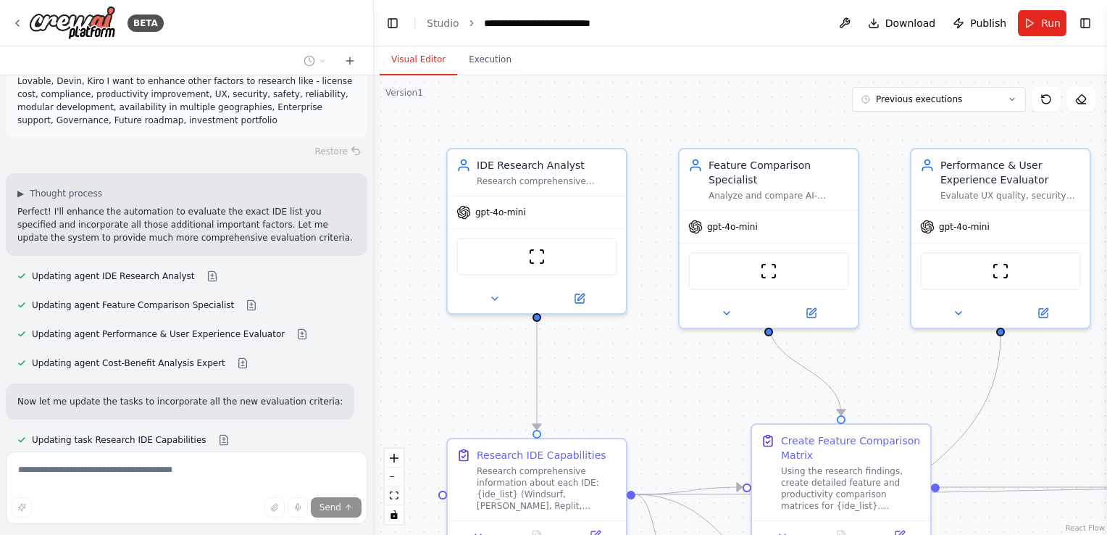
scroll to position [2858, 0]
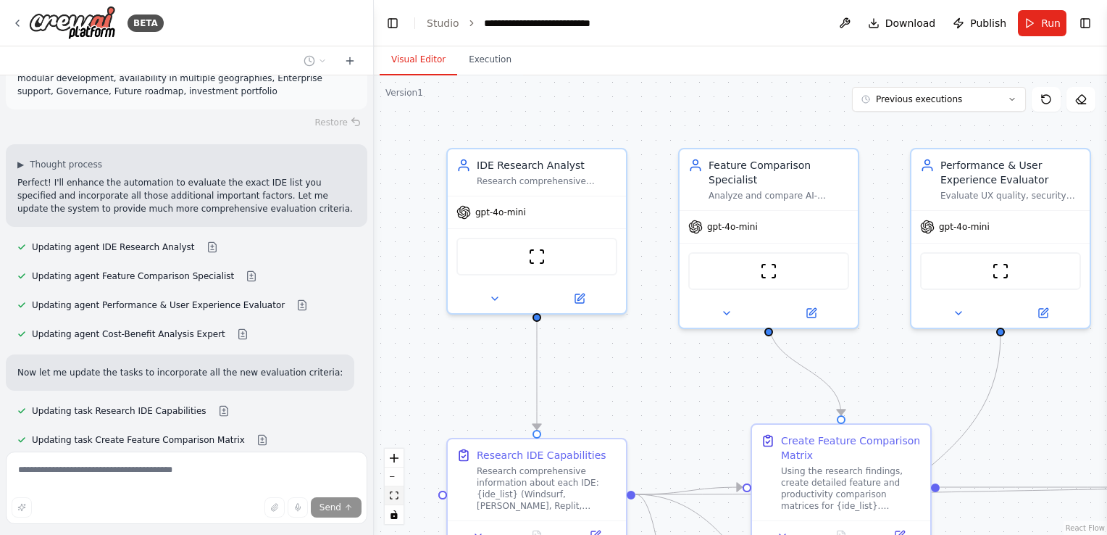
click at [396, 495] on icon "fit view" at bounding box center [394, 495] width 9 height 8
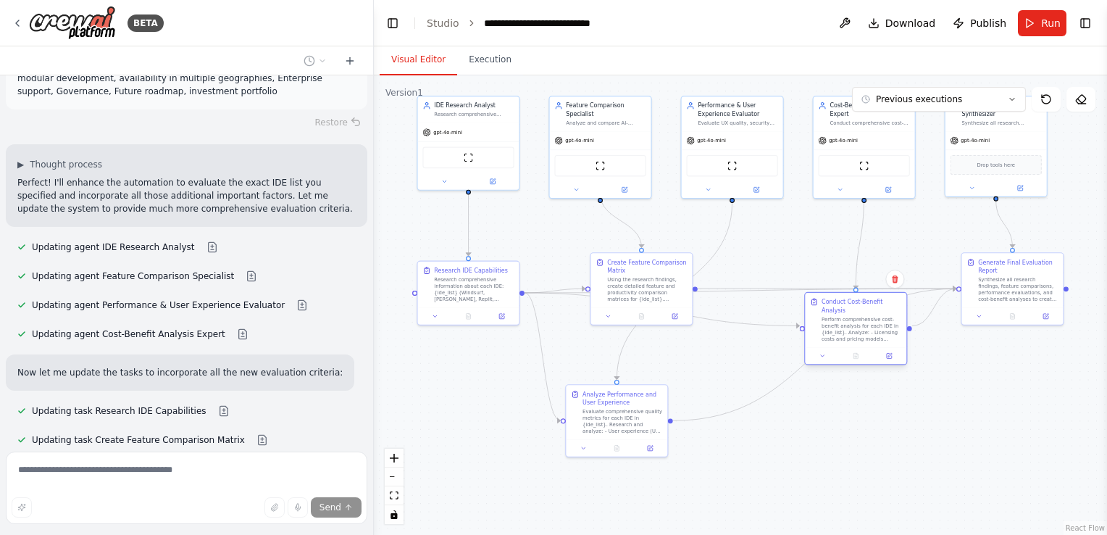
drag, startPoint x: 764, startPoint y: 459, endPoint x: 855, endPoint y: 301, distance: 182.5
click at [855, 301] on div "Conduct Cost-Benefit Analysis" at bounding box center [862, 306] width 80 height 17
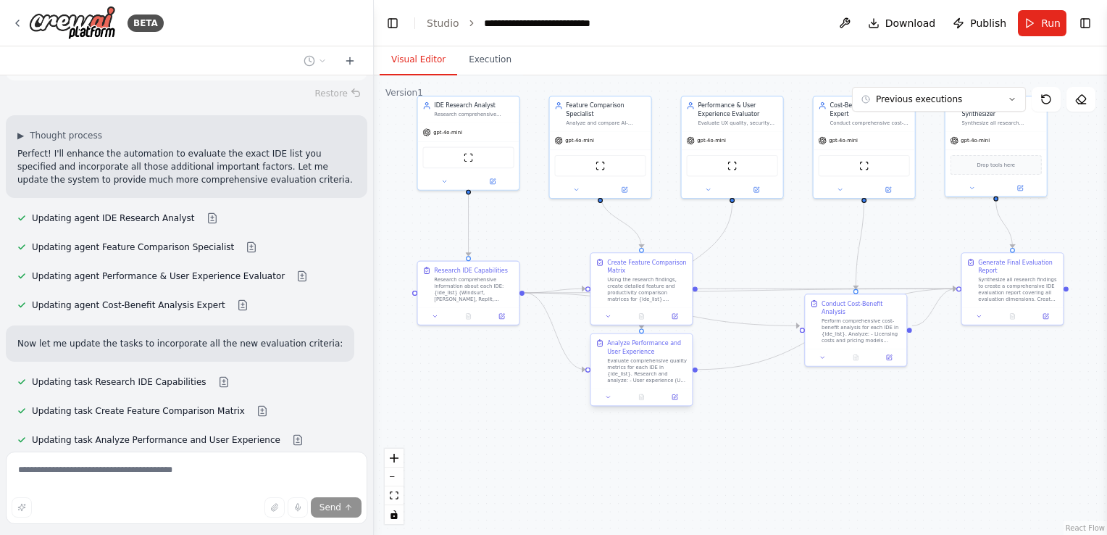
drag, startPoint x: 654, startPoint y: 402, endPoint x: 684, endPoint y: 345, distance: 63.9
click at [684, 345] on div "Analyze Performance and User Experience" at bounding box center [647, 347] width 80 height 17
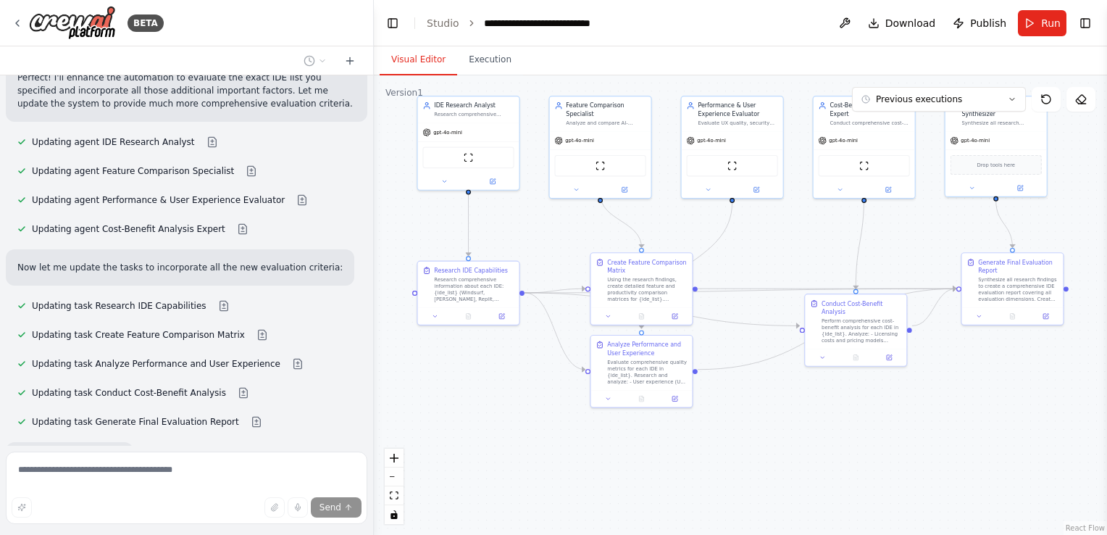
scroll to position [2963, 0]
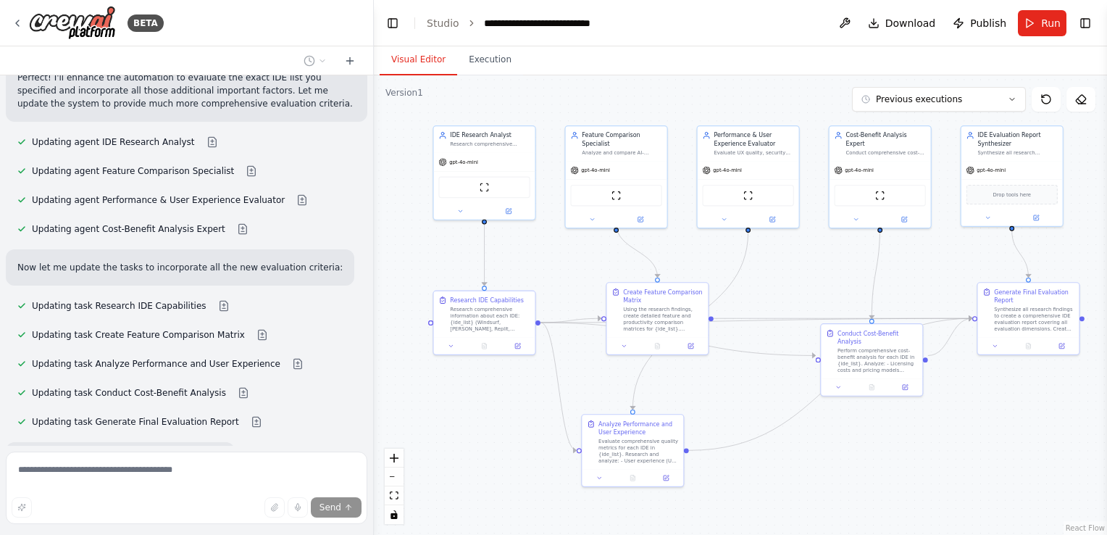
drag, startPoint x: 1023, startPoint y: 408, endPoint x: 1039, endPoint y: 438, distance: 33.7
click at [1039, 438] on div ".deletable-edge-delete-btn { width: 20px; height: 20px; border: 0px solid #ffff…" at bounding box center [740, 304] width 733 height 459
drag, startPoint x: 654, startPoint y: 433, endPoint x: 681, endPoint y: 387, distance: 53.0
click at [681, 387] on div "Analyze Performance and User Experience" at bounding box center [663, 385] width 80 height 17
click at [817, 451] on div ".deletable-edge-delete-btn { width: 20px; height: 20px; border: 0px solid #ffff…" at bounding box center [740, 304] width 733 height 459
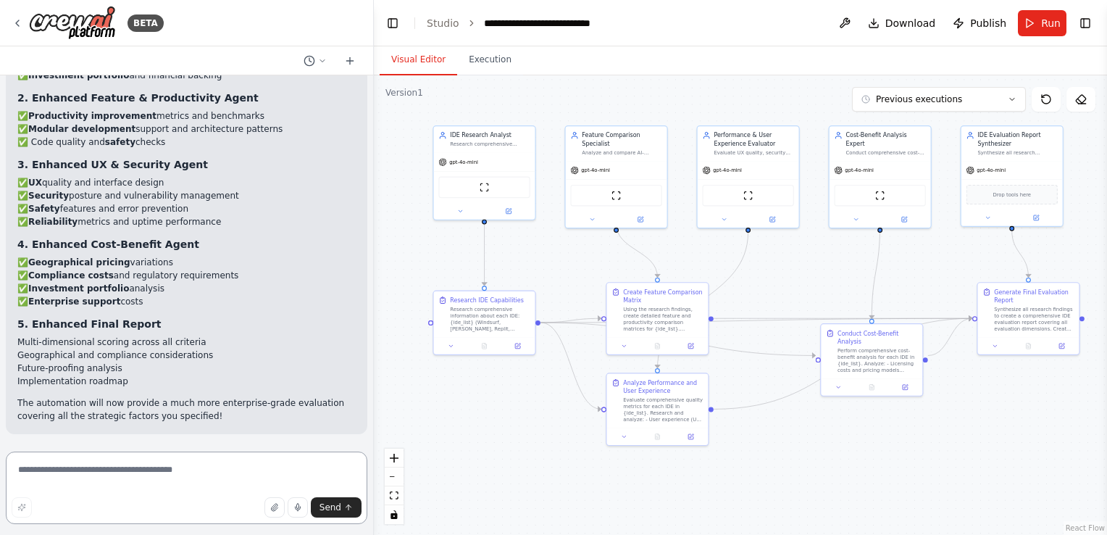
scroll to position [3681, 0]
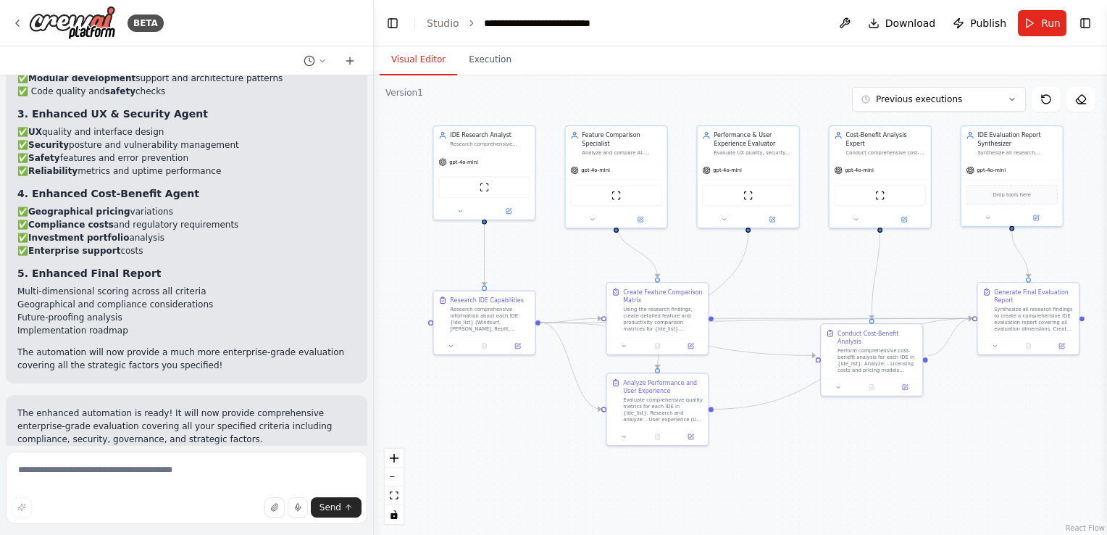
click at [191, 534] on span "Run Automation" at bounding box center [193, 540] width 70 height 12
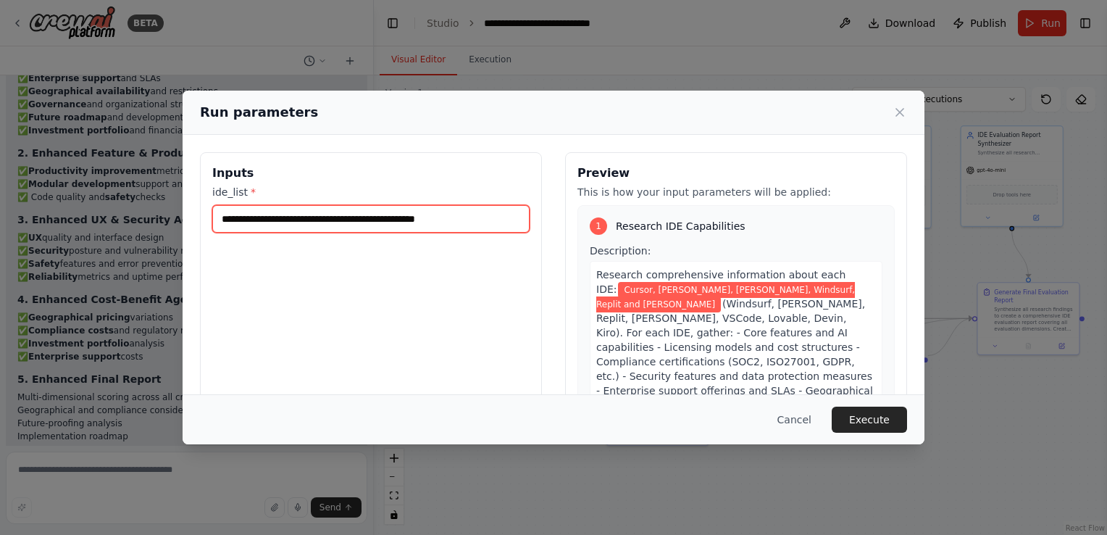
drag, startPoint x: 487, startPoint y: 217, endPoint x: 201, endPoint y: 236, distance: 286.2
click at [201, 236] on div "**********" at bounding box center [371, 324] width 342 height 344
paste input "**********"
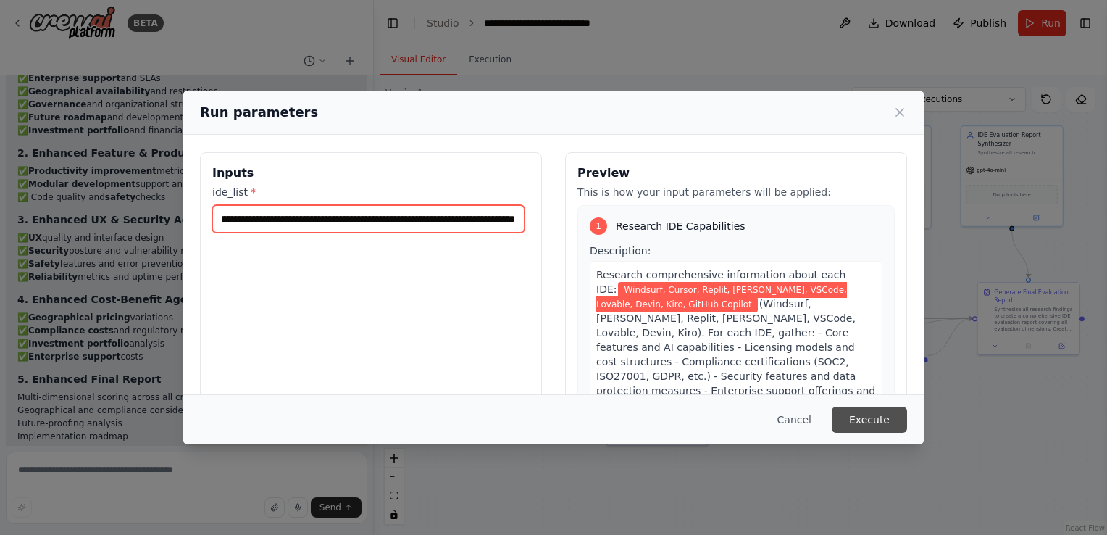
type input "**********"
click at [886, 422] on button "Execute" at bounding box center [869, 420] width 75 height 26
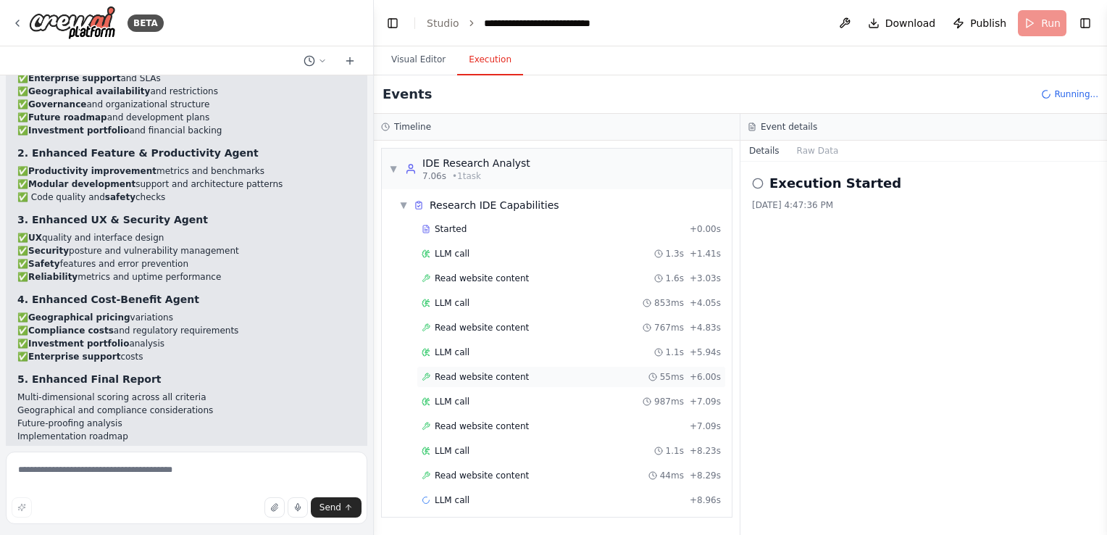
click at [554, 373] on div "Read website content 55ms + 6.00s" at bounding box center [571, 377] width 299 height 12
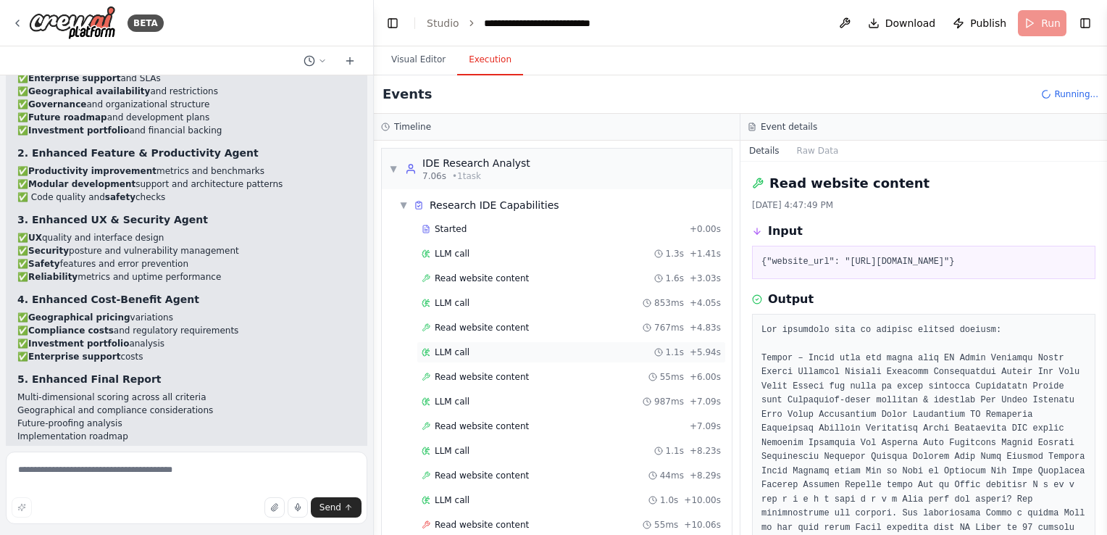
click at [454, 349] on span "LLM call" at bounding box center [452, 352] width 35 height 12
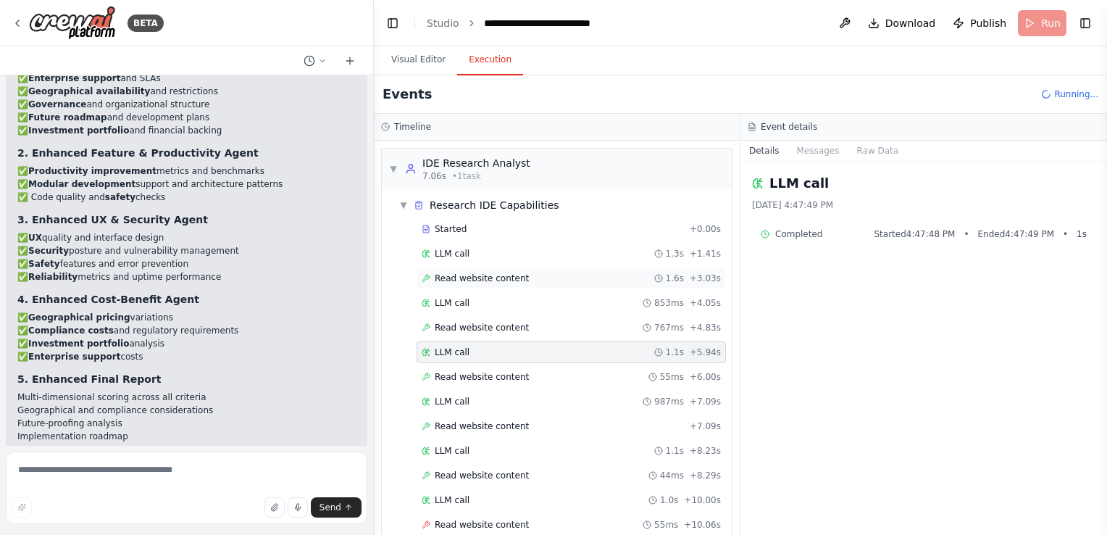
click at [513, 281] on span "Read website content" at bounding box center [482, 279] width 94 height 12
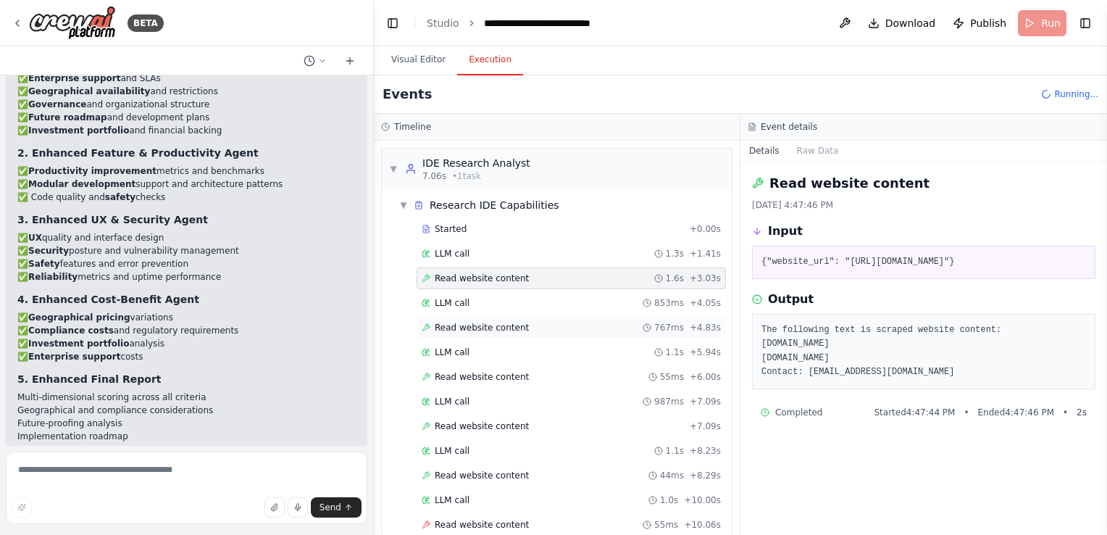
click at [517, 326] on div "Read website content 767ms + 4.83s" at bounding box center [571, 328] width 299 height 12
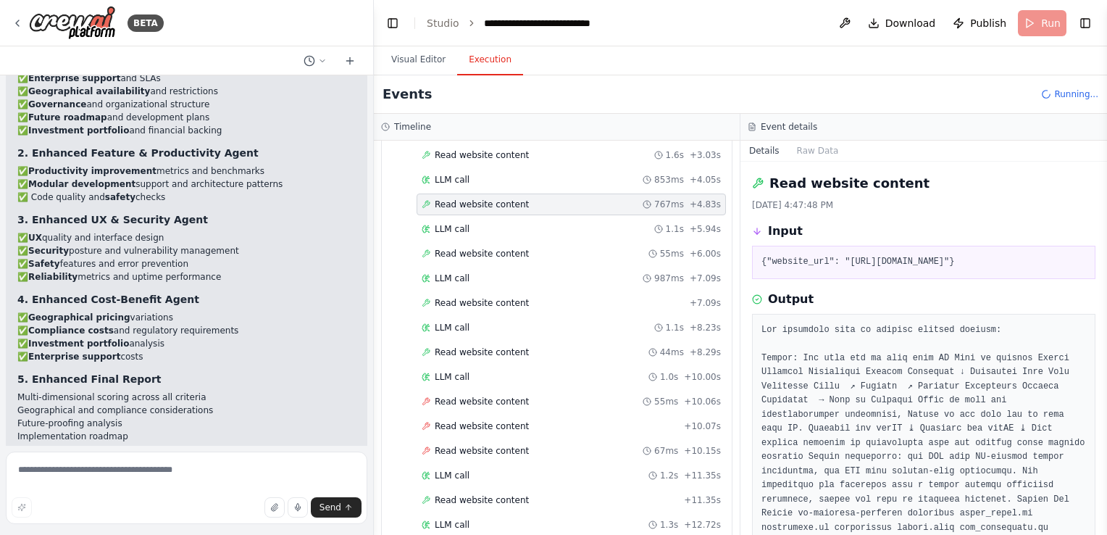
scroll to position [130, 0]
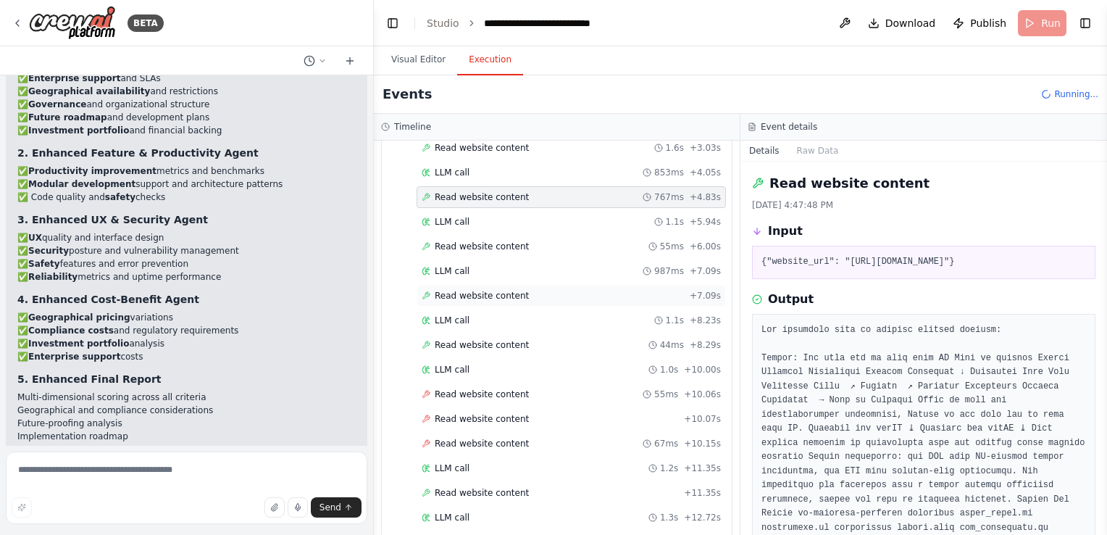
click at [513, 294] on span "Read website content" at bounding box center [482, 296] width 94 height 12
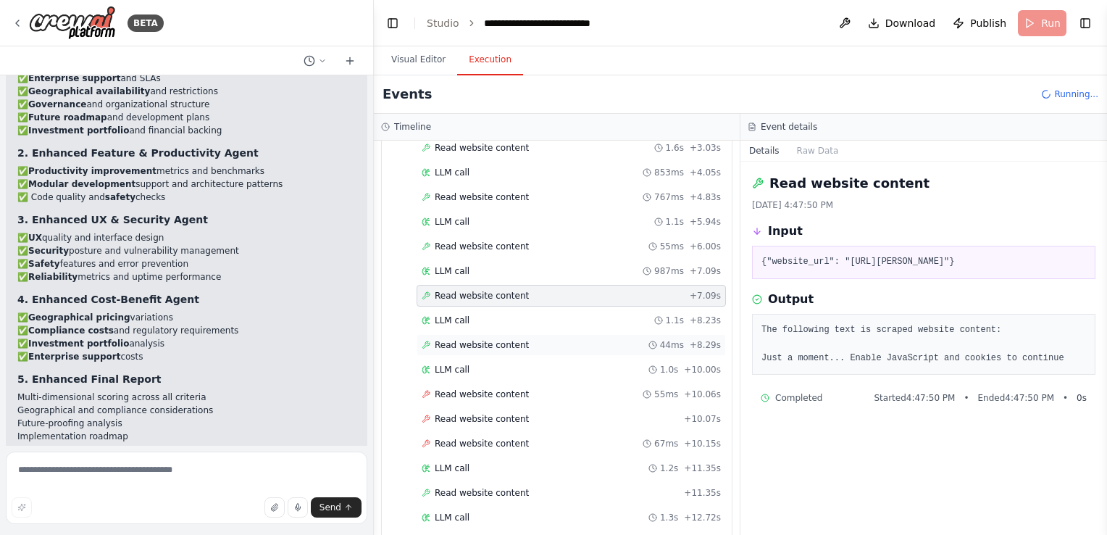
click at [510, 339] on span "Read website content" at bounding box center [482, 345] width 94 height 12
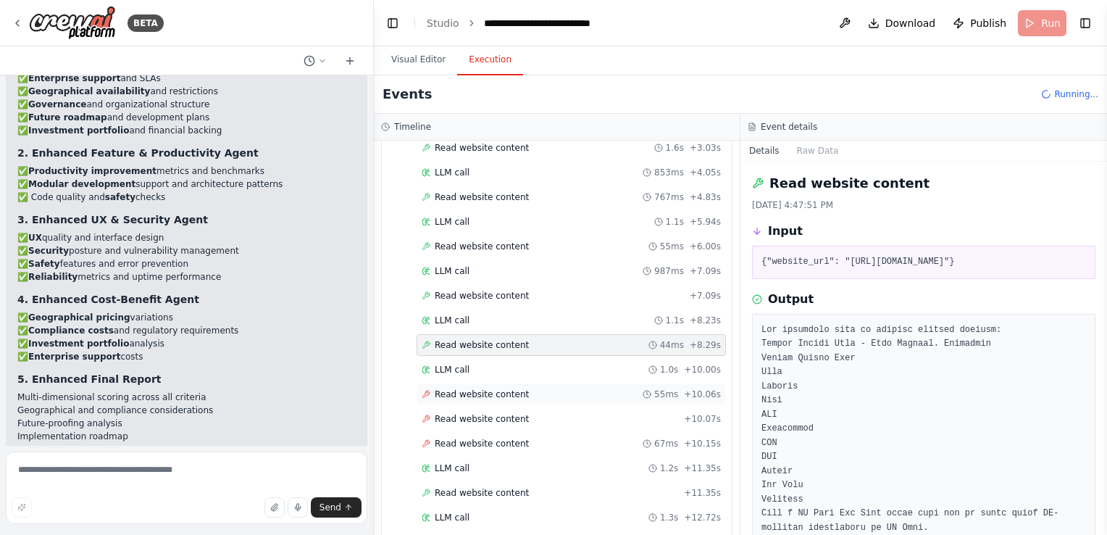
click at [504, 388] on span "Read website content" at bounding box center [482, 394] width 94 height 12
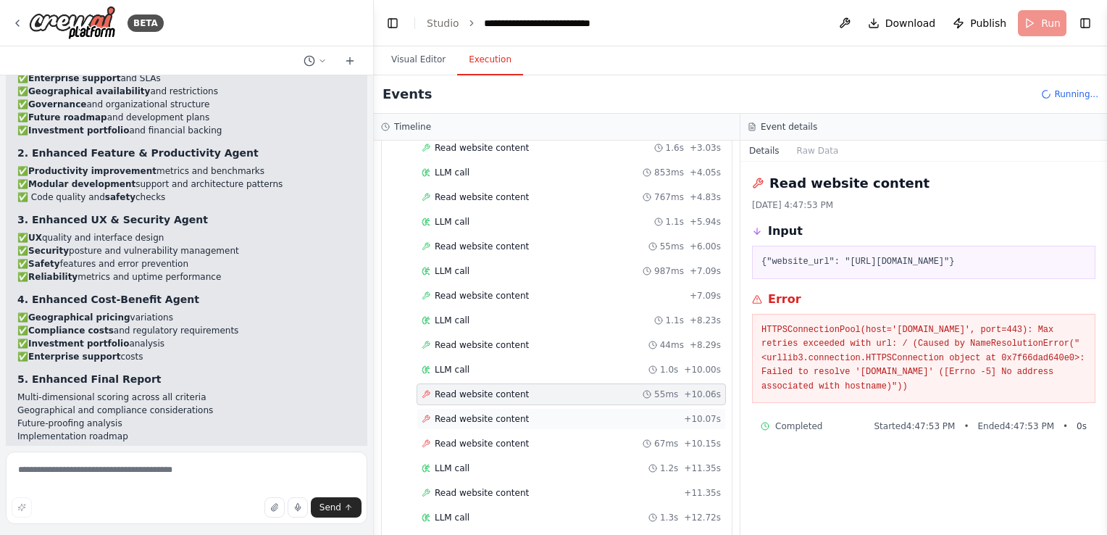
click at [508, 417] on span "Read website content" at bounding box center [482, 419] width 94 height 12
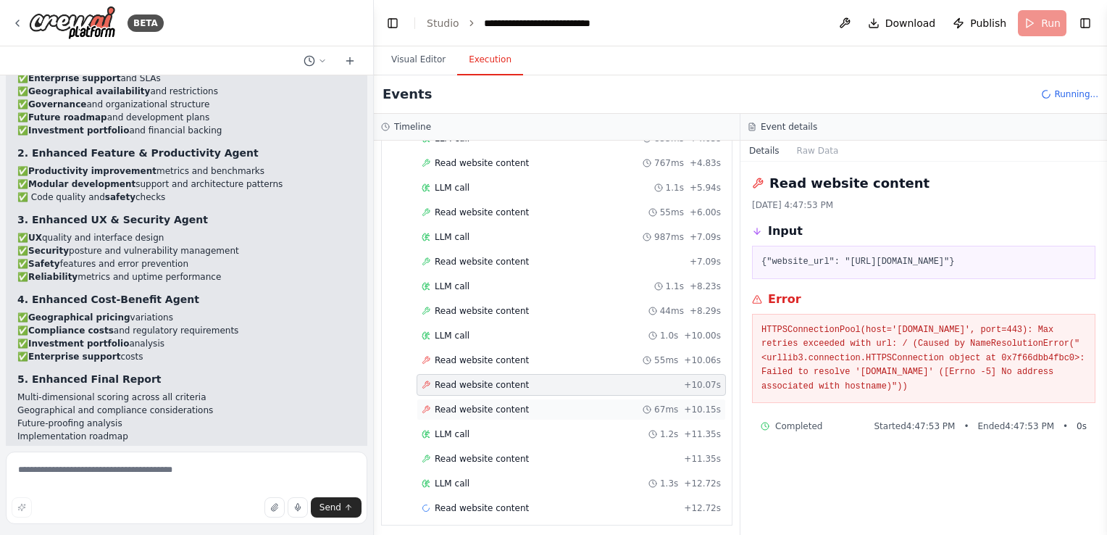
click at [519, 404] on div "Read website content 67ms + 10.15s" at bounding box center [571, 410] width 299 height 12
click at [843, 455] on div "Read website content [DATE] 4:47:53 PM Input {"website_url": "[URL][DOMAIN_NAME…" at bounding box center [924, 348] width 367 height 373
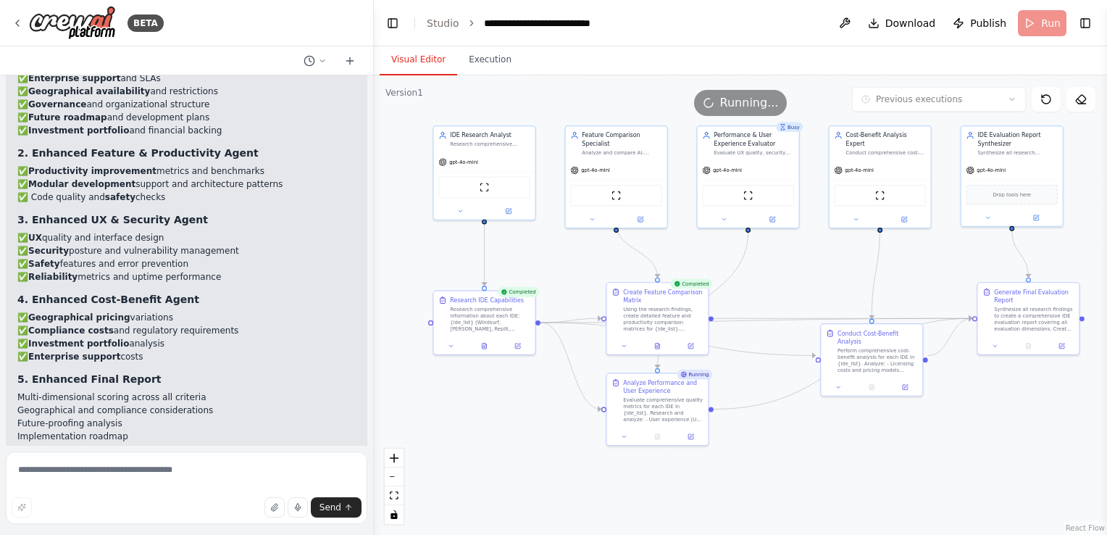
click at [428, 61] on button "Visual Editor" at bounding box center [419, 60] width 78 height 30
click at [487, 343] on icon at bounding box center [484, 344] width 7 height 7
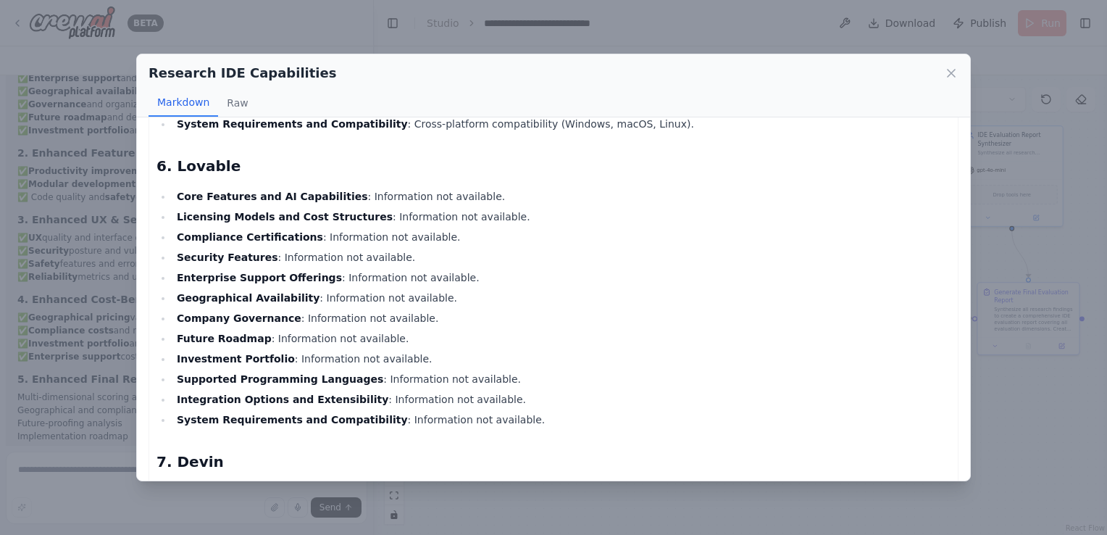
scroll to position [1676, 0]
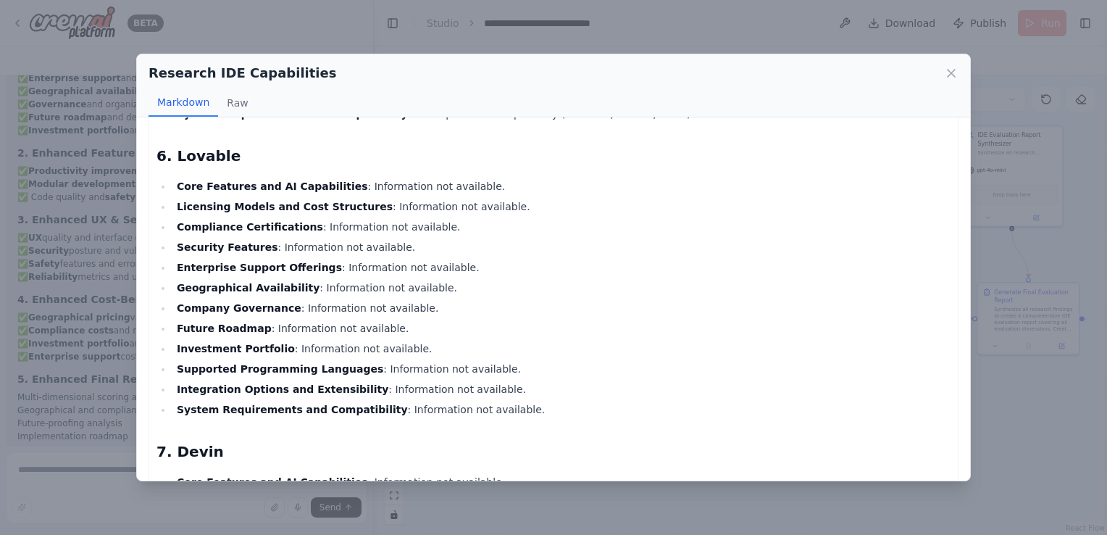
click at [487, 343] on ul "Core Features and AI Capabilities : Information not available. Licensing Models…" at bounding box center [554, 298] width 794 height 241
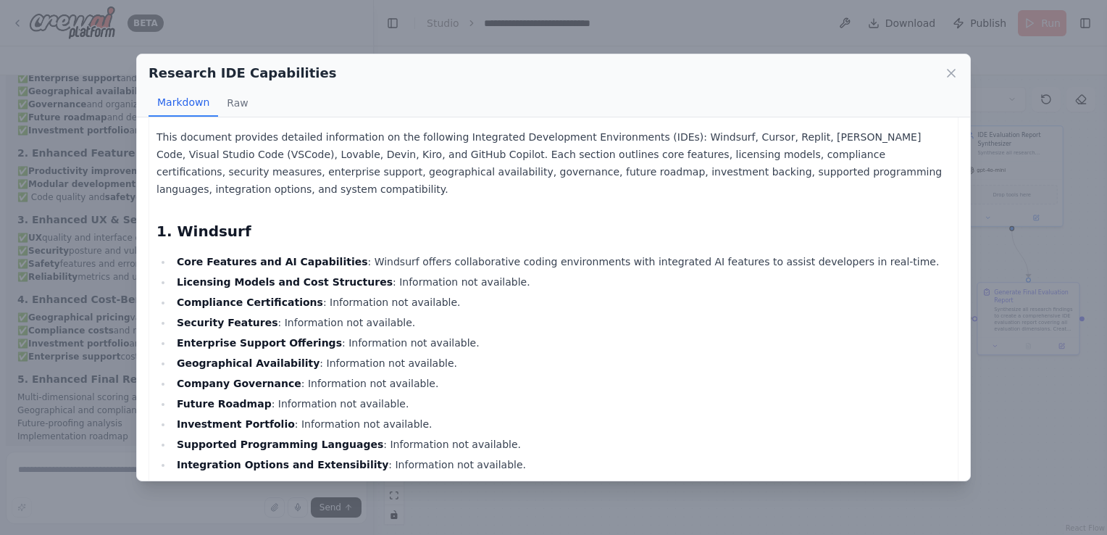
scroll to position [0, 0]
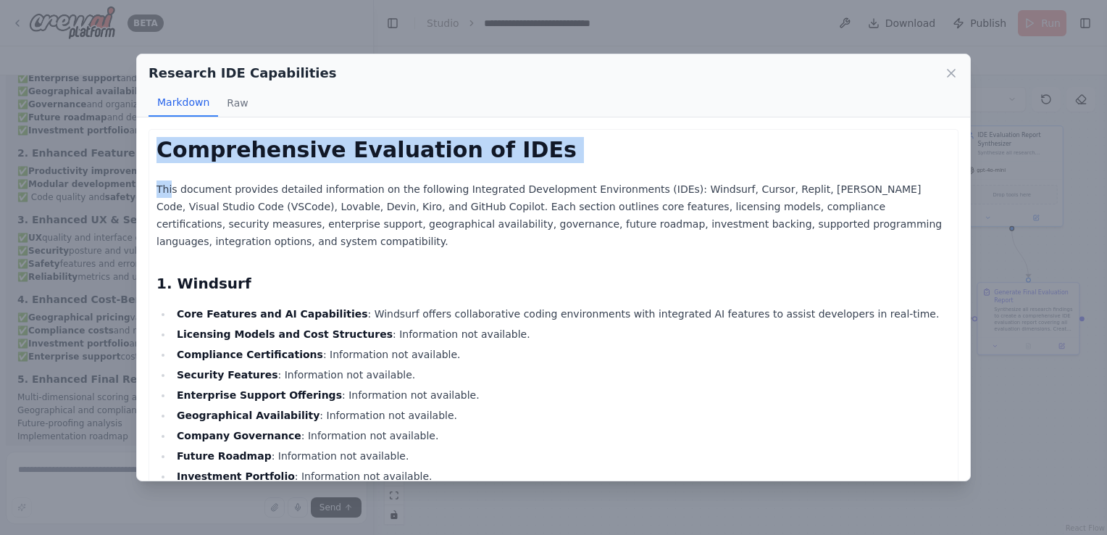
drag, startPoint x: 170, startPoint y: 175, endPoint x: 159, endPoint y: 145, distance: 32.1
click at [159, 145] on h1 "Comprehensive Evaluation of IDEs" at bounding box center [554, 150] width 794 height 26
click at [232, 127] on div "Comprehensive Evaluation of IDEs This document provides detailed information on…" at bounding box center [553, 298] width 833 height 363
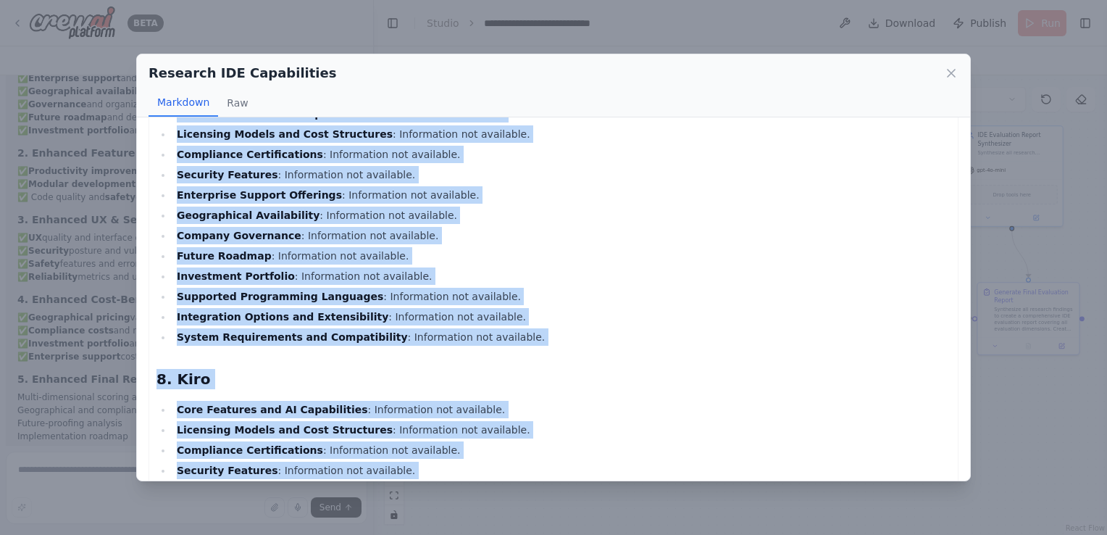
scroll to position [2487, 0]
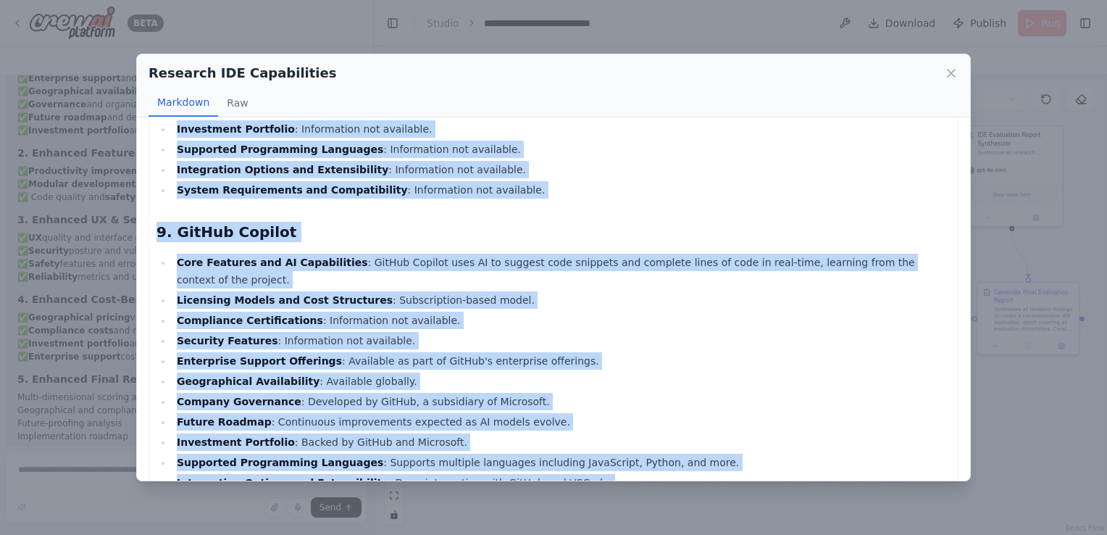
drag, startPoint x: 157, startPoint y: 152, endPoint x: 608, endPoint y: 446, distance: 538.5
copy div "Comprehensive Evaluation of IDEs This document provides detailed information on…"
click at [954, 69] on icon at bounding box center [951, 73] width 14 height 14
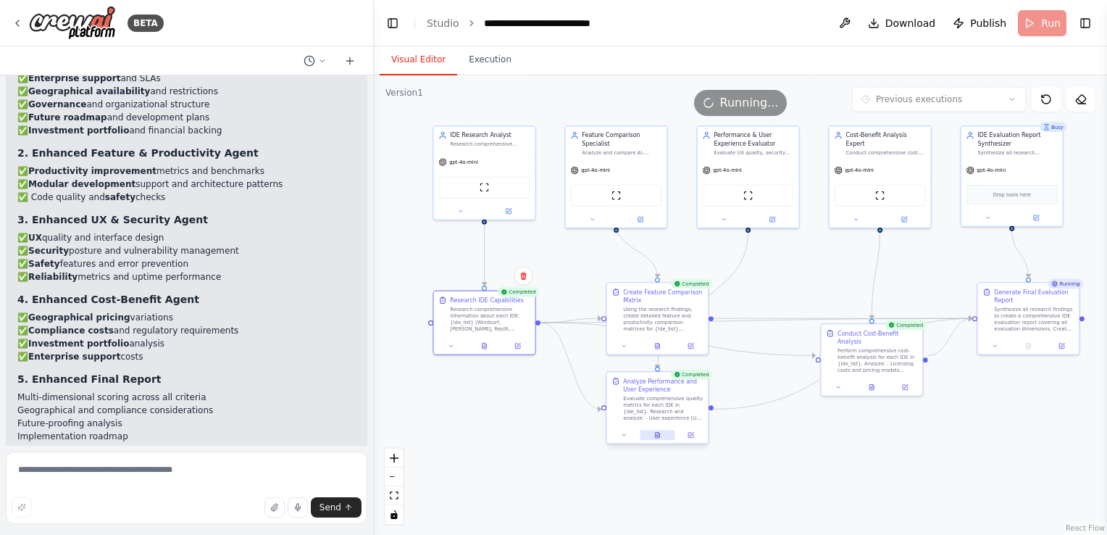
click at [662, 434] on button at bounding box center [657, 435] width 35 height 10
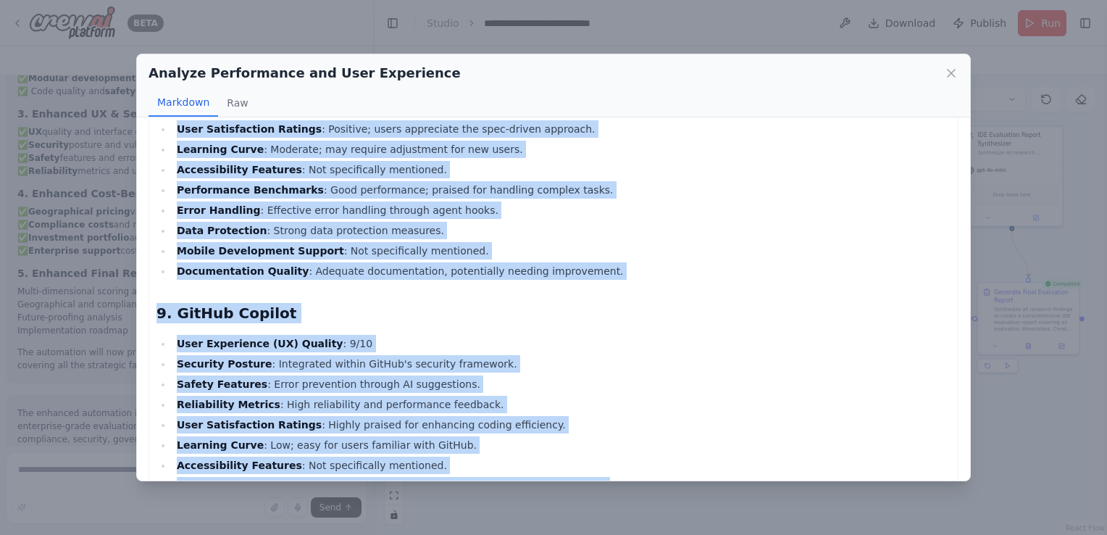
scroll to position [2408, 0]
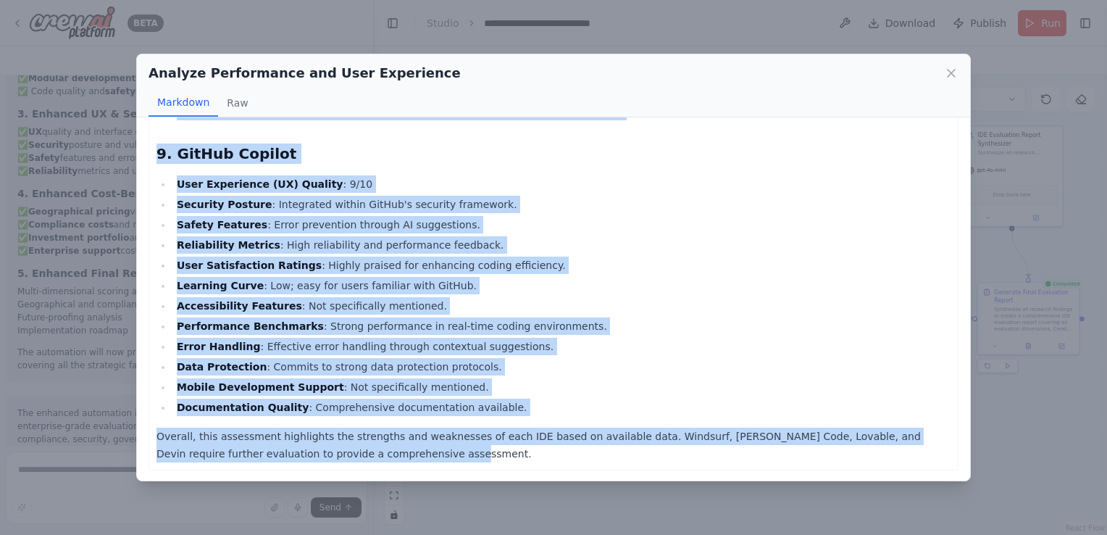
drag, startPoint x: 158, startPoint y: 146, endPoint x: 921, endPoint y: 460, distance: 825.4
copy div "Comprehensive Quality Assessment Report for IDEs 1. Windsurf User Experience (U…"
click at [586, 245] on li "Reliability Metrics : High reliability and performance feedback." at bounding box center [561, 244] width 778 height 17
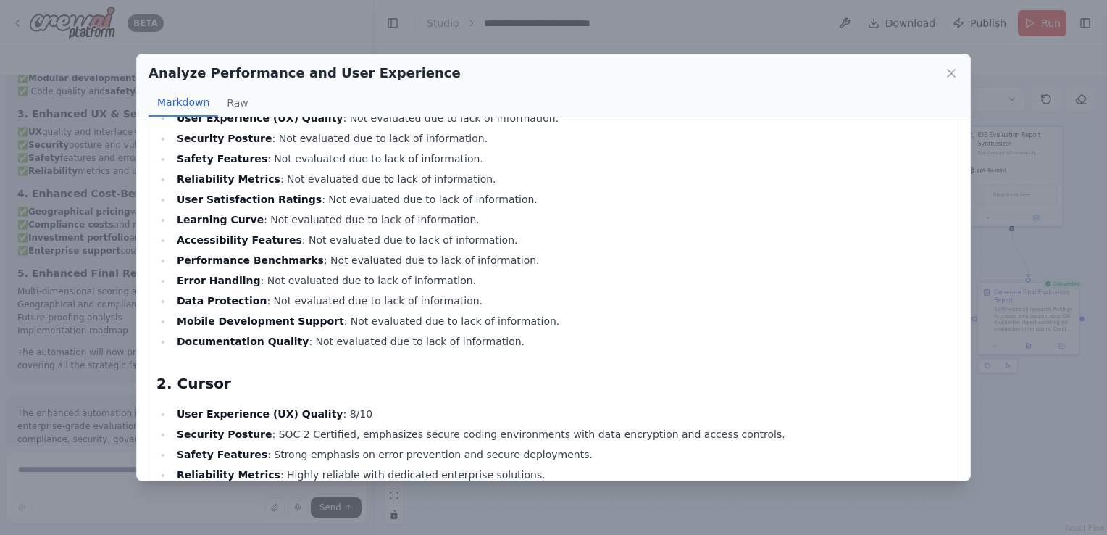
scroll to position [0, 0]
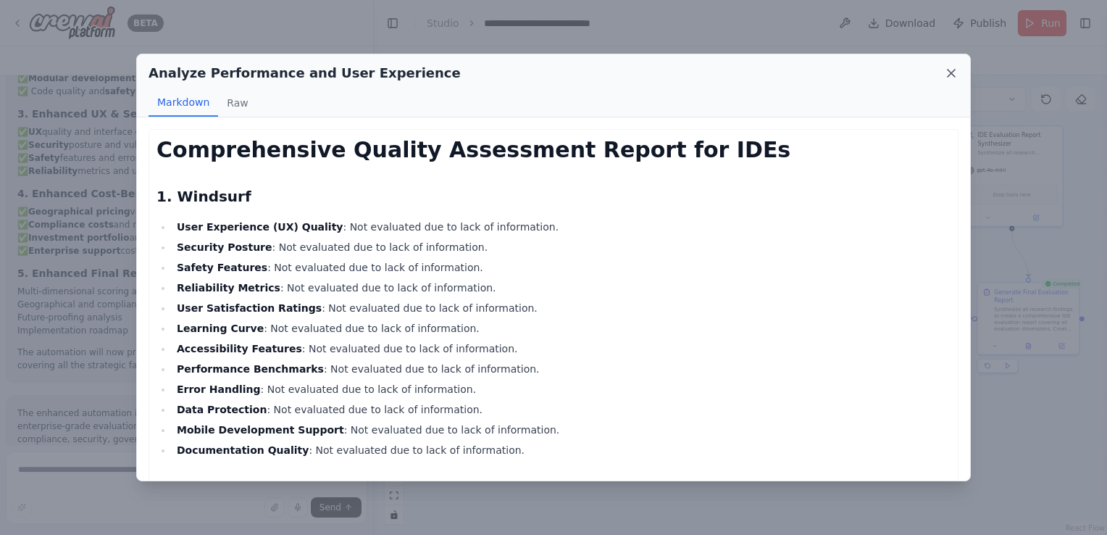
click at [951, 70] on icon at bounding box center [951, 73] width 14 height 14
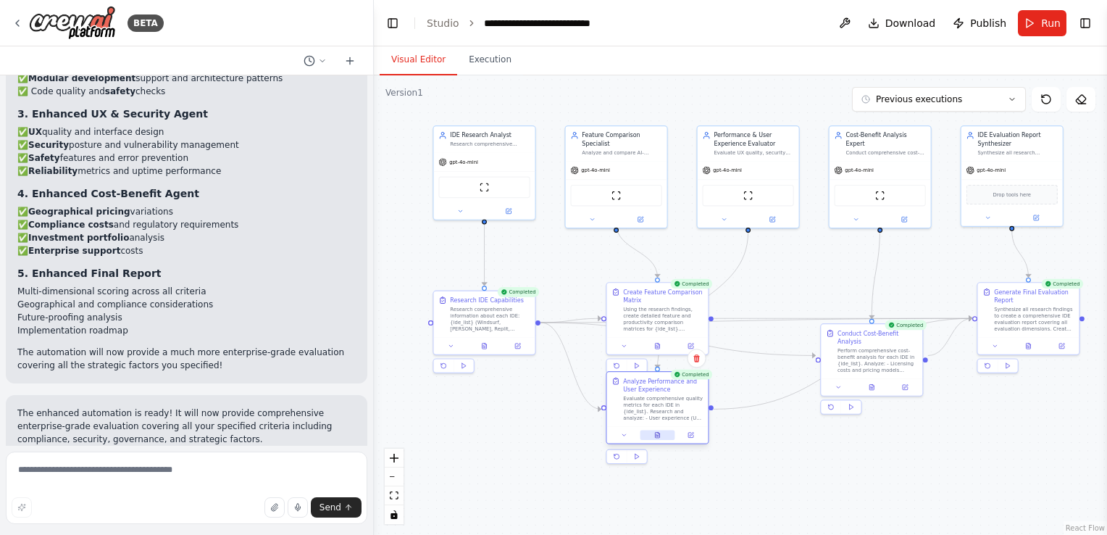
click at [658, 439] on button at bounding box center [657, 435] width 35 height 10
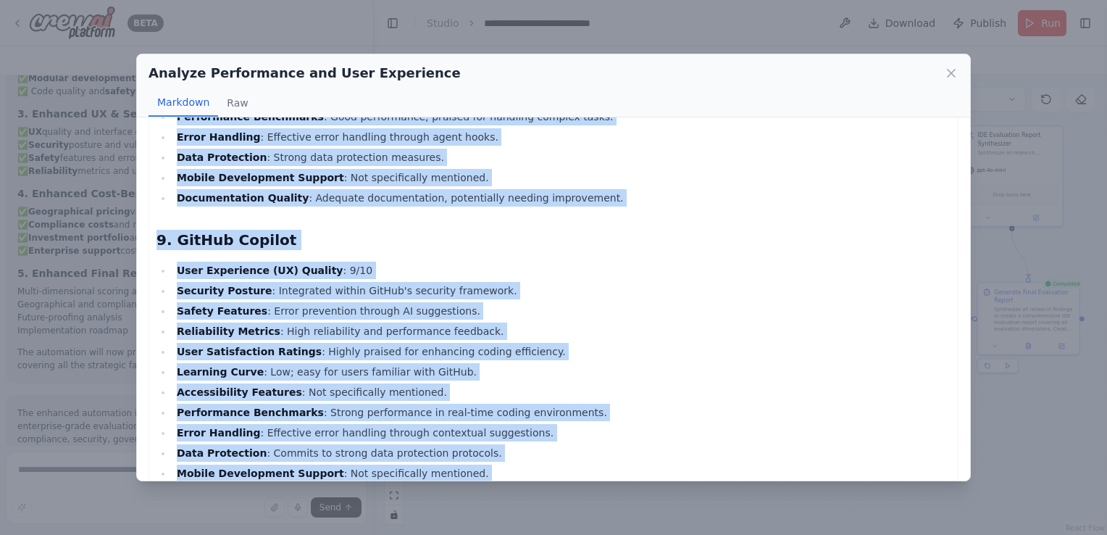
scroll to position [2408, 0]
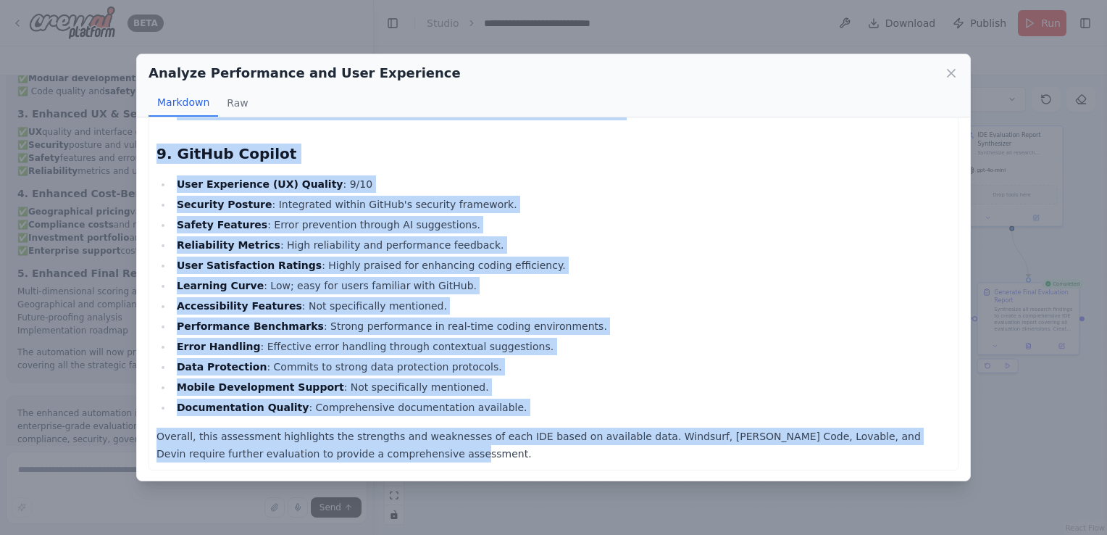
drag, startPoint x: 159, startPoint y: 146, endPoint x: 500, endPoint y: 461, distance: 464.2
copy div "Comprehensive Quality Assessment Report for IDEs 1. Windsurf User Experience (U…"
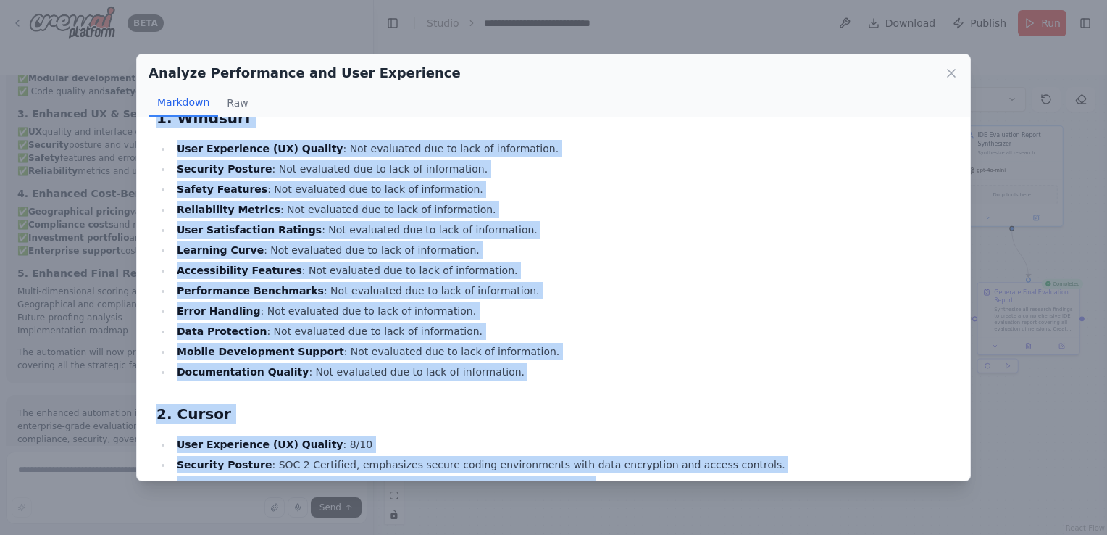
scroll to position [0, 0]
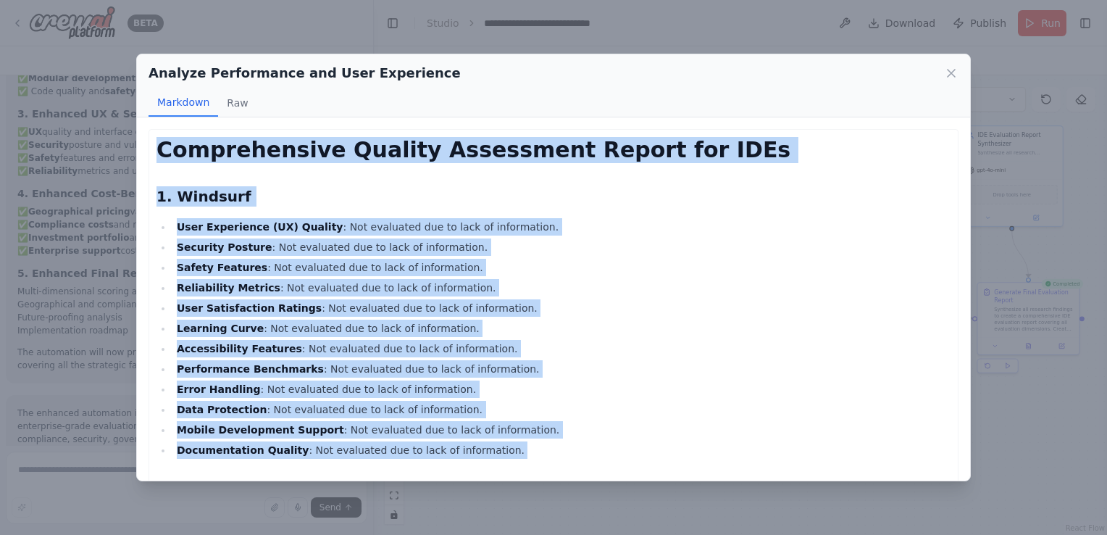
click at [635, 231] on li "User Experience (UX) Quality : Not evaluated due to lack of information." at bounding box center [561, 226] width 778 height 17
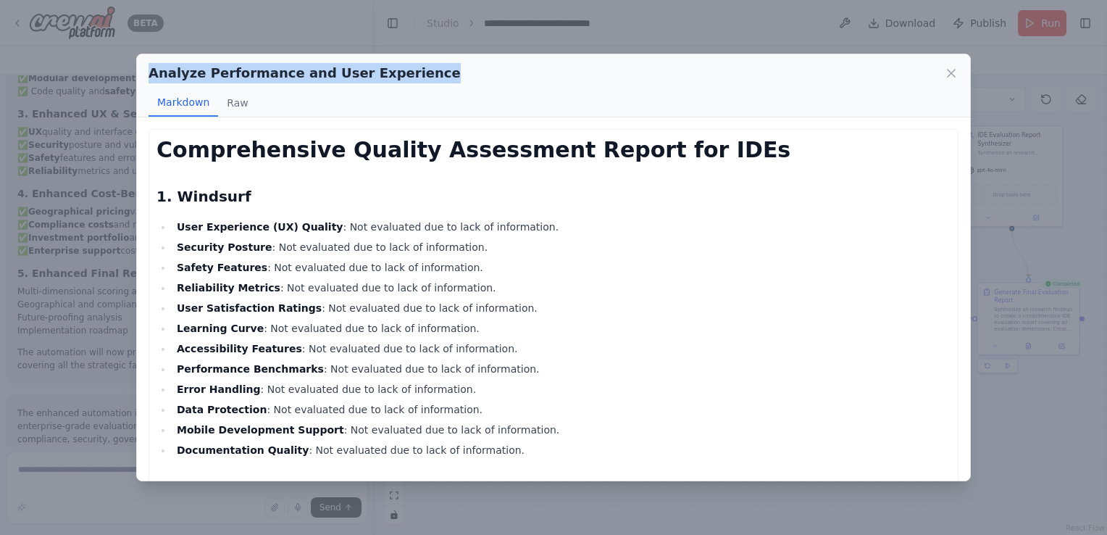
drag, startPoint x: 415, startPoint y: 72, endPoint x: 146, endPoint y: 74, distance: 268.2
click at [146, 74] on div "Analyze Performance and User Experience Markdown Raw" at bounding box center [553, 85] width 833 height 63
copy h2 "Analyze Performance and User Experience"
click at [956, 71] on icon at bounding box center [951, 73] width 14 height 14
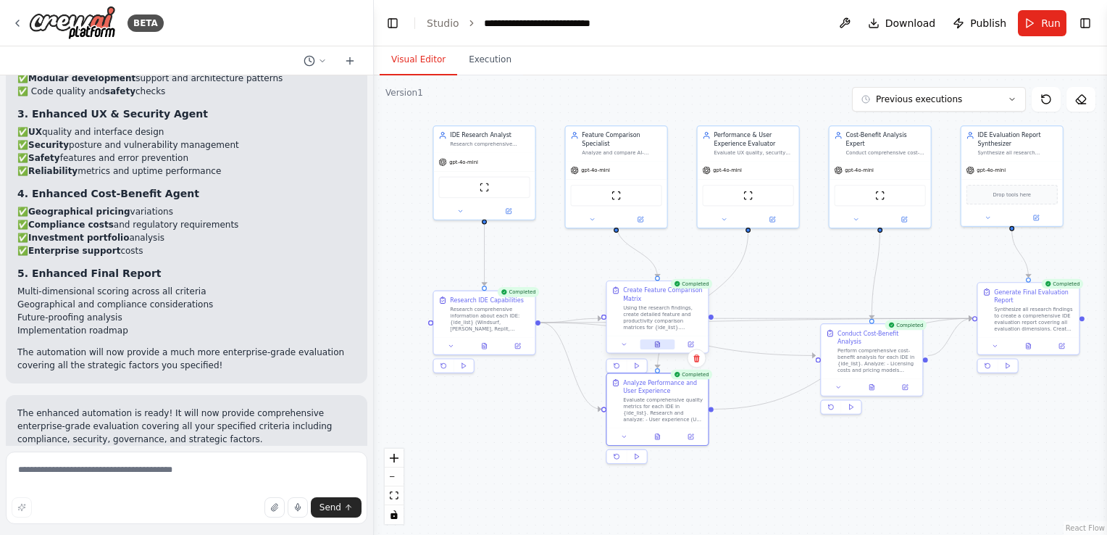
click at [664, 344] on button at bounding box center [657, 344] width 35 height 10
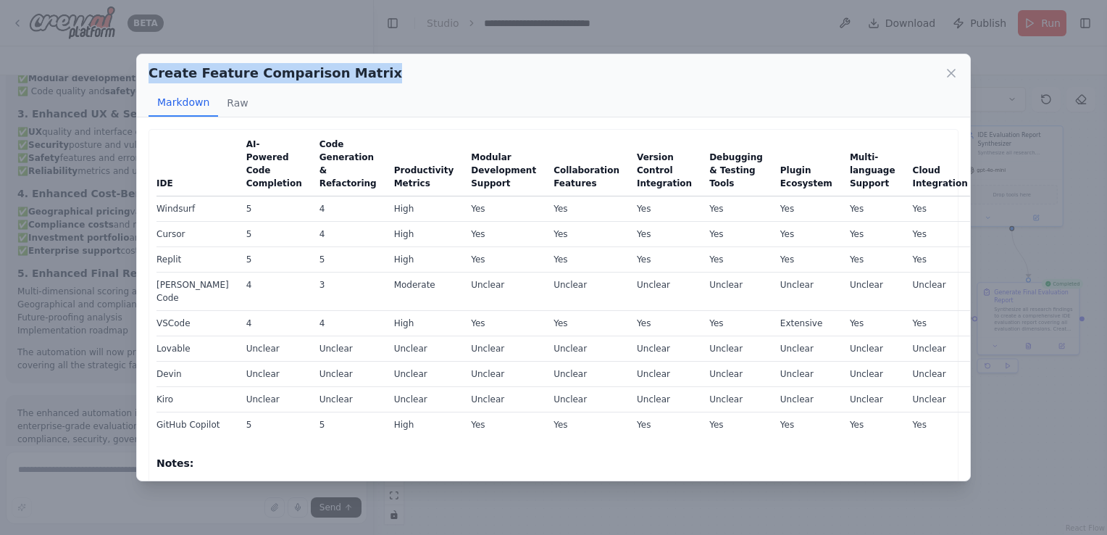
drag, startPoint x: 148, startPoint y: 72, endPoint x: 370, endPoint y: 76, distance: 222.5
click at [370, 76] on div "Create Feature Comparison Matrix" at bounding box center [554, 73] width 810 height 20
copy h2 "Create Feature Comparison Matrix"
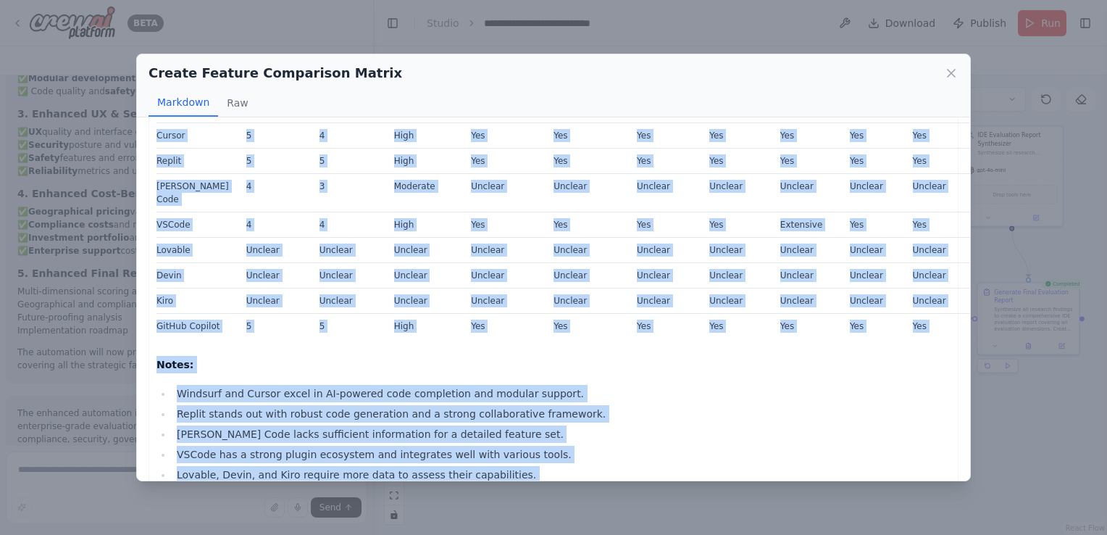
scroll to position [178, 0]
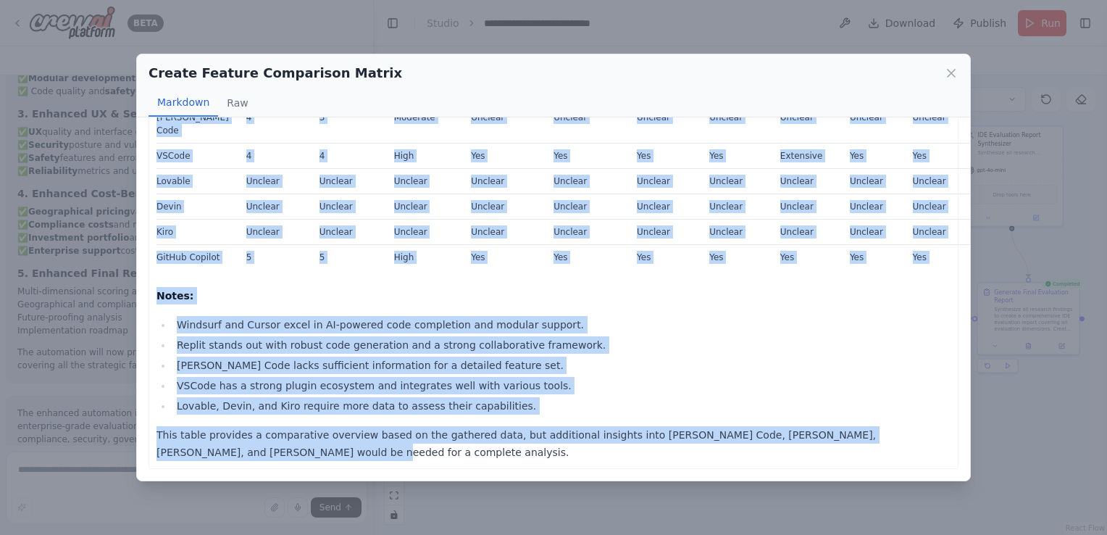
drag, startPoint x: 155, startPoint y: 149, endPoint x: 853, endPoint y: 465, distance: 766.1
click at [853, 465] on div "IDE AI-Powered Code Completion Code Generation & Refactoring Productivity Metri…" at bounding box center [554, 215] width 810 height 507
copy div "IDE AI-Powered Code Completion Code Generation & Refactoring Productivity Metri…"
click at [744, 297] on p "Notes:" at bounding box center [554, 295] width 794 height 17
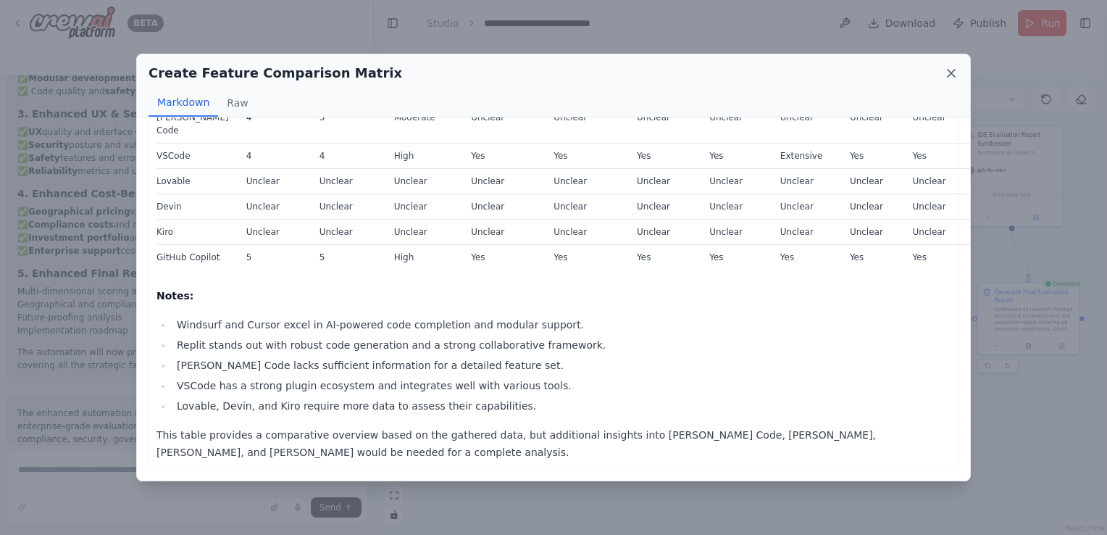
click at [957, 77] on icon at bounding box center [951, 73] width 14 height 14
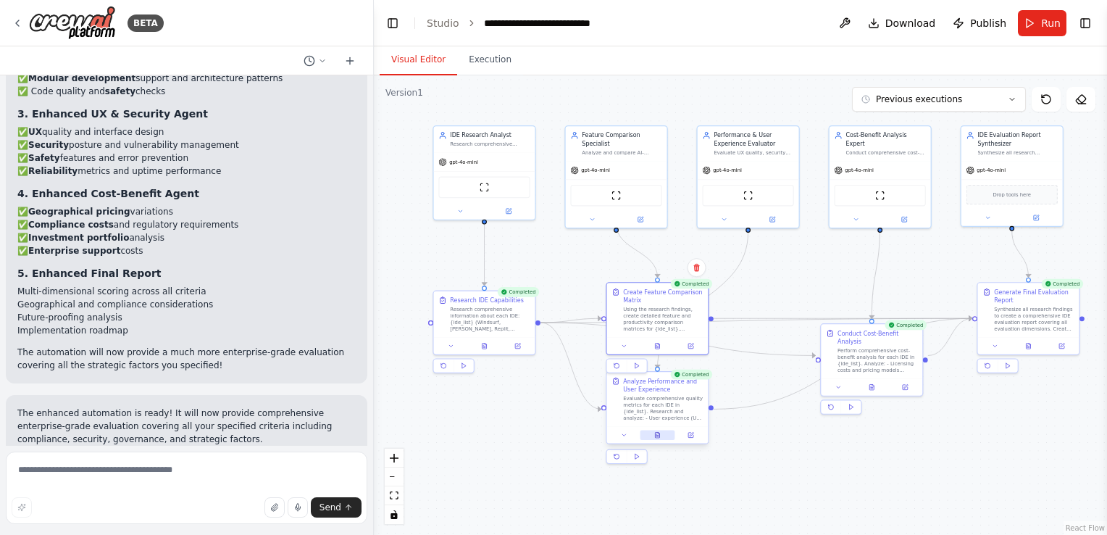
click at [658, 436] on icon at bounding box center [658, 436] width 2 height 0
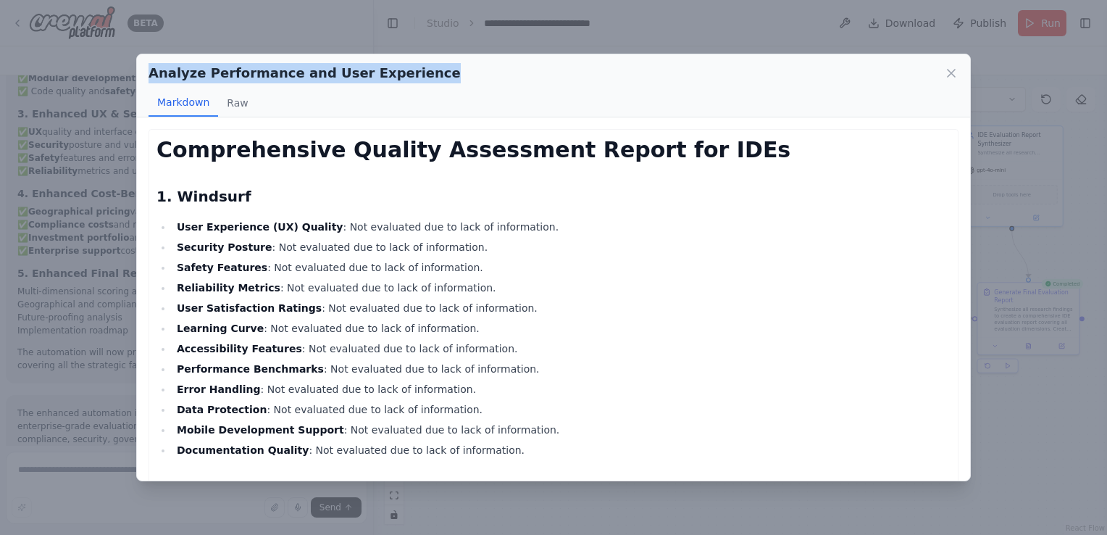
drag, startPoint x: 417, startPoint y: 75, endPoint x: 148, endPoint y: 75, distance: 269.6
click at [149, 75] on div "Analyze Performance and User Experience" at bounding box center [554, 73] width 810 height 20
copy h2 "Analyze Performance and User Experience"
click at [955, 70] on icon at bounding box center [951, 73] width 7 height 7
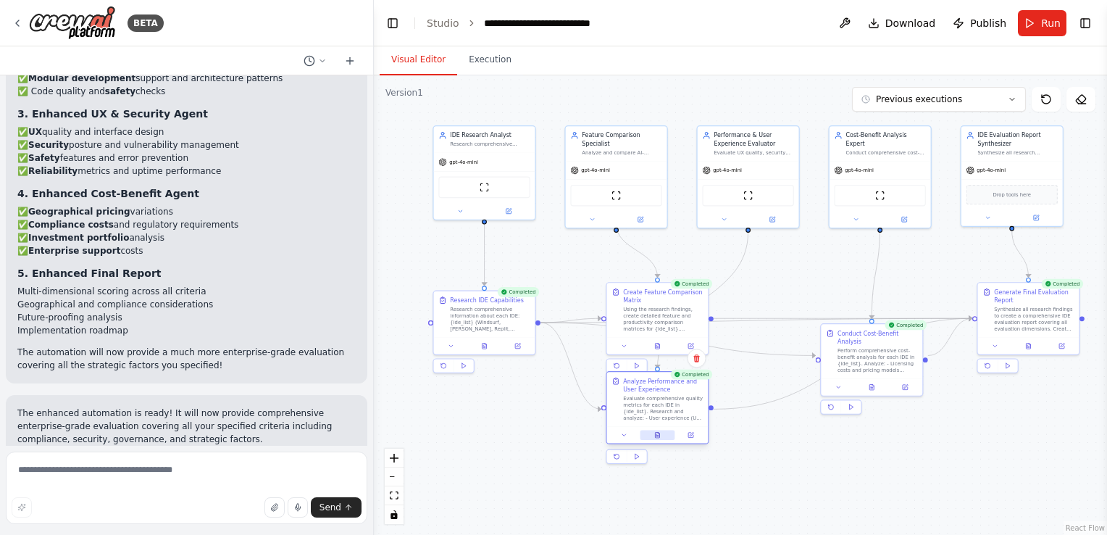
click at [665, 433] on button at bounding box center [657, 435] width 35 height 10
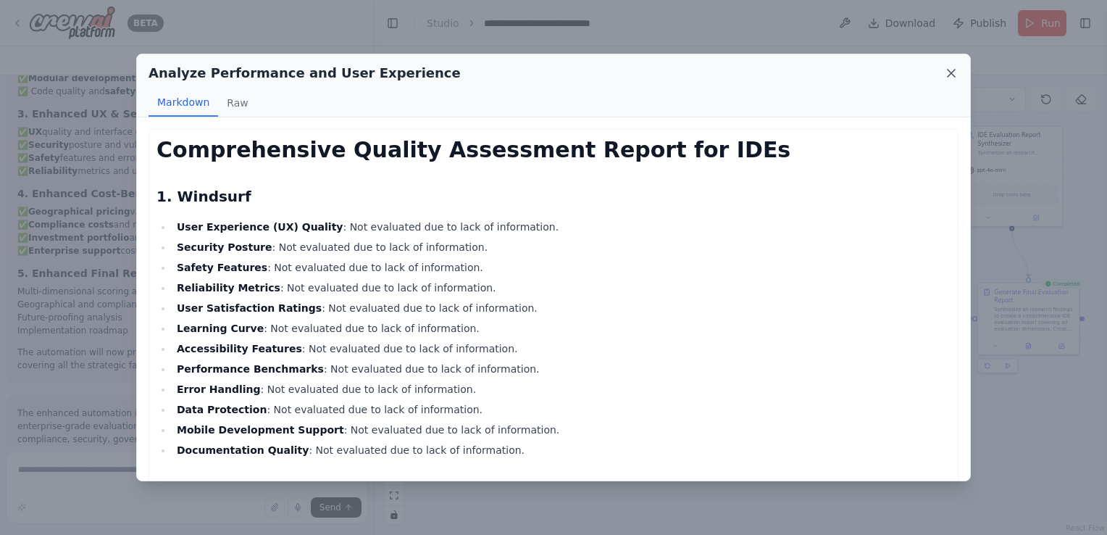
click at [954, 73] on icon at bounding box center [951, 73] width 14 height 14
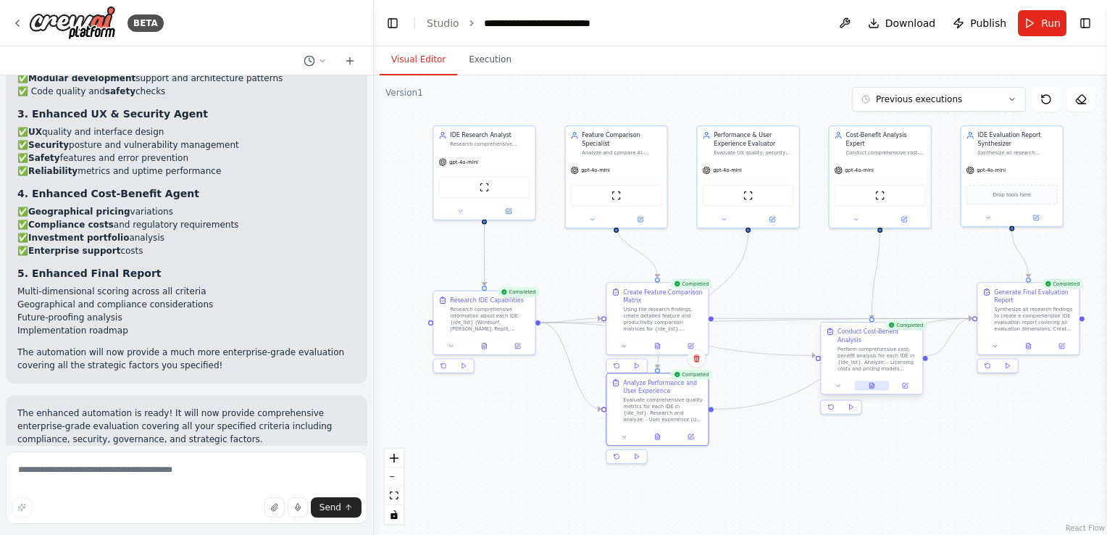
click at [873, 387] on icon at bounding box center [872, 387] width 2 height 0
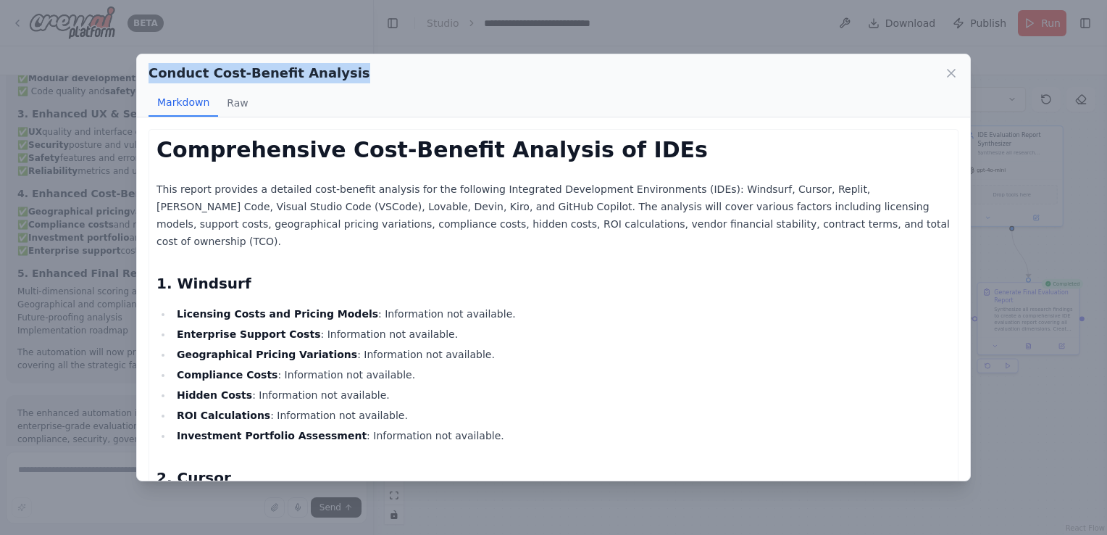
drag, startPoint x: 338, startPoint y: 76, endPoint x: 139, endPoint y: 77, distance: 199.3
click at [139, 77] on div "Conduct Cost-Benefit Analysis Markdown Raw" at bounding box center [553, 85] width 833 height 63
copy h2 "Conduct Cost-Benefit Analysis"
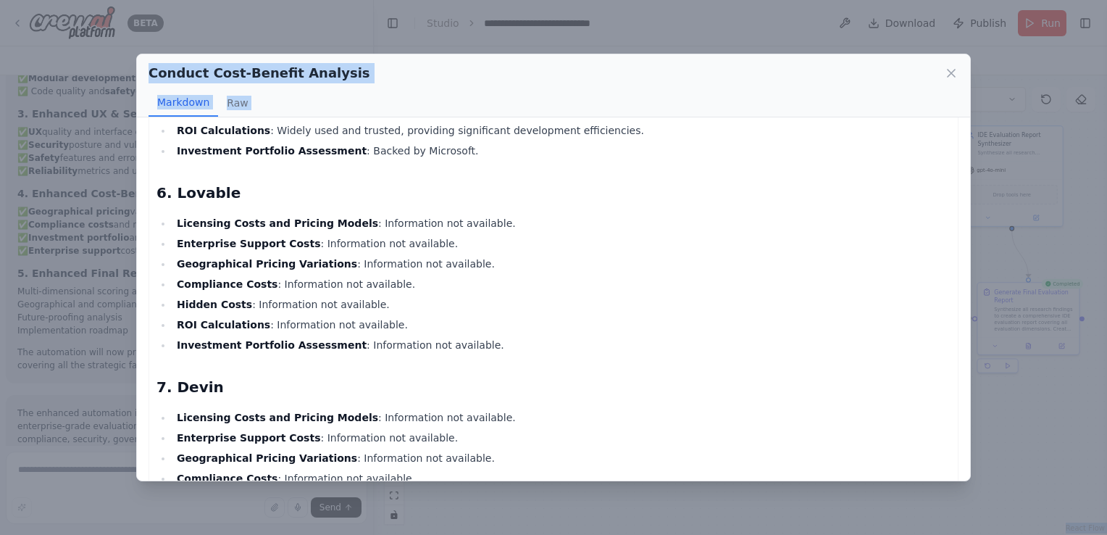
scroll to position [1666, 0]
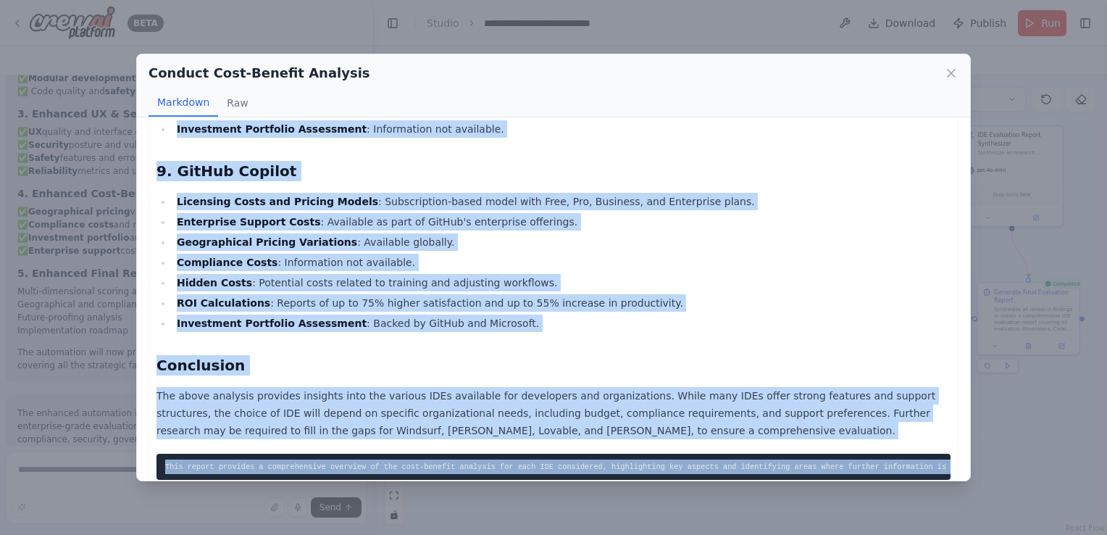
drag, startPoint x: 155, startPoint y: 187, endPoint x: 926, endPoint y: 452, distance: 814.8
copy div "This report provides a detailed cost-benefit analysis for the following Integra…"
click at [735, 213] on li "Enterprise Support Costs : Available as part of GitHub's enterprise offerings." at bounding box center [561, 221] width 778 height 17
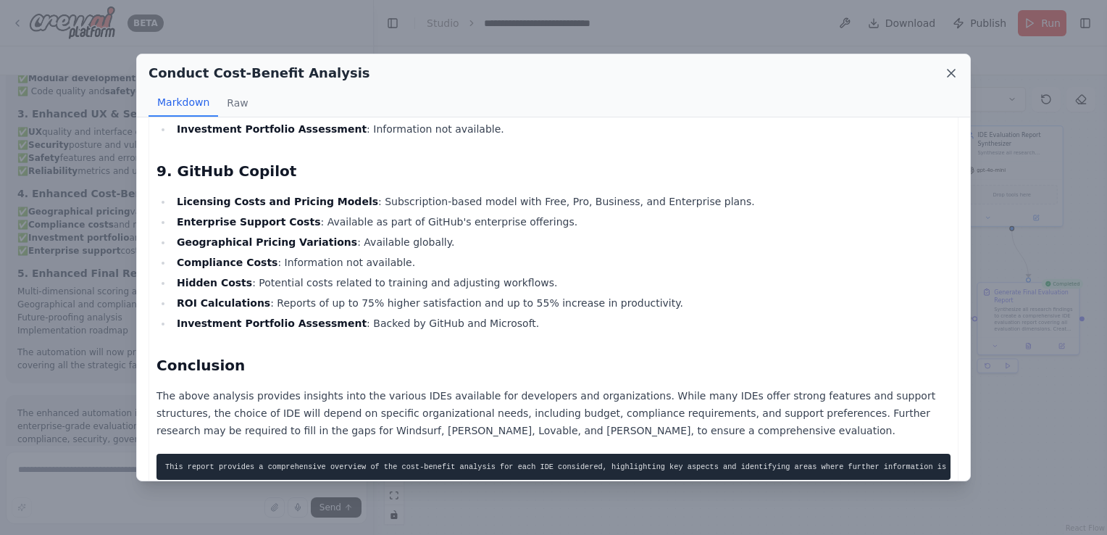
click at [948, 73] on icon at bounding box center [951, 73] width 14 height 14
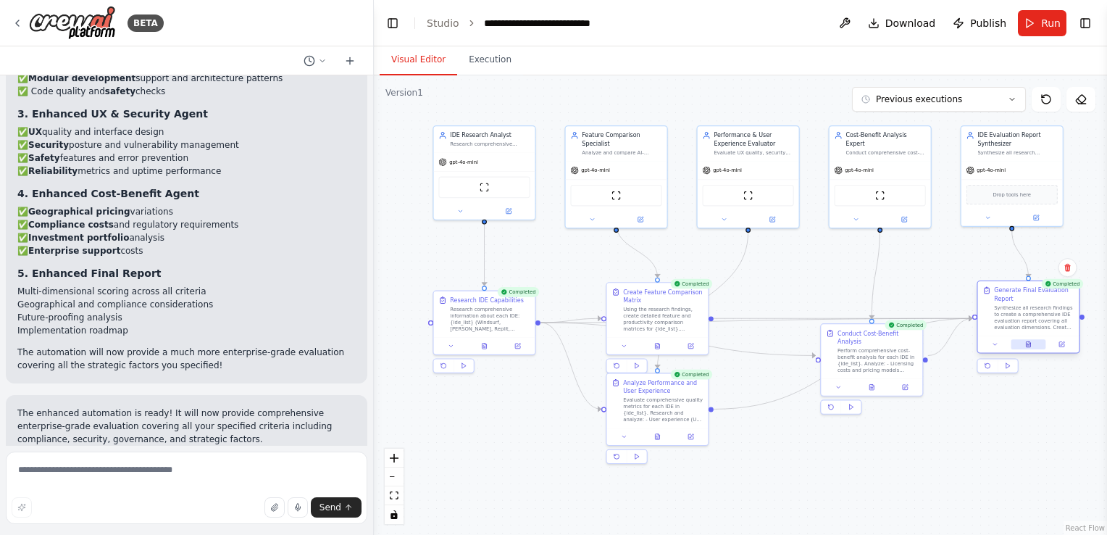
click at [1026, 346] on icon at bounding box center [1028, 344] width 4 height 6
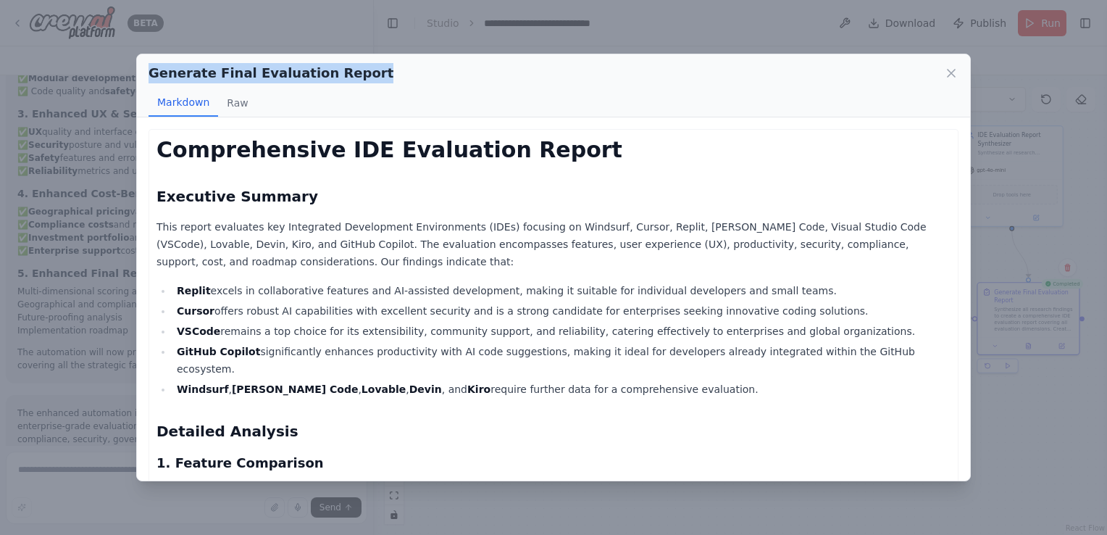
drag, startPoint x: 313, startPoint y: 77, endPoint x: 149, endPoint y: 75, distance: 164.5
click at [149, 75] on div "Generate Final Evaluation Report" at bounding box center [554, 73] width 810 height 20
copy h2 "Generate Final Evaluation Report"
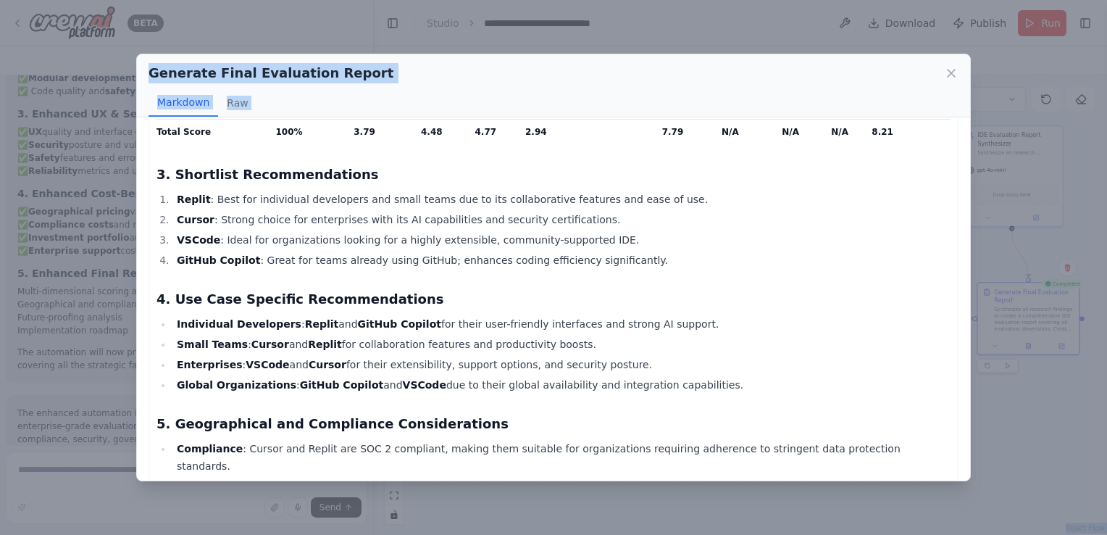
scroll to position [1395, 0]
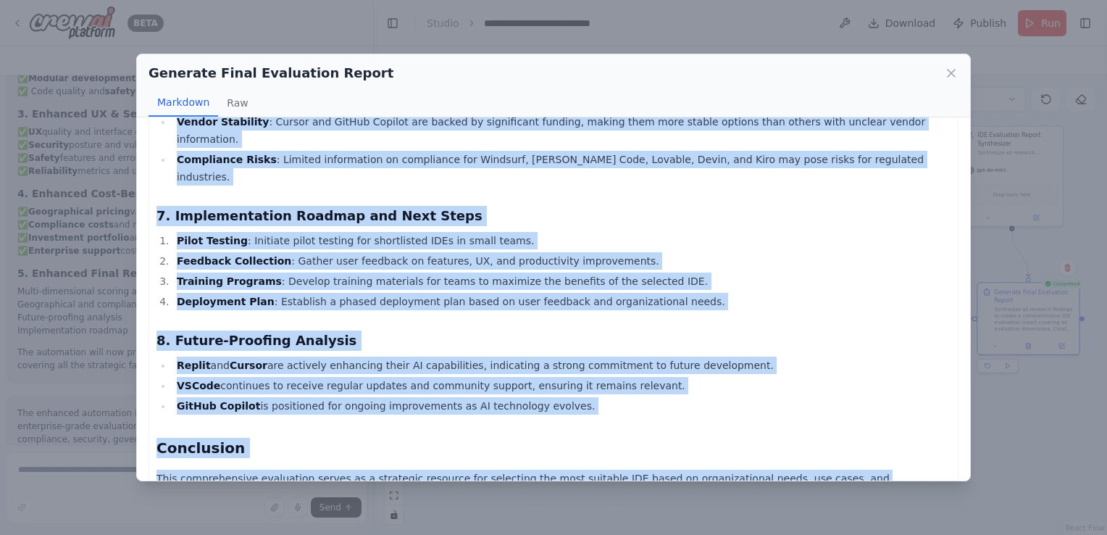
drag, startPoint x: 151, startPoint y: 152, endPoint x: 603, endPoint y: 477, distance: 556.1
click at [603, 477] on div "Comprehensive IDE Evaluation Report Executive Summary This report evaluates key…" at bounding box center [553, 298] width 833 height 363
